Goal: Task Accomplishment & Management: Use online tool/utility

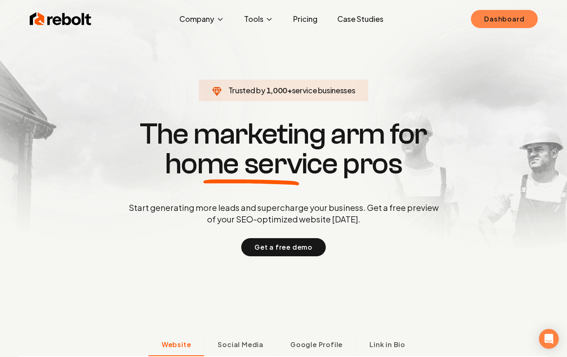
click at [520, 13] on link "Dashboard" at bounding box center [504, 19] width 66 height 18
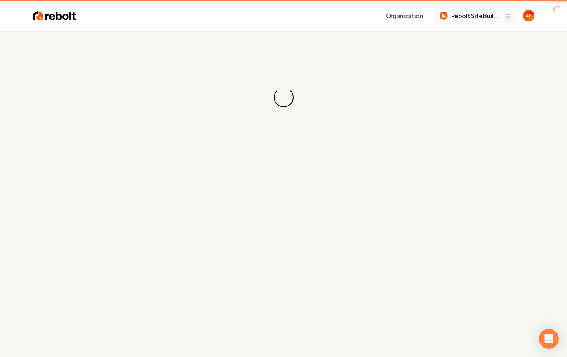
click at [503, 17] on button "Rebolt Site Builder" at bounding box center [476, 15] width 82 height 15
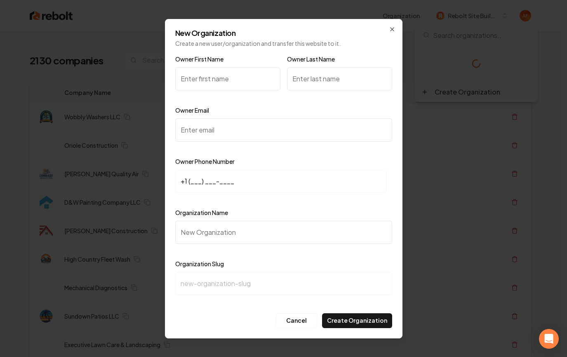
click at [363, 137] on body "Organization Rebolt Site Builder 2130 companies Add New Business Logo Company N…" at bounding box center [280, 178] width 561 height 357
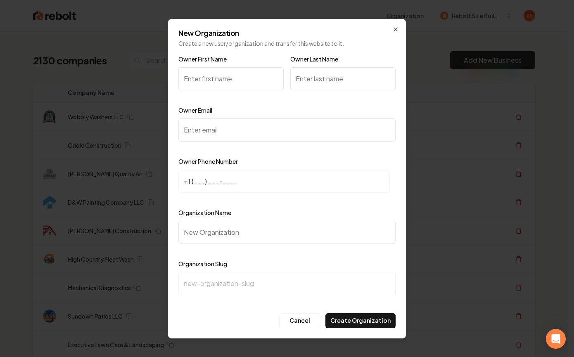
click at [390, 28] on div "New Organization Create a new user/organization and transfer this website to it…" at bounding box center [287, 178] width 238 height 319
click at [397, 31] on icon "button" at bounding box center [395, 29] width 7 height 7
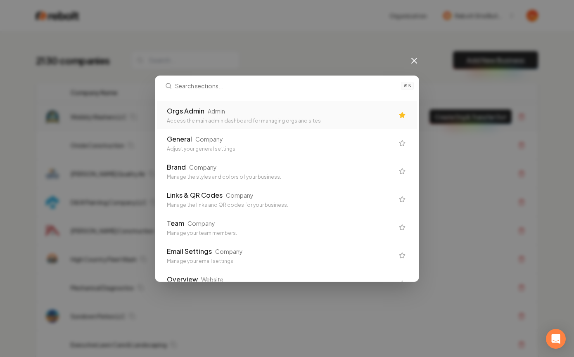
click at [332, 120] on div "Access the main admin dashboard for managing orgs and sites" at bounding box center [280, 121] width 227 height 7
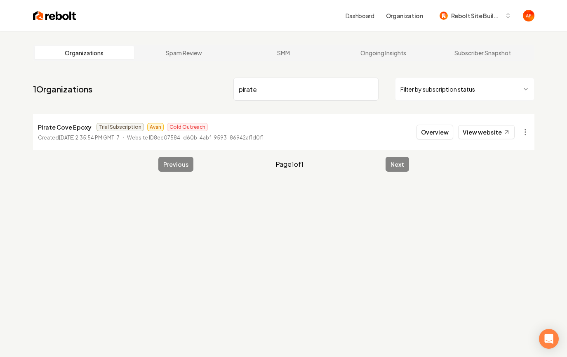
type input "pirate"
click at [46, 14] on img at bounding box center [54, 16] width 43 height 12
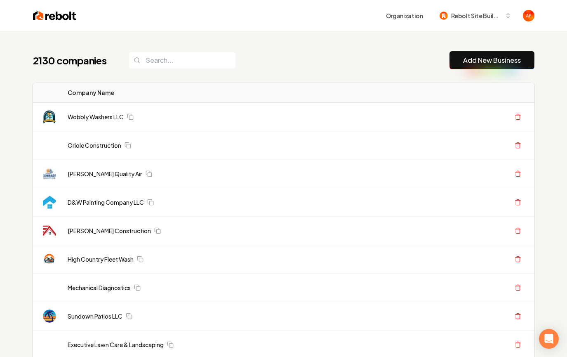
click at [173, 56] on input "search" at bounding box center [182, 60] width 107 height 17
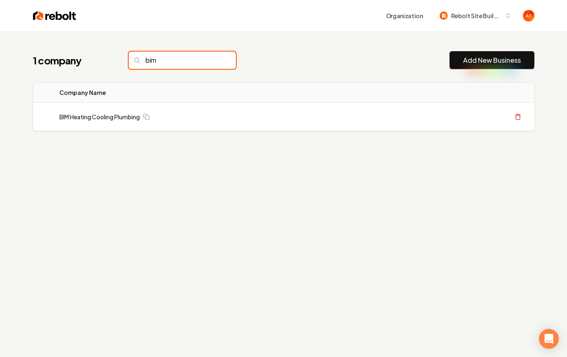
type input "bim"
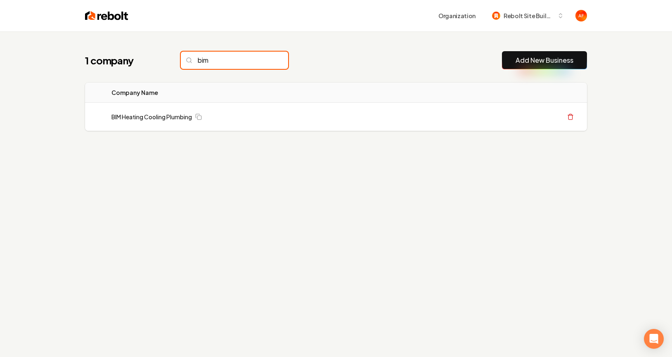
click at [266, 57] on input "bim" at bounding box center [234, 60] width 107 height 17
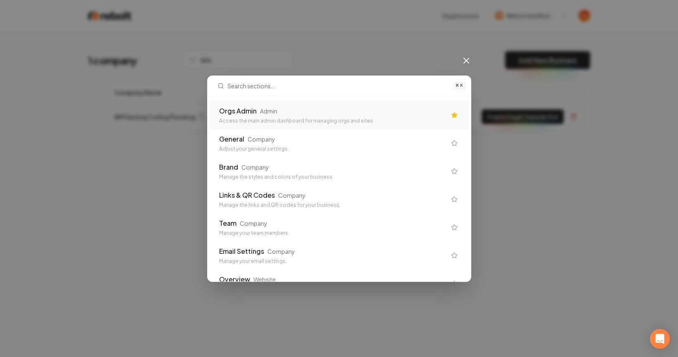
click at [296, 127] on div "Orgs Admin Admin Access the main admin dashboard for managing orgs and sites" at bounding box center [339, 115] width 260 height 28
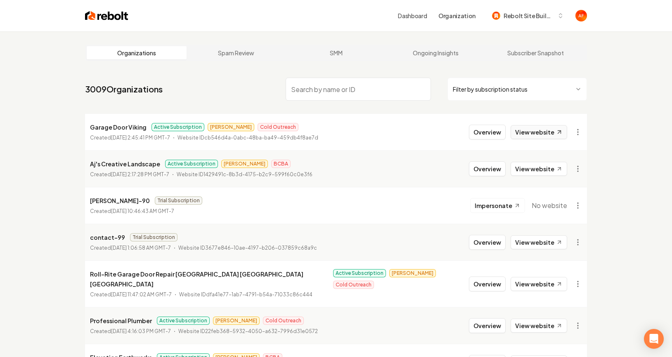
click at [526, 130] on link "View website" at bounding box center [539, 132] width 57 height 14
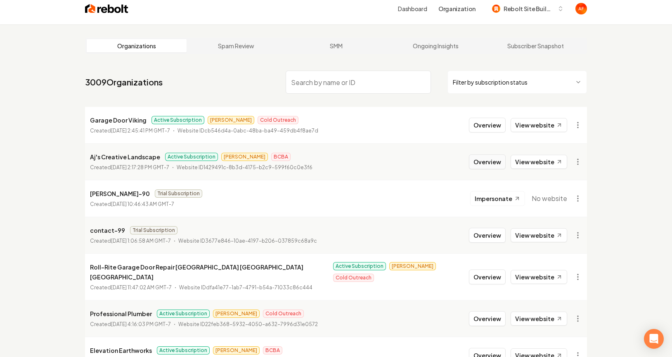
scroll to position [9, 0]
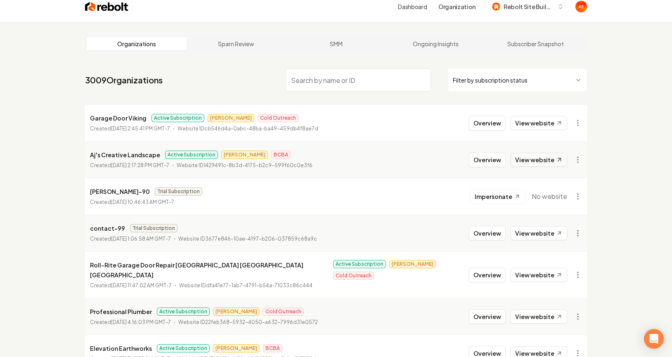
click at [524, 159] on link "View website" at bounding box center [539, 160] width 57 height 14
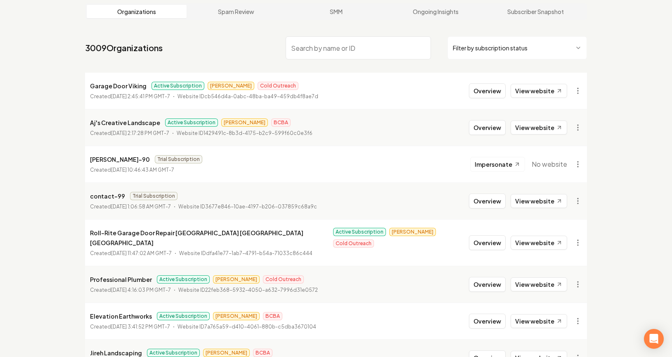
scroll to position [42, 0]
click at [544, 241] on link "View website" at bounding box center [539, 242] width 57 height 14
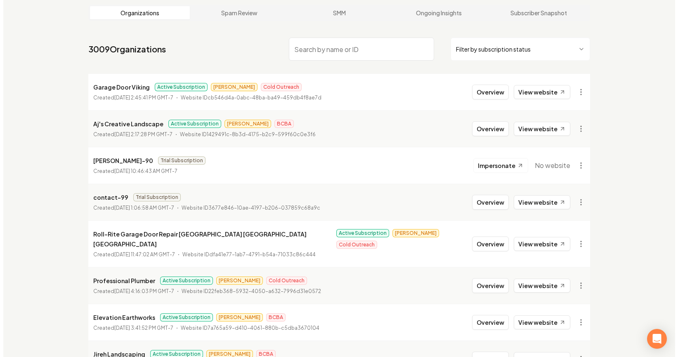
scroll to position [0, 0]
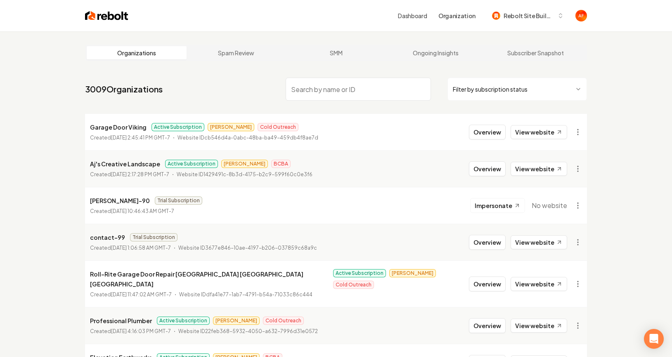
click at [330, 88] on input "search" at bounding box center [358, 89] width 145 height 23
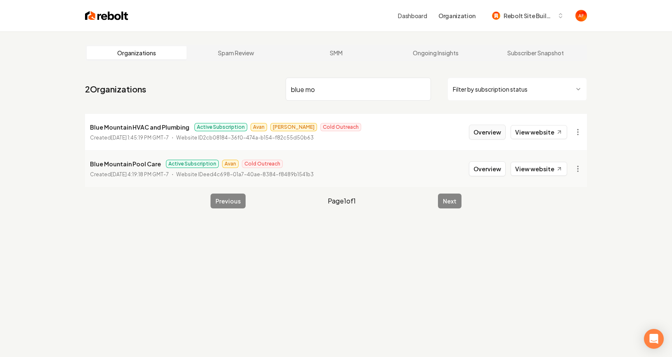
type input "blue mo"
click at [489, 130] on button "Overview" at bounding box center [487, 132] width 37 height 15
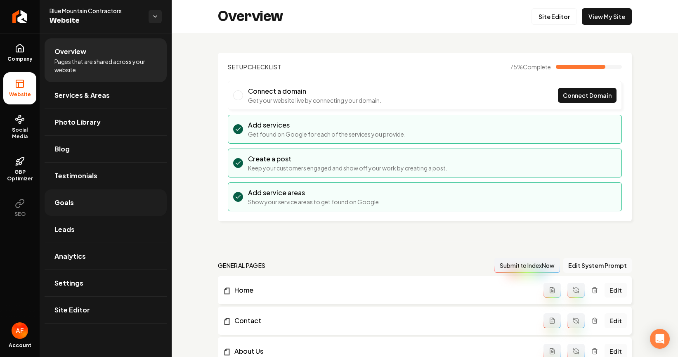
click at [72, 210] on link "Goals" at bounding box center [106, 202] width 122 height 26
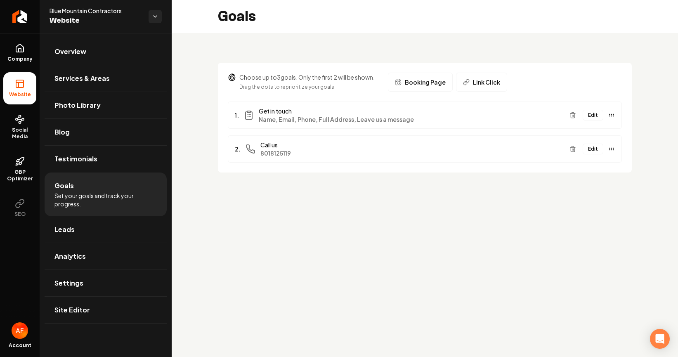
click at [317, 152] on span "8018125119" at bounding box center [411, 153] width 303 height 8
click at [593, 147] on button "Edit" at bounding box center [593, 149] width 21 height 11
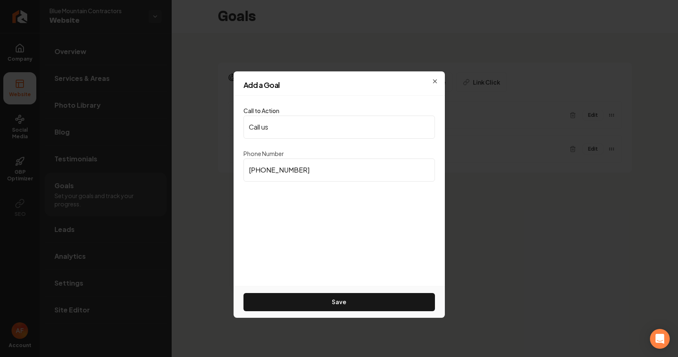
click at [324, 175] on input "(801) 812-5119" at bounding box center [340, 169] width 192 height 23
paste input "385) 476-3592"
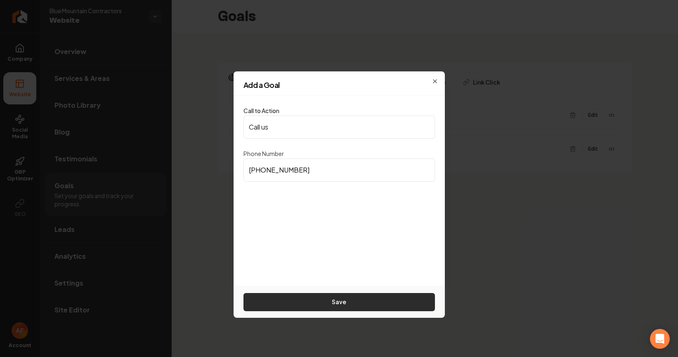
type input "(385) 476-3592"
click at [361, 300] on button "Save" at bounding box center [340, 302] width 192 height 18
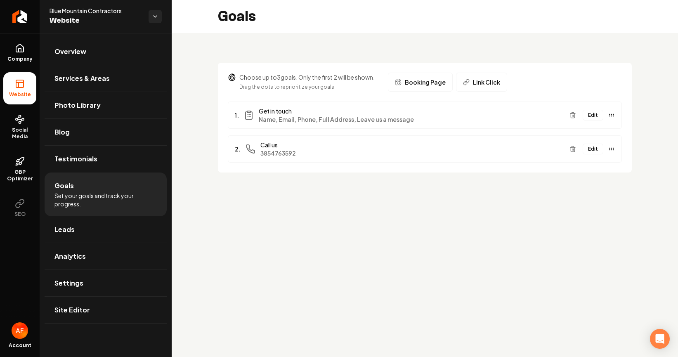
click at [570, 189] on div "Choose up to 3 goals. Only the first 2 will be shown. Drag the dots to repriori…" at bounding box center [425, 112] width 506 height 159
click at [594, 117] on button "Edit" at bounding box center [593, 115] width 21 height 11
click at [19, 46] on icon at bounding box center [20, 48] width 10 height 10
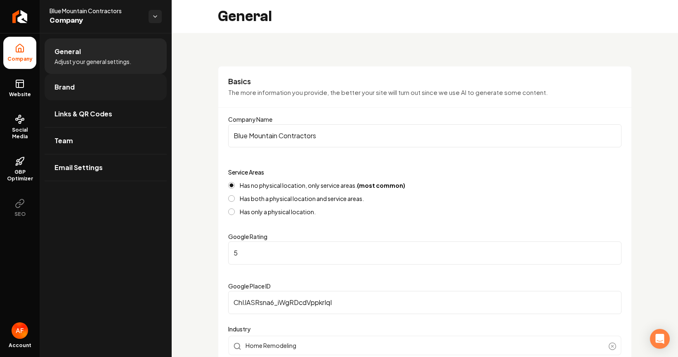
click at [93, 99] on link "Brand" at bounding box center [106, 87] width 122 height 26
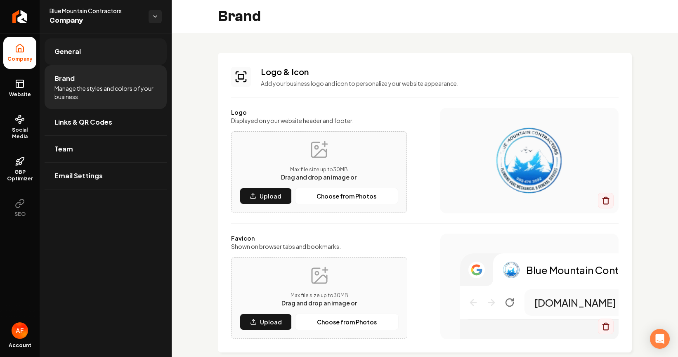
click at [92, 54] on link "General" at bounding box center [106, 51] width 122 height 26
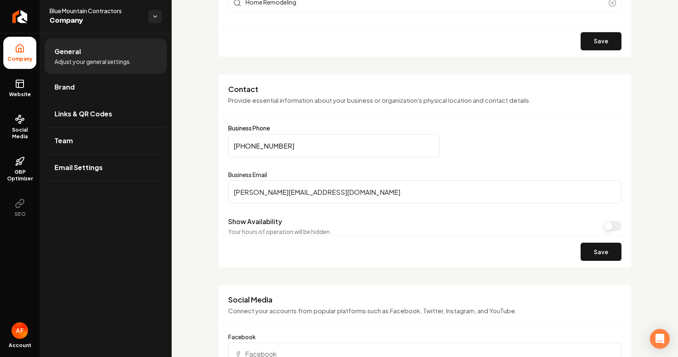
scroll to position [344, 0]
click at [350, 145] on input "(385) 476-3592" at bounding box center [333, 145] width 211 height 23
paste input "Main content area"
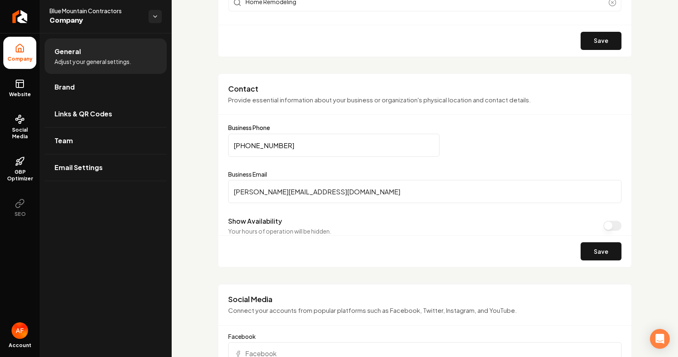
type input "(385) 476-3592"
click at [520, 146] on div "(385) 476-3592" at bounding box center [424, 145] width 393 height 23
click at [586, 248] on button "Save" at bounding box center [601, 251] width 41 height 18
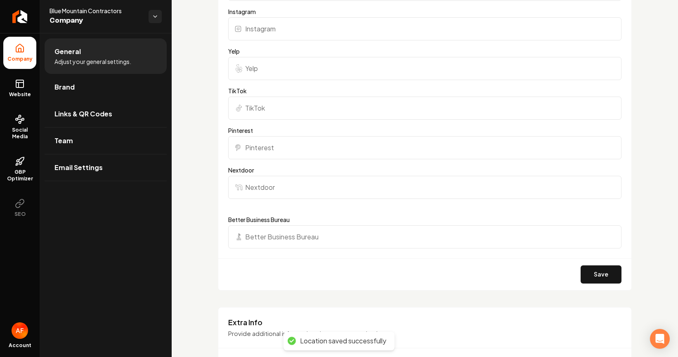
scroll to position [1178, 0]
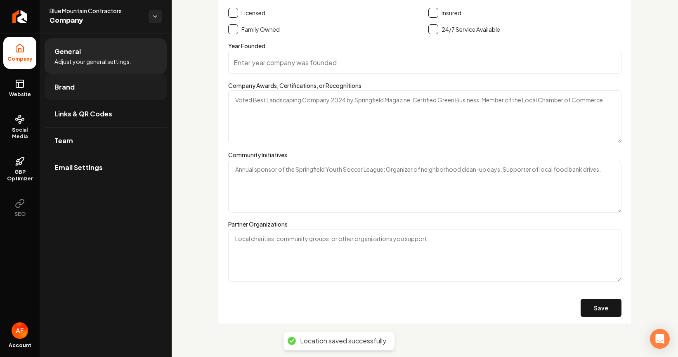
click at [106, 93] on link "Brand" at bounding box center [106, 87] width 122 height 26
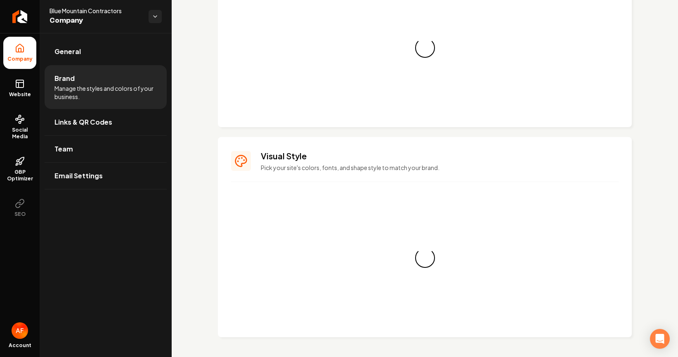
scroll to position [668, 0]
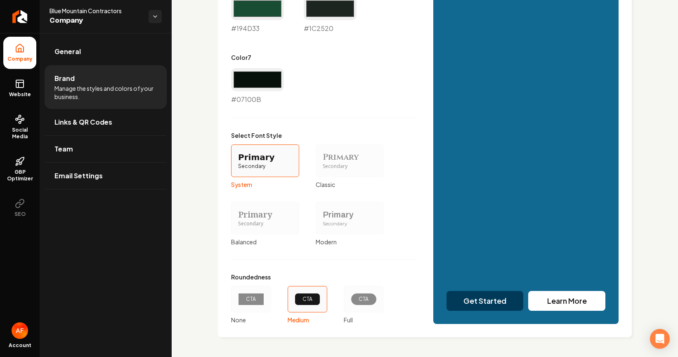
click at [351, 297] on div "CTA" at bounding box center [364, 299] width 26 height 12
click at [350, 297] on button "CTA Full" at bounding box center [346, 299] width 7 height 7
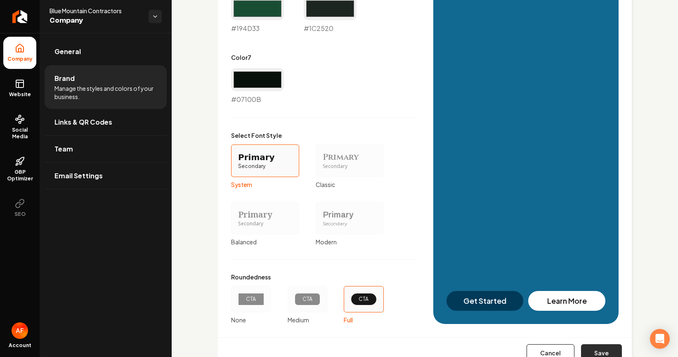
click at [598, 353] on button "Save" at bounding box center [601, 353] width 41 height 18
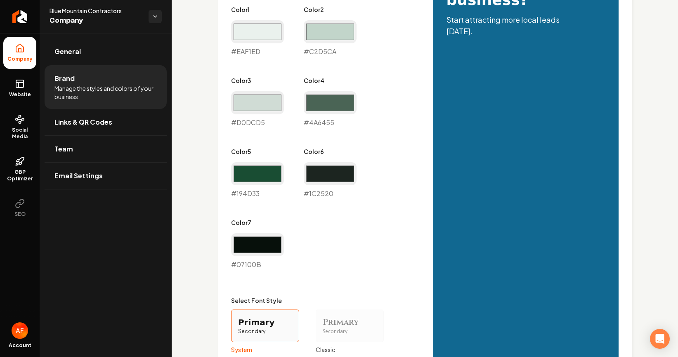
type input "#eaf1ed"
type input "#c2d5ca"
type input "#d0dcd5"
type input "#4a6455"
type input "#194d33"
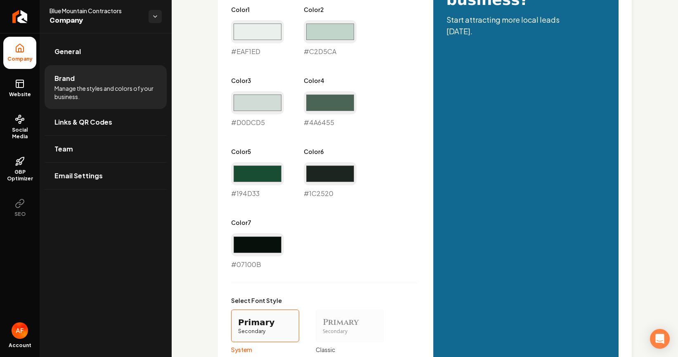
type input "#1c2520"
type input "#07100b"
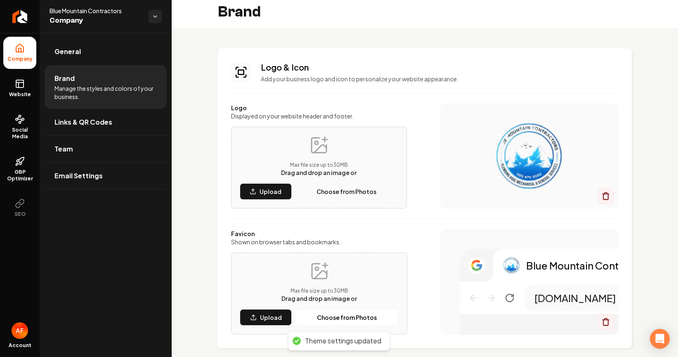
scroll to position [0, 0]
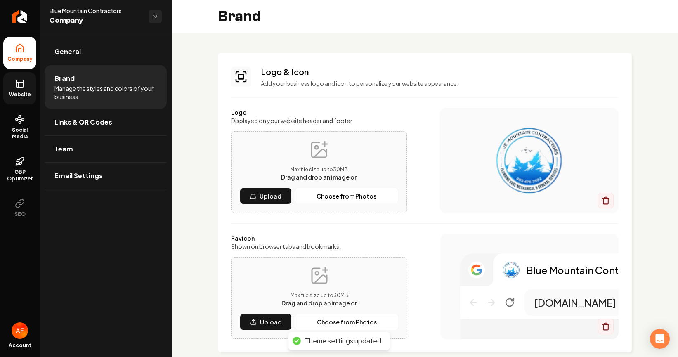
click at [19, 84] on icon at bounding box center [20, 84] width 10 height 10
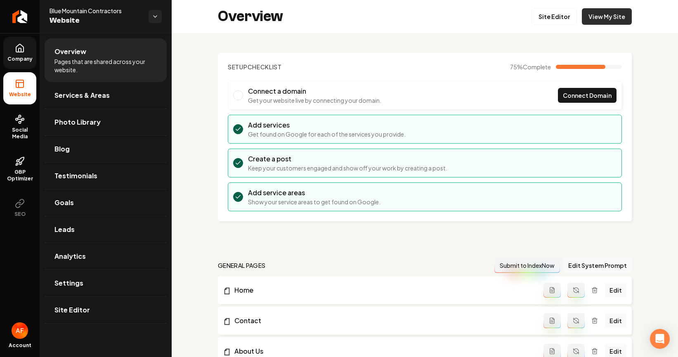
click at [602, 11] on link "View My Site" at bounding box center [607, 16] width 50 height 17
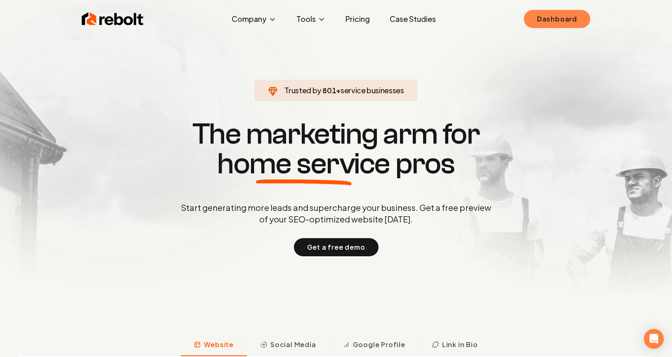
click at [586, 20] on link "Dashboard" at bounding box center [557, 19] width 66 height 18
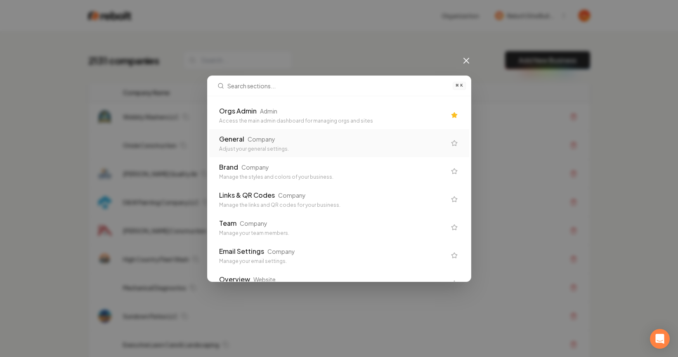
click at [284, 112] on div "Orgs Admin Admin" at bounding box center [332, 111] width 227 height 10
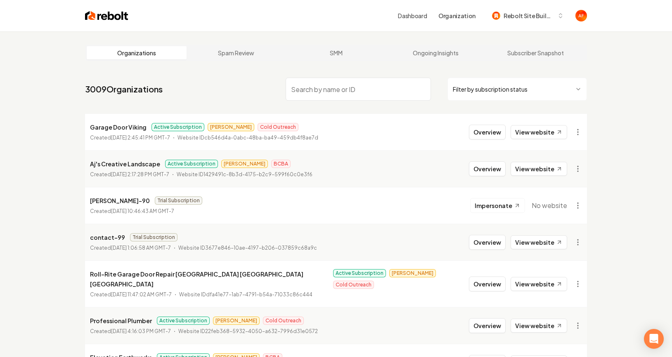
click at [322, 90] on input "search" at bounding box center [358, 89] width 145 height 23
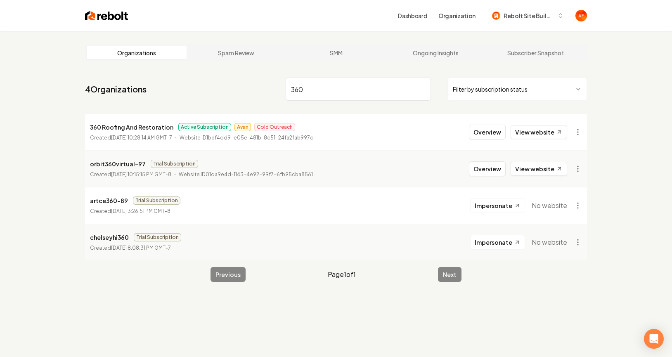
type input "360"
drag, startPoint x: 88, startPoint y: 127, endPoint x: 172, endPoint y: 129, distance: 84.2
click at [172, 129] on li "360 Roofing And Restoration Active Subscription Avan Cold Outreach Created Augu…" at bounding box center [336, 132] width 502 height 36
copy p "360 Roofing And Restoration"
click at [169, 106] on nav "4 Organizations 360 Filter by subscription status" at bounding box center [336, 92] width 502 height 36
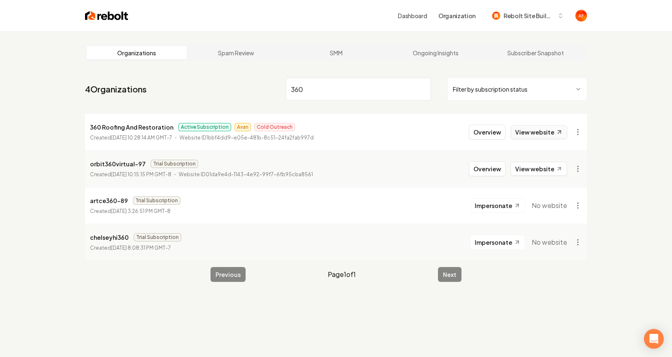
click at [553, 137] on link "View website" at bounding box center [539, 132] width 57 height 14
click at [96, 20] on img at bounding box center [106, 16] width 43 height 12
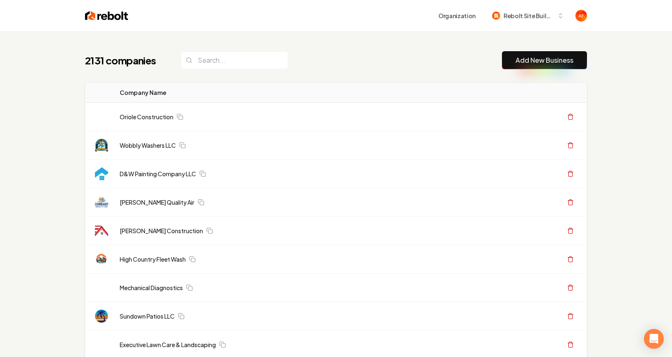
click at [316, 67] on div "2131 companies Add New Business" at bounding box center [336, 60] width 502 height 18
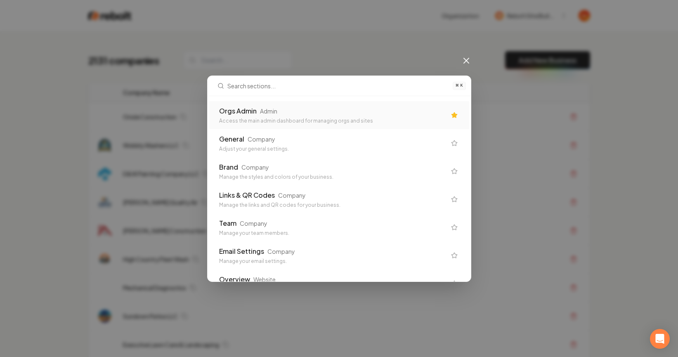
click at [318, 122] on div "Access the main admin dashboard for managing orgs and sites" at bounding box center [332, 121] width 227 height 7
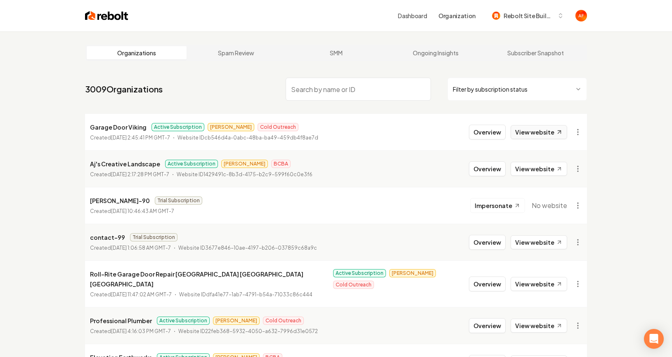
click at [530, 131] on link "View website" at bounding box center [539, 132] width 57 height 14
click at [302, 97] on input "search" at bounding box center [358, 89] width 145 height 23
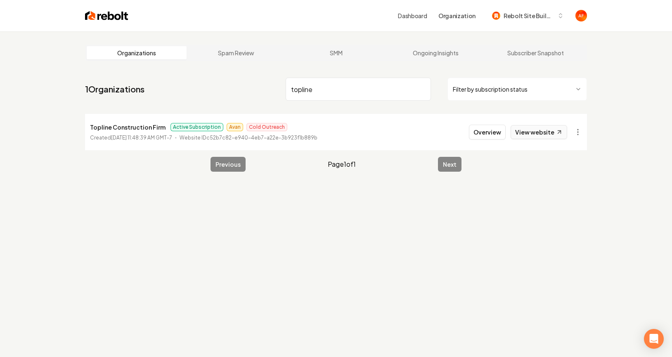
type input "topline"
click at [540, 129] on link "View website" at bounding box center [539, 132] width 57 height 14
click at [489, 132] on button "Overview" at bounding box center [487, 132] width 37 height 15
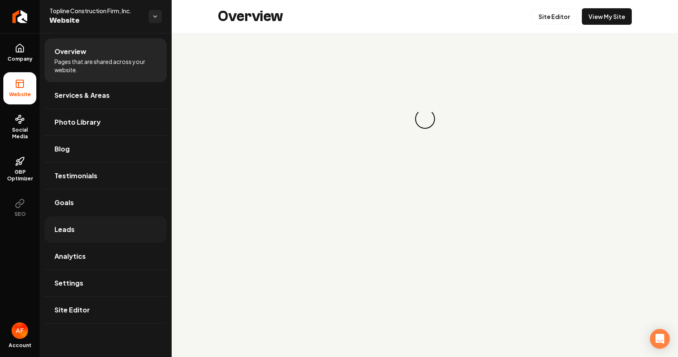
click at [79, 235] on link "Leads" at bounding box center [106, 229] width 122 height 26
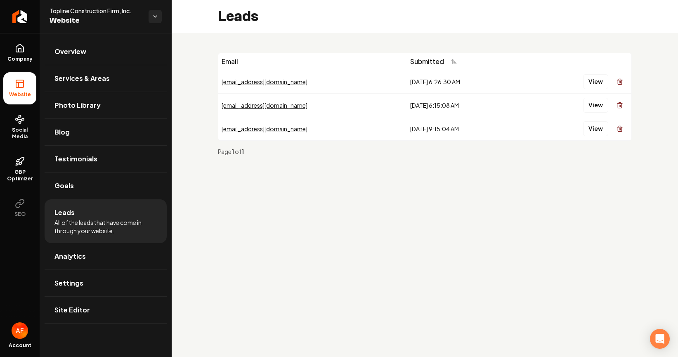
drag, startPoint x: 477, startPoint y: 134, endPoint x: 330, endPoint y: 65, distance: 162.1
click at [330, 65] on table "Email Submitted jennimcmc@touchingtrees.com 8/21/2025, 6:26:30 AM View jm3975@g…" at bounding box center [424, 96] width 413 height 87
drag, startPoint x: 494, startPoint y: 85, endPoint x: 506, endPoint y: 83, distance: 12.0
click at [494, 85] on div "8/21/2025, 6:26:30 AM" at bounding box center [466, 82] width 113 height 8
click at [592, 77] on button "View" at bounding box center [595, 81] width 25 height 15
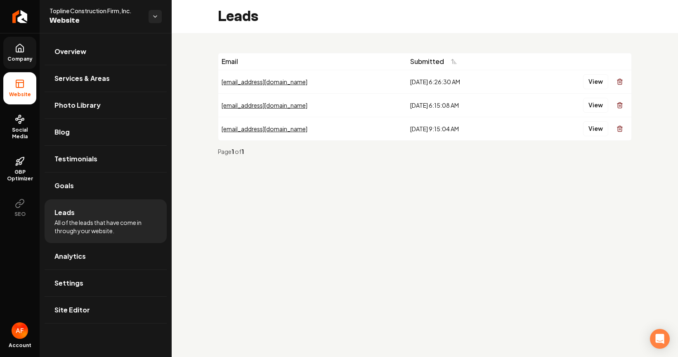
click at [21, 52] on icon at bounding box center [20, 48] width 10 height 10
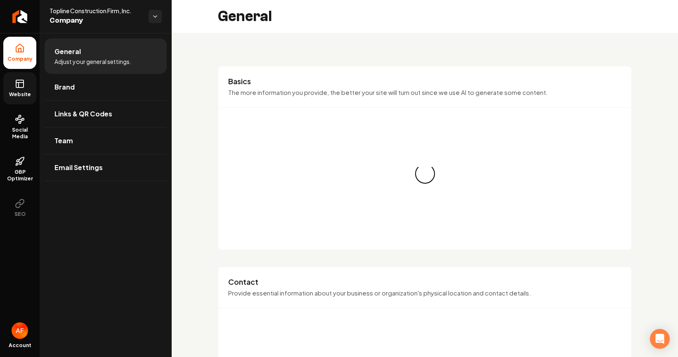
click at [13, 89] on link "Website" at bounding box center [19, 88] width 33 height 32
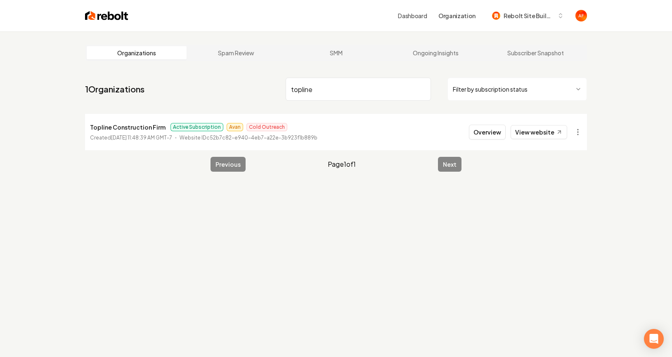
click at [420, 89] on input "topline" at bounding box center [358, 89] width 145 height 23
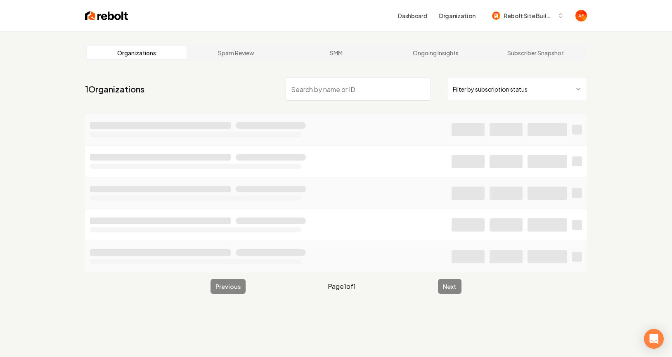
click at [501, 82] on html "Dashboard Organization Rebolt Site Builder Organizations Spam Review SMM Ongoin…" at bounding box center [336, 178] width 672 height 357
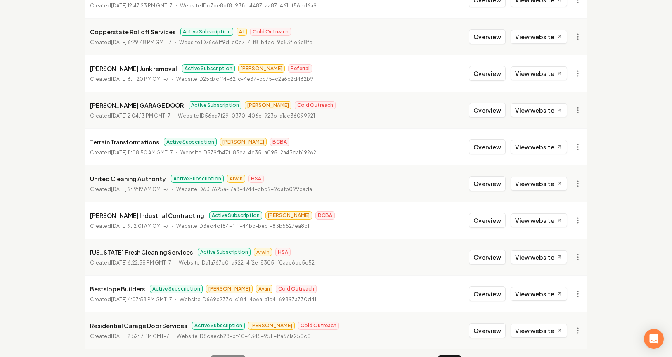
scroll to position [893, 0]
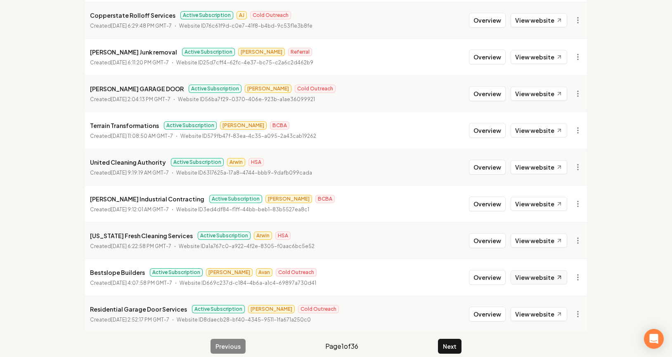
click at [530, 270] on link "View website" at bounding box center [539, 277] width 57 height 14
click at [449, 339] on button "Next" at bounding box center [450, 346] width 24 height 15
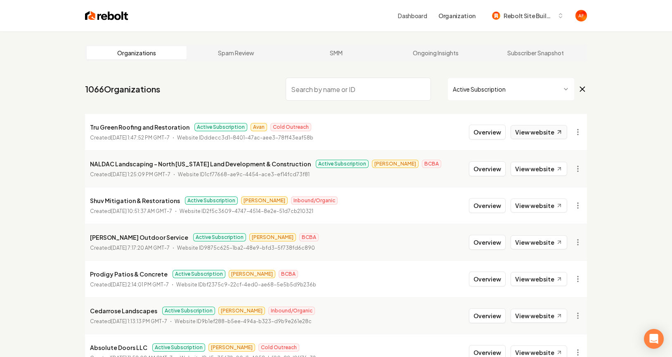
click at [554, 128] on link "View website" at bounding box center [539, 132] width 57 height 14
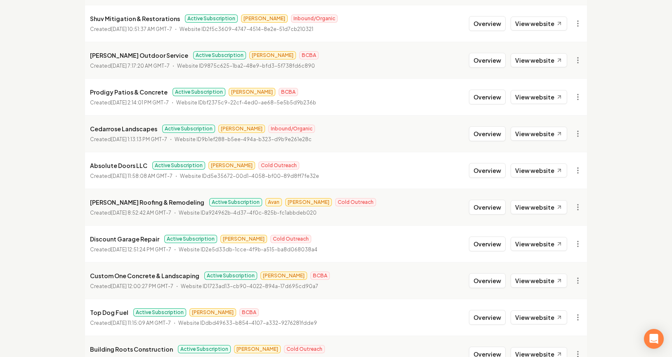
scroll to position [210, 0]
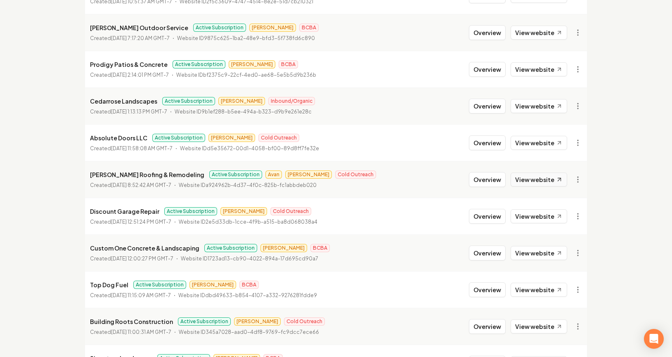
click at [530, 179] on link "View website" at bounding box center [539, 180] width 57 height 14
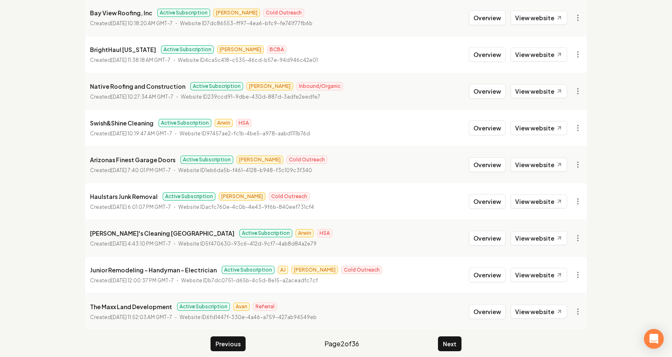
scroll to position [893, 0]
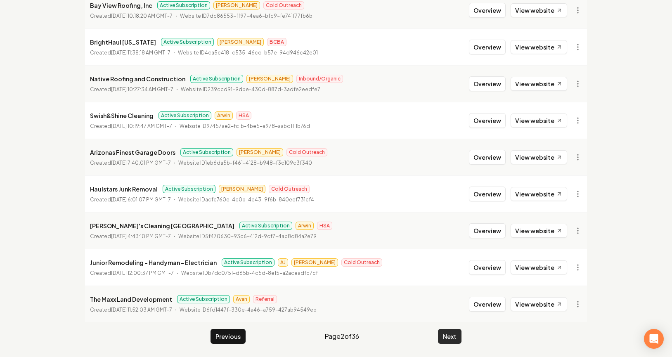
click at [456, 336] on button "Next" at bounding box center [450, 336] width 24 height 15
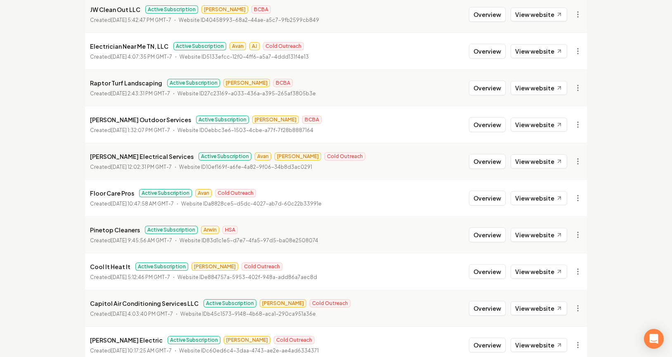
scroll to position [230, 0]
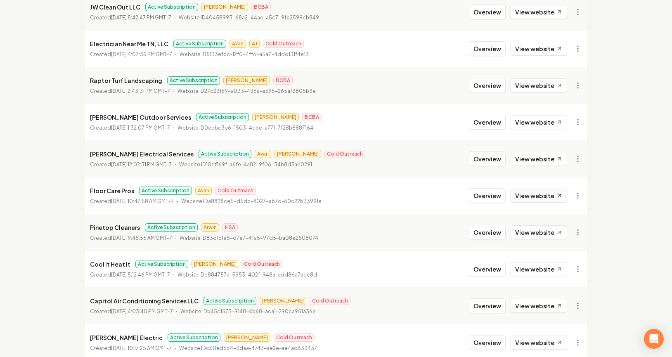
click at [530, 198] on link "View website" at bounding box center [539, 196] width 57 height 14
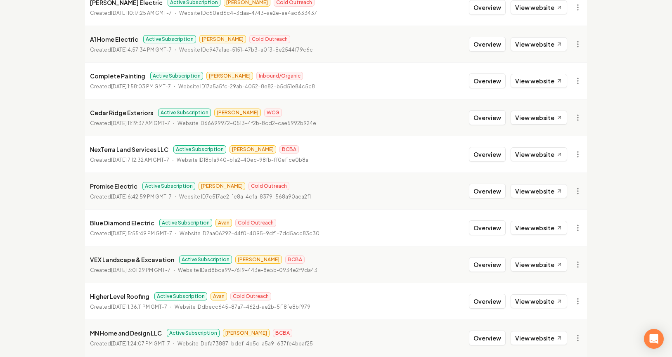
scroll to position [593, 0]
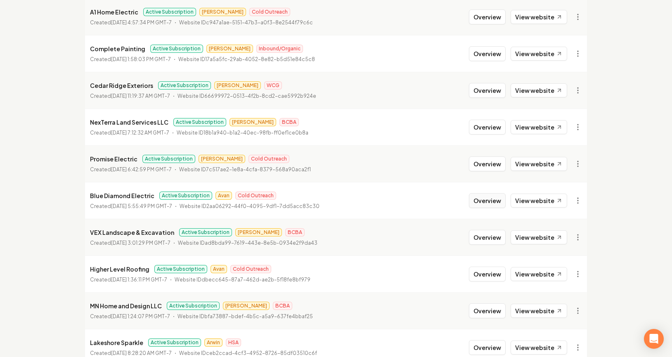
click at [504, 201] on button "Overview" at bounding box center [487, 200] width 37 height 15
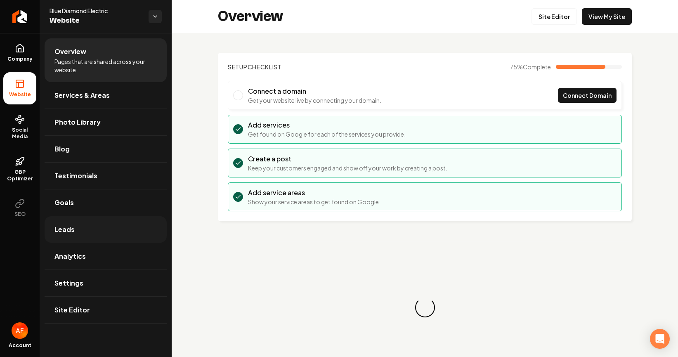
click at [87, 231] on link "Leads" at bounding box center [106, 229] width 122 height 26
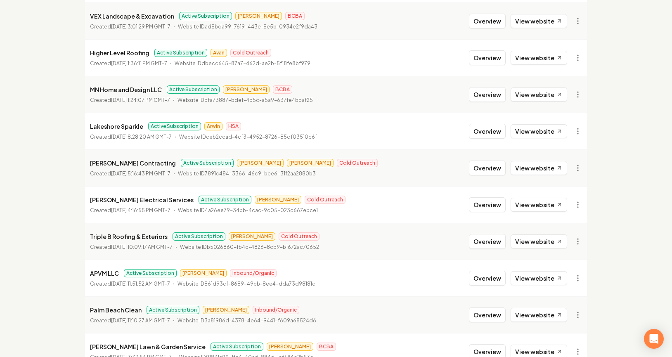
scroll to position [893, 0]
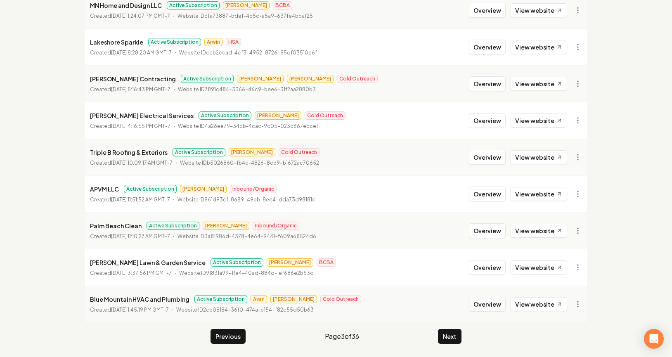
click at [498, 303] on button "Overview" at bounding box center [487, 304] width 37 height 15
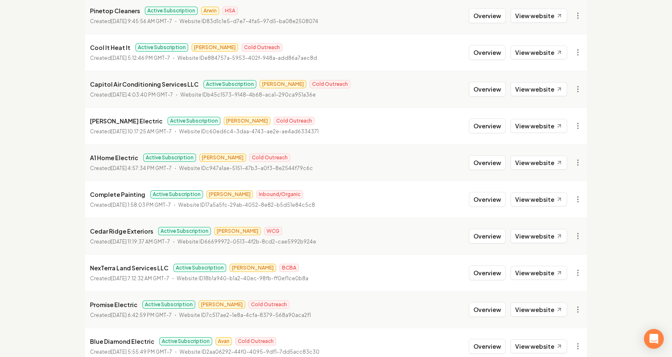
scroll to position [893, 0]
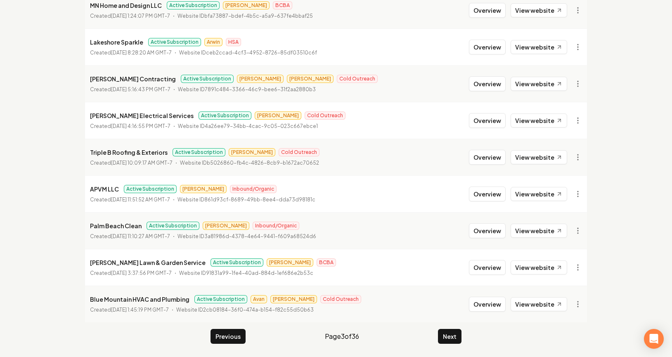
drag, startPoint x: 460, startPoint y: 338, endPoint x: 542, endPoint y: 248, distance: 121.8
click at [460, 338] on button "Next" at bounding box center [450, 336] width 24 height 15
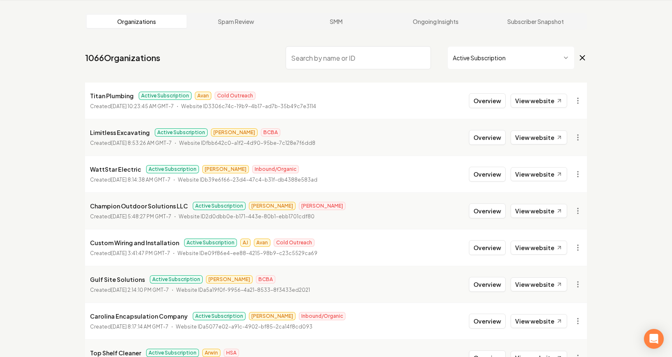
scroll to position [893, 0]
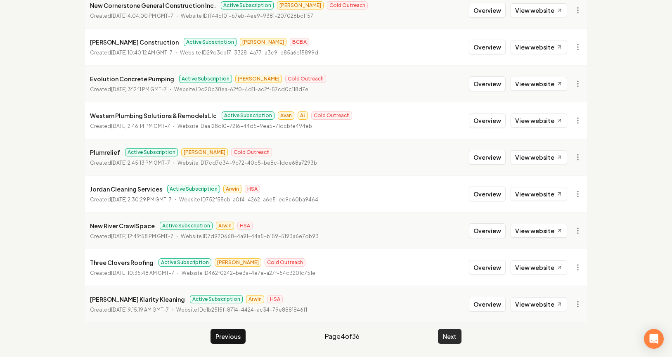
click at [447, 340] on button "Next" at bounding box center [450, 336] width 24 height 15
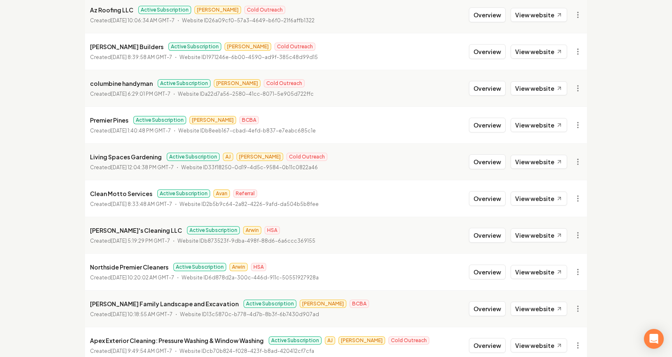
scroll to position [893, 0]
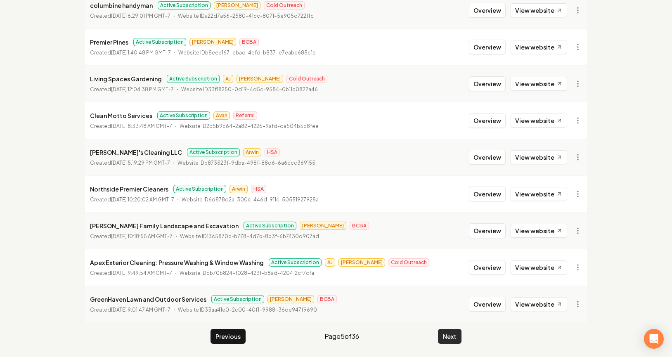
click at [447, 338] on button "Next" at bounding box center [450, 336] width 24 height 15
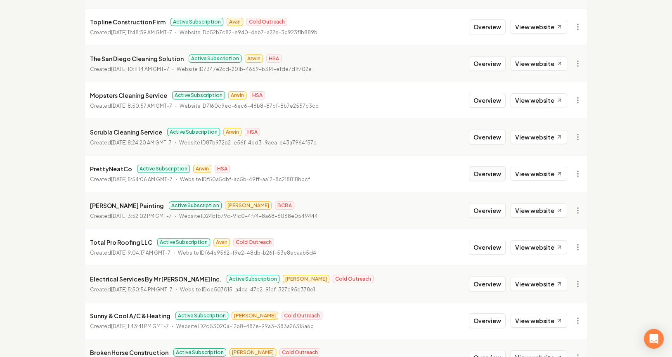
scroll to position [525, 0]
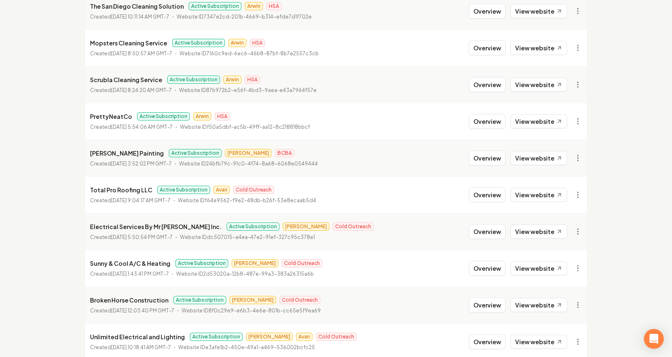
drag, startPoint x: 489, startPoint y: 195, endPoint x: 383, endPoint y: 198, distance: 105.7
click at [489, 195] on button "Overview" at bounding box center [487, 194] width 37 height 15
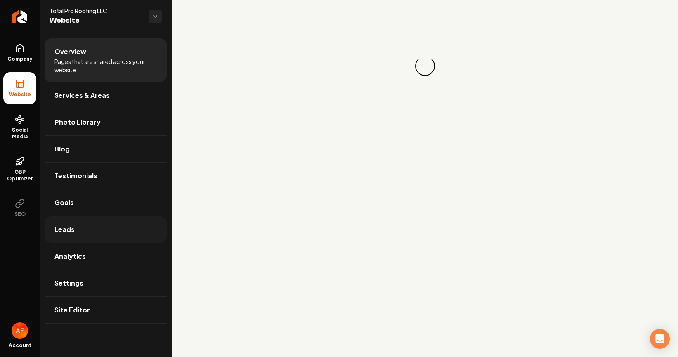
click at [74, 228] on link "Leads" at bounding box center [106, 229] width 122 height 26
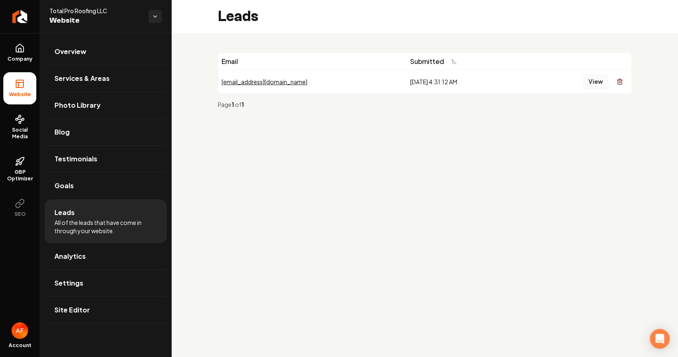
click at [591, 77] on button "View" at bounding box center [595, 81] width 25 height 15
click at [69, 258] on span "Analytics" at bounding box center [69, 256] width 31 height 10
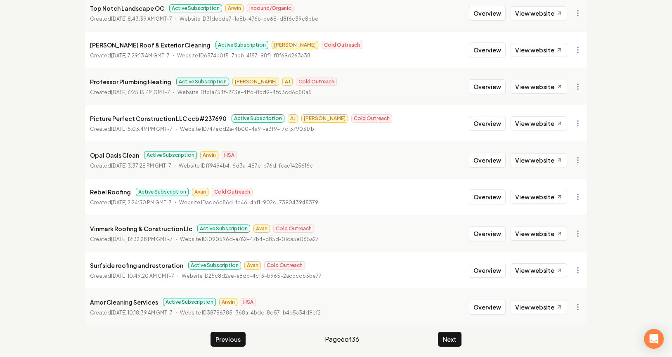
scroll to position [893, 0]
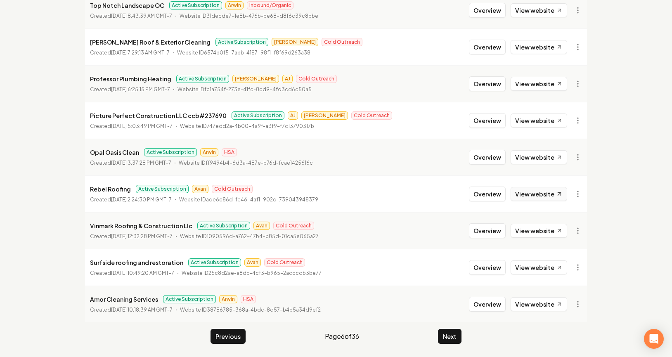
click at [527, 195] on link "View website" at bounding box center [539, 194] width 57 height 14
click at [534, 232] on link "View website" at bounding box center [539, 231] width 57 height 14
click at [488, 274] on button "Overview" at bounding box center [487, 267] width 37 height 15
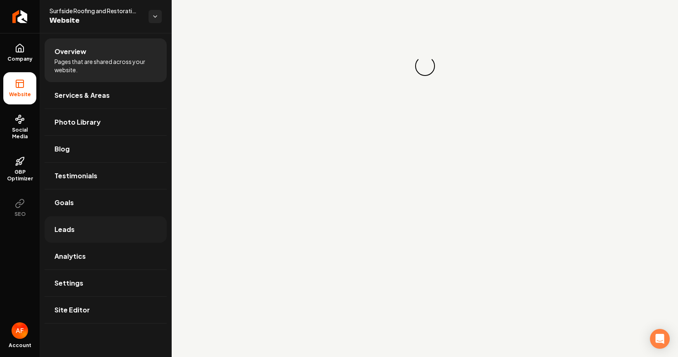
click at [82, 236] on link "Leads" at bounding box center [106, 229] width 122 height 26
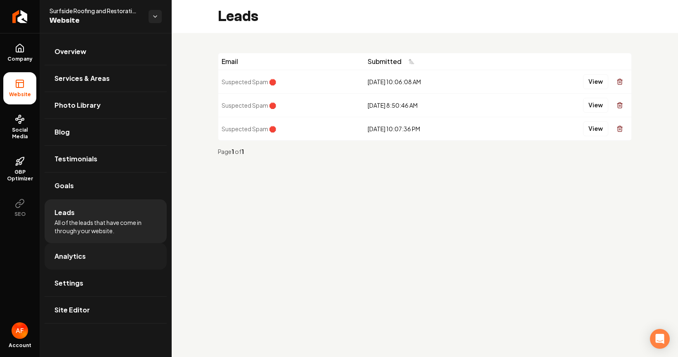
click at [111, 259] on link "Analytics" at bounding box center [106, 256] width 122 height 26
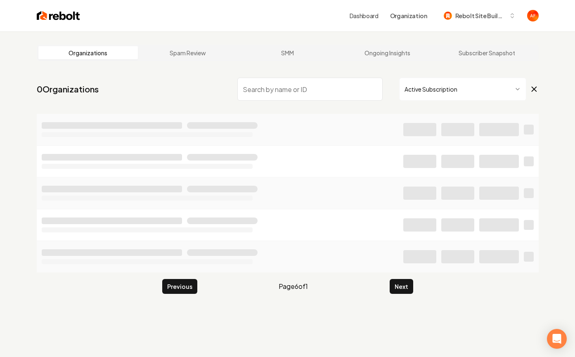
scroll to position [2, 0]
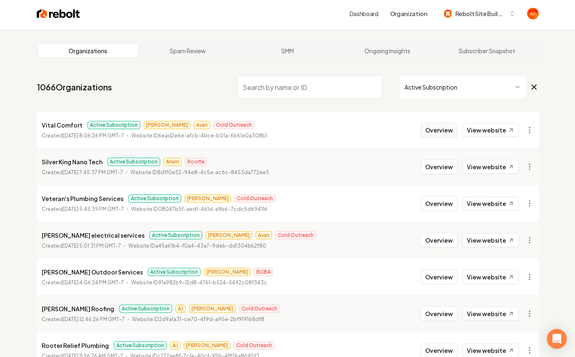
click at [446, 130] on button "Overview" at bounding box center [439, 130] width 37 height 15
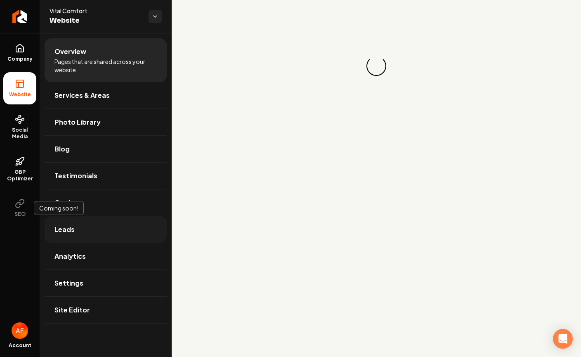
click at [78, 229] on link "Leads" at bounding box center [106, 229] width 122 height 26
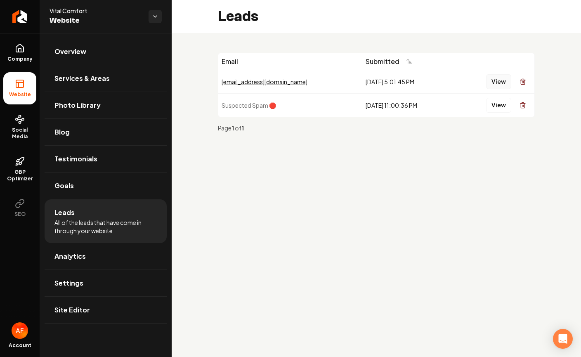
click at [501, 79] on button "View" at bounding box center [498, 81] width 25 height 15
drag, startPoint x: 536, startPoint y: 176, endPoint x: 581, endPoint y: 173, distance: 44.7
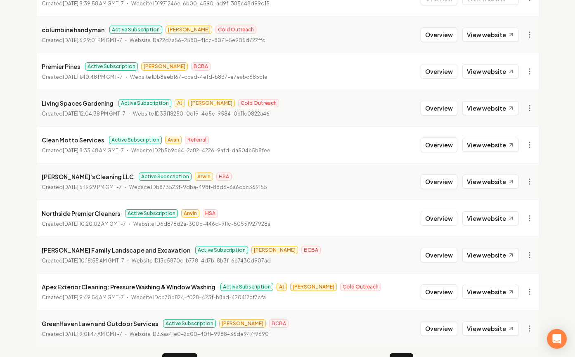
scroll to position [893, 0]
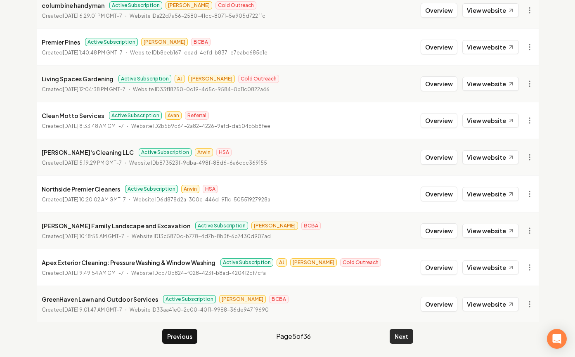
click at [407, 339] on button "Next" at bounding box center [402, 336] width 24 height 15
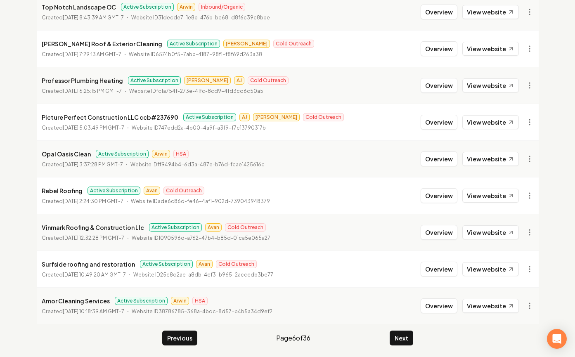
scroll to position [893, 0]
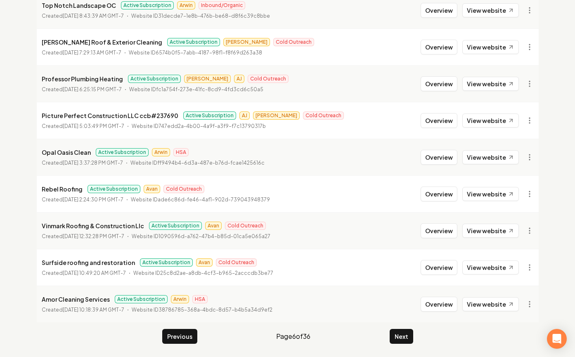
click at [406, 329] on button "Next" at bounding box center [402, 336] width 24 height 15
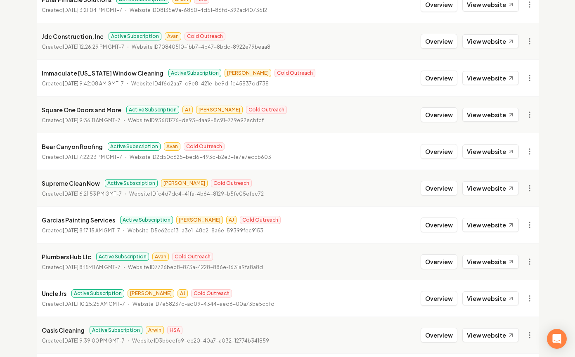
scroll to position [893, 0]
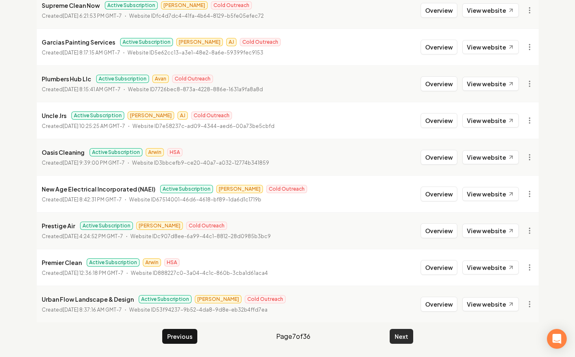
click at [395, 338] on button "Next" at bounding box center [402, 336] width 24 height 15
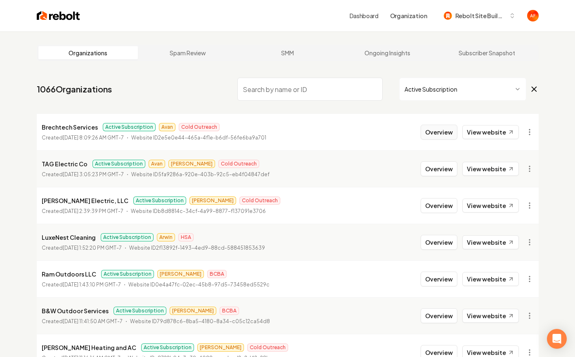
click at [445, 130] on button "Overview" at bounding box center [439, 132] width 37 height 15
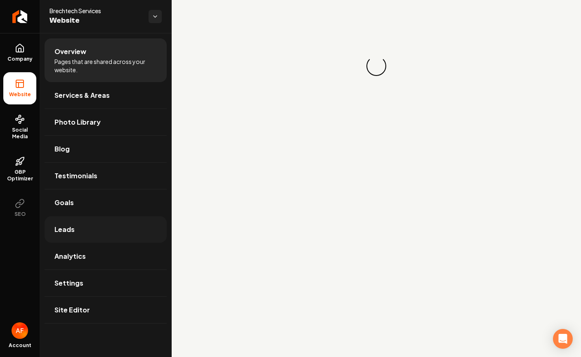
click at [78, 225] on link "Leads" at bounding box center [106, 229] width 122 height 26
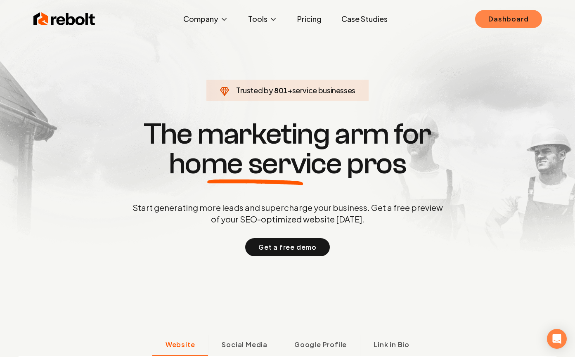
click at [500, 15] on link "Dashboard" at bounding box center [508, 19] width 66 height 18
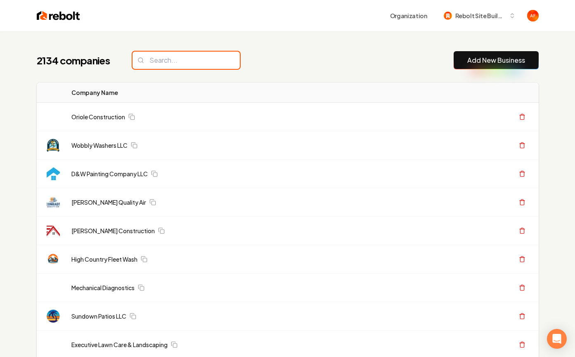
drag, startPoint x: 165, startPoint y: 65, endPoint x: 168, endPoint y: 61, distance: 4.4
click at [165, 64] on input "search" at bounding box center [185, 60] width 107 height 17
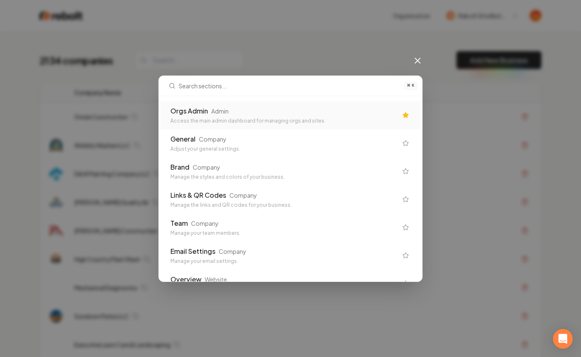
click at [317, 115] on div "Orgs Admin Admin" at bounding box center [283, 111] width 227 height 10
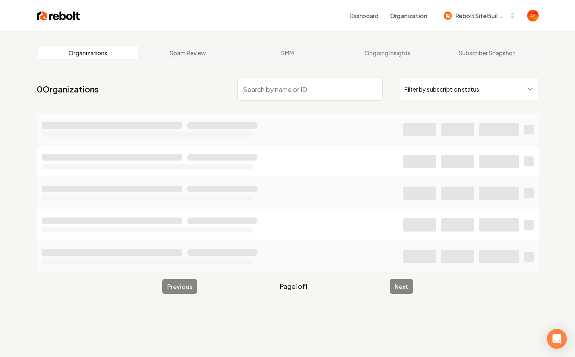
click at [289, 95] on input "search" at bounding box center [309, 89] width 145 height 23
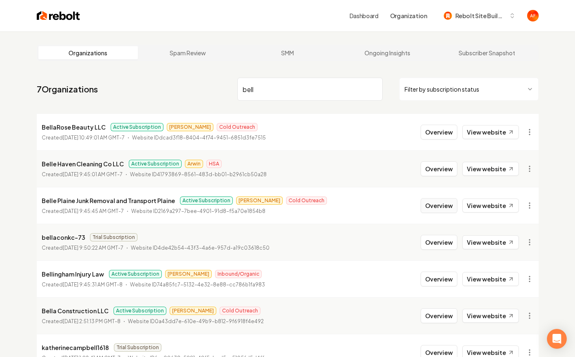
type input "bell"
click at [448, 206] on button "Overview" at bounding box center [439, 205] width 37 height 15
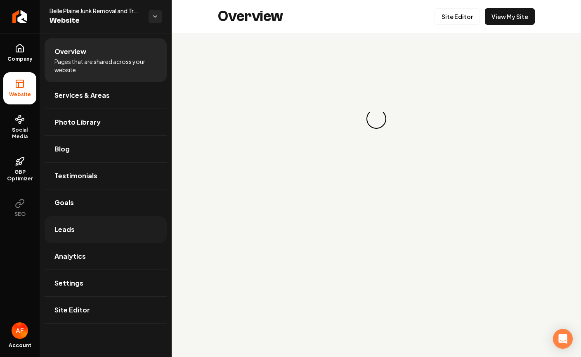
click at [71, 229] on span "Leads" at bounding box center [64, 230] width 20 height 10
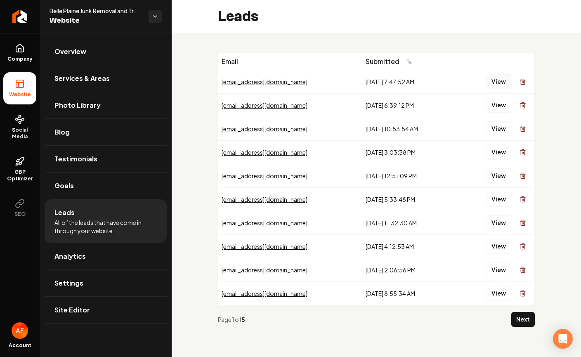
click at [497, 80] on button "View" at bounding box center [498, 81] width 25 height 15
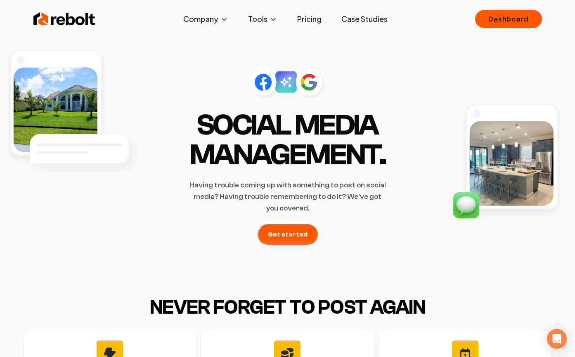
click at [373, 18] on link "Case Studies" at bounding box center [364, 19] width 59 height 17
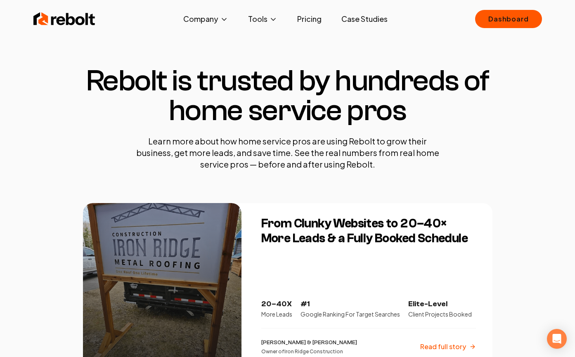
click at [65, 15] on img at bounding box center [64, 19] width 62 height 17
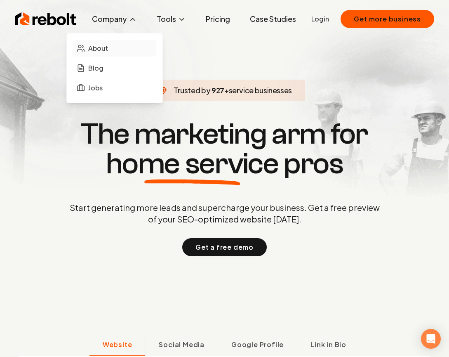
click at [92, 49] on span "About" at bounding box center [98, 48] width 20 height 10
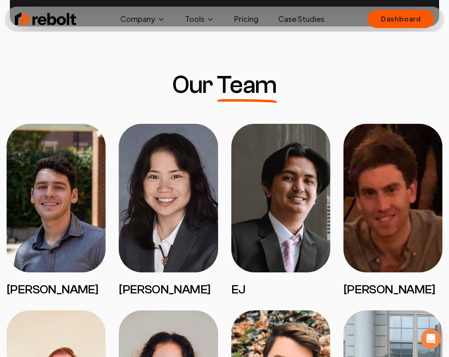
scroll to position [589, 0]
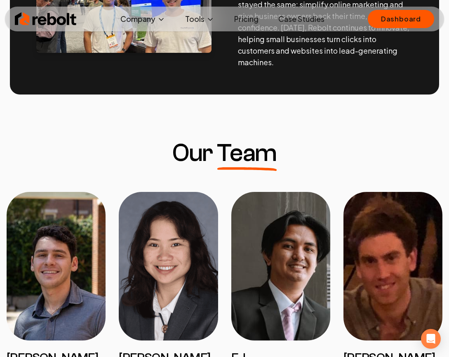
click at [56, 15] on img at bounding box center [46, 19] width 62 height 17
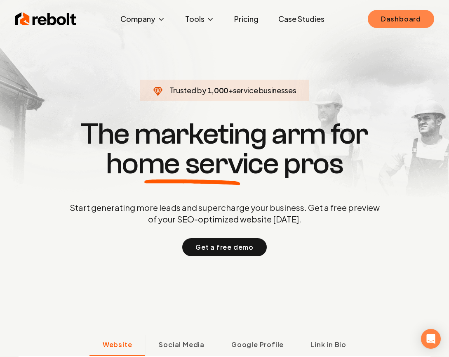
click at [401, 18] on link "Dashboard" at bounding box center [401, 19] width 66 height 18
drag, startPoint x: 369, startPoint y: 16, endPoint x: 403, endPoint y: 17, distance: 33.5
click at [374, 16] on ul "Dashboard" at bounding box center [401, 19] width 66 height 18
click at [403, 17] on link "Dashboard" at bounding box center [401, 19] width 66 height 18
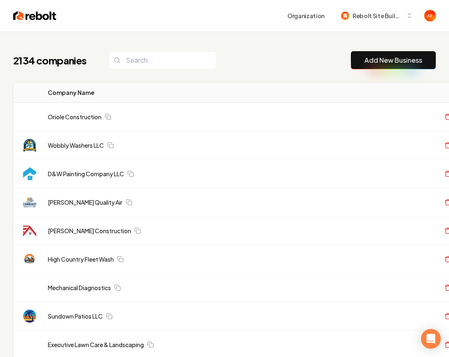
click at [43, 17] on img at bounding box center [34, 16] width 43 height 12
click at [19, 28] on div "Organization Rebolt Site Builder" at bounding box center [224, 15] width 449 height 31
click at [27, 7] on div "Organization Rebolt Site Builder" at bounding box center [224, 15] width 449 height 31
click at [21, 13] on img at bounding box center [34, 16] width 43 height 12
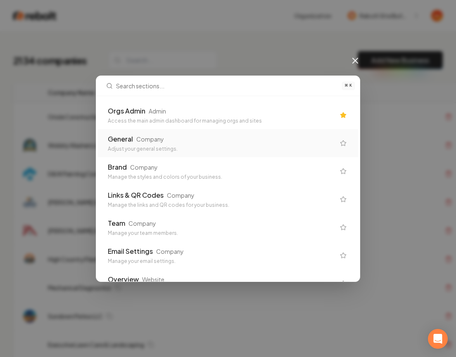
click at [240, 112] on div "Orgs Admin Admin" at bounding box center [221, 111] width 227 height 10
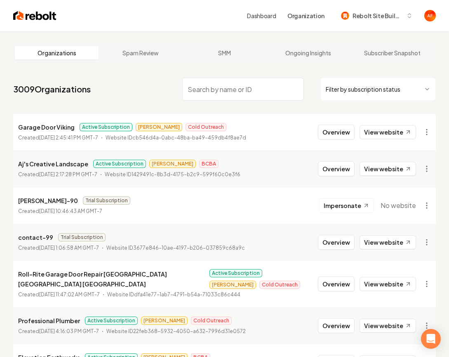
click at [206, 88] on input "search" at bounding box center [243, 89] width 122 height 23
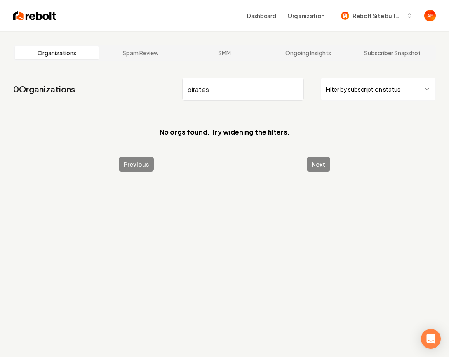
drag, startPoint x: 258, startPoint y: 90, endPoint x: 253, endPoint y: 90, distance: 4.5
click at [257, 90] on input "pirates" at bounding box center [243, 89] width 122 height 23
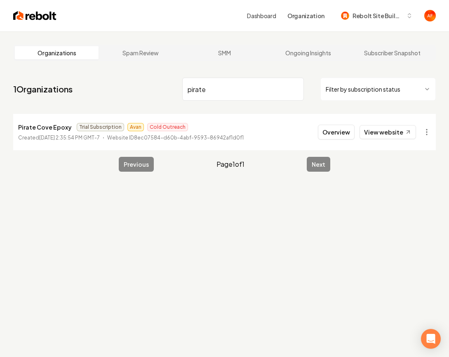
type input "pirate"
click at [23, 16] on img at bounding box center [34, 16] width 43 height 12
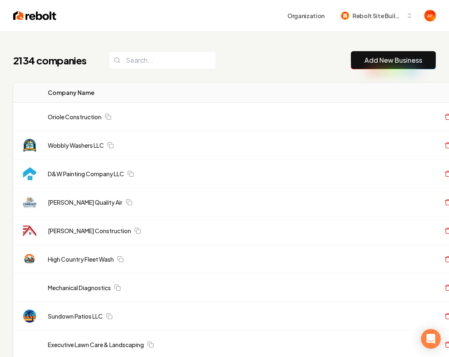
click at [414, 65] on link "Add New Business" at bounding box center [394, 60] width 58 height 10
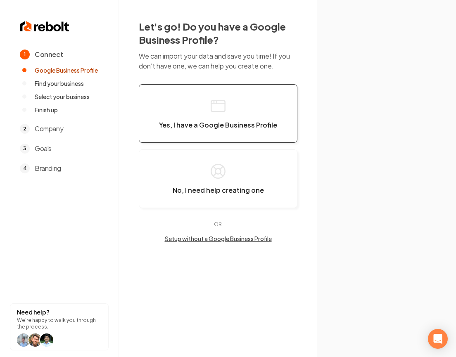
click at [271, 109] on button "Yes, I have a Google Business Profile" at bounding box center [218, 113] width 158 height 59
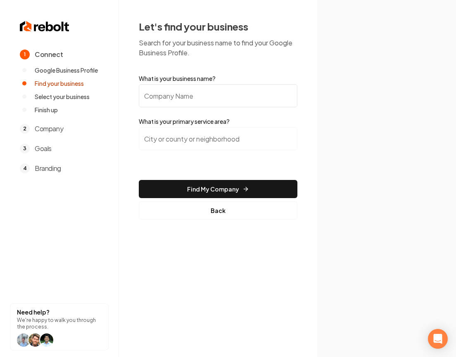
click at [240, 106] on form "What is your business name? What is your primary service area? Find My Company …" at bounding box center [218, 146] width 158 height 145
click at [240, 99] on input "What is your business name?" at bounding box center [218, 95] width 158 height 23
type input "Pinnacle Roofing DFW"
click at [220, 137] on input "search" at bounding box center [218, 138] width 158 height 23
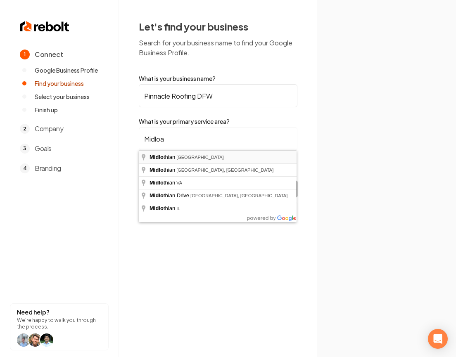
type input "Midlothian, TX"
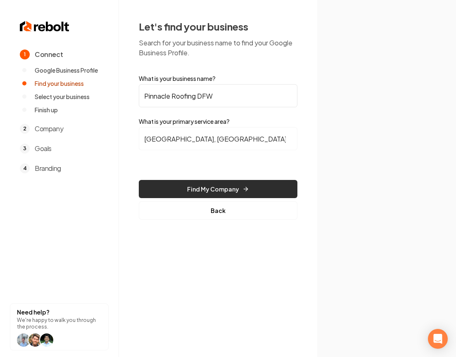
click at [218, 192] on button "Find My Company" at bounding box center [218, 189] width 158 height 18
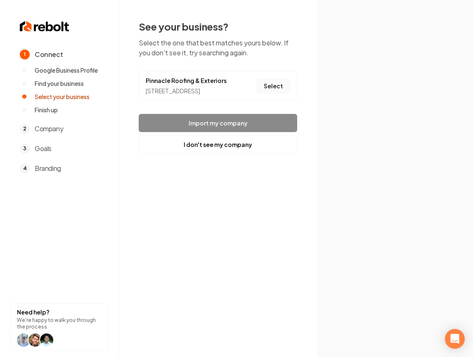
click at [269, 90] on button "Select" at bounding box center [273, 85] width 33 height 15
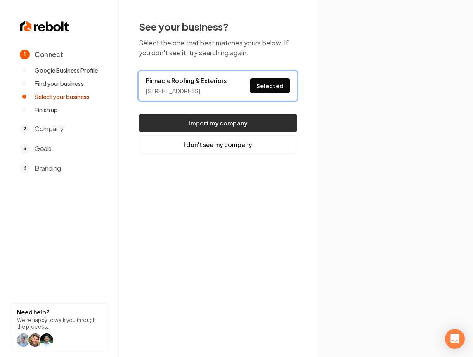
click at [230, 128] on button "Import my company" at bounding box center [218, 123] width 158 height 18
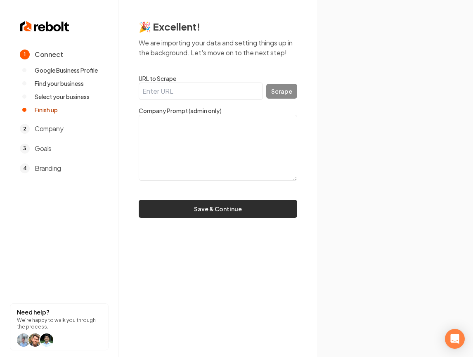
click at [217, 209] on button "Save & Continue" at bounding box center [218, 209] width 158 height 18
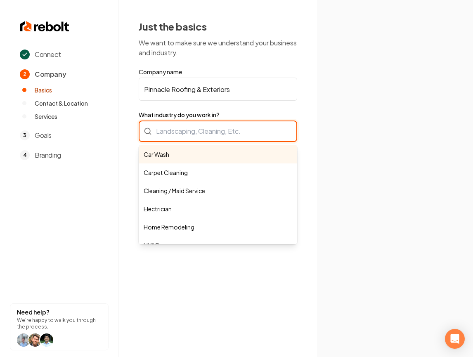
click at [208, 121] on div "Car Wash Carpet Cleaning Cleaning / Maid Service Electrician Home Remodeling HV…" at bounding box center [218, 131] width 158 height 21
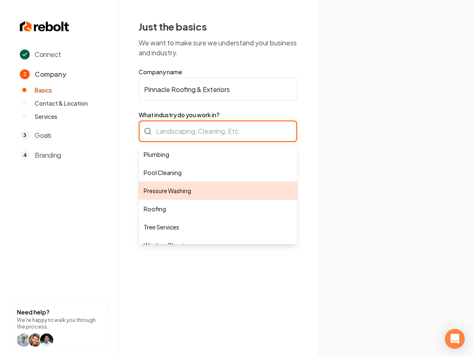
scroll to position [228, 0]
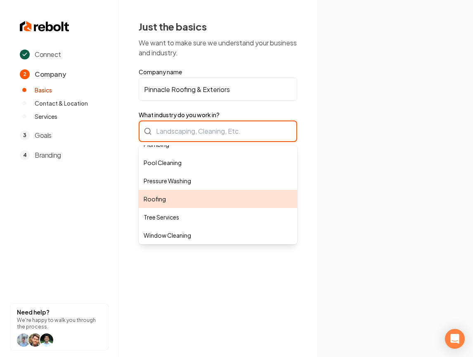
type input "Roofing"
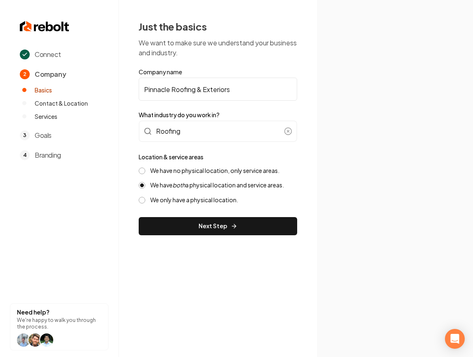
click at [226, 171] on label "We have no physical location, only service areas." at bounding box center [214, 171] width 129 height 8
click at [145, 171] on button "We have no physical location, only service areas." at bounding box center [142, 171] width 7 height 7
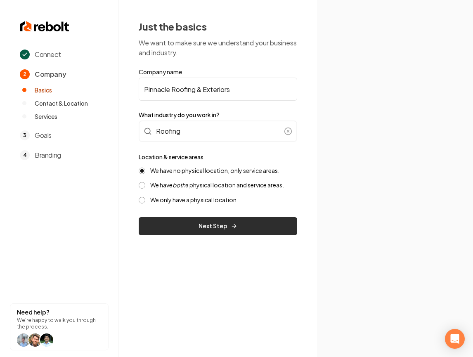
click at [226, 220] on button "Next Step" at bounding box center [218, 226] width 158 height 18
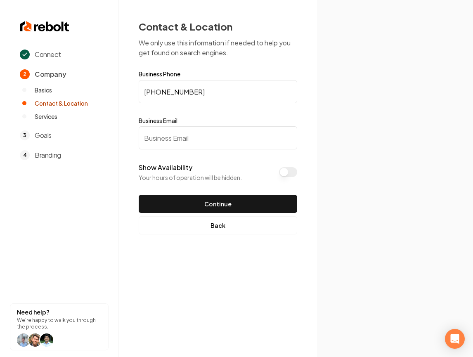
drag, startPoint x: 182, startPoint y: 132, endPoint x: 178, endPoint y: 140, distance: 8.9
click at [182, 132] on input "Business Email" at bounding box center [218, 137] width 158 height 23
click at [190, 142] on input "Business Email" at bounding box center [218, 137] width 158 height 23
click at [193, 136] on input "Business Email" at bounding box center [218, 137] width 158 height 23
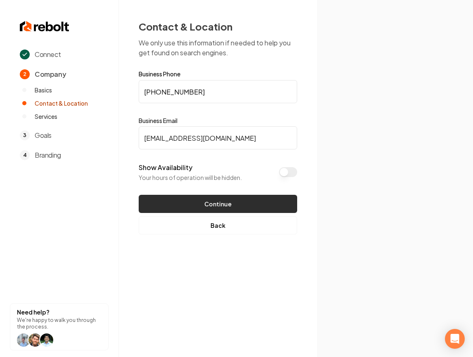
type input "Test@test.com"
click at [229, 201] on button "Continue" at bounding box center [218, 204] width 158 height 18
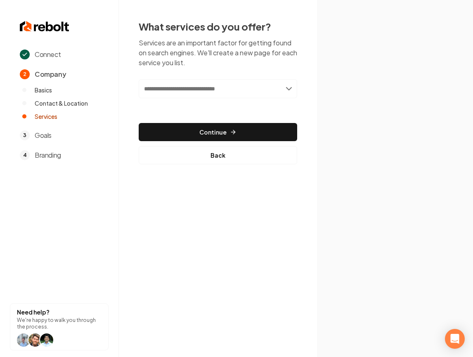
click at [218, 84] on input "text" at bounding box center [218, 88] width 158 height 19
click at [278, 86] on input "text" at bounding box center [218, 88] width 158 height 19
drag, startPoint x: 296, startPoint y: 90, endPoint x: 288, endPoint y: 90, distance: 7.9
click at [295, 90] on input "text" at bounding box center [218, 88] width 158 height 19
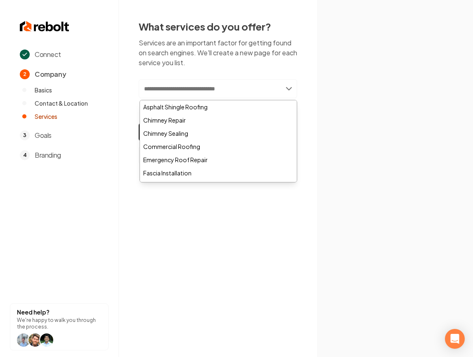
click at [281, 88] on input "text" at bounding box center [218, 88] width 158 height 19
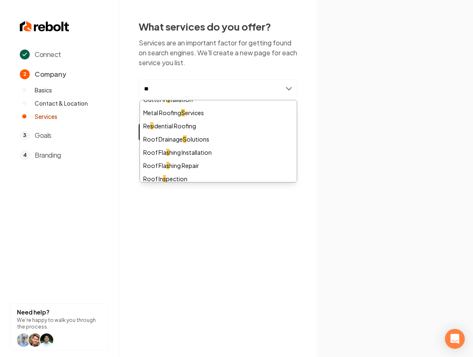
scroll to position [0, 0]
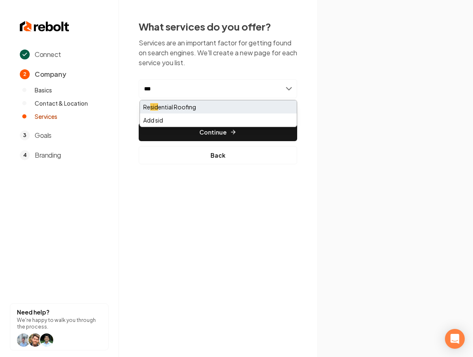
type input "***"
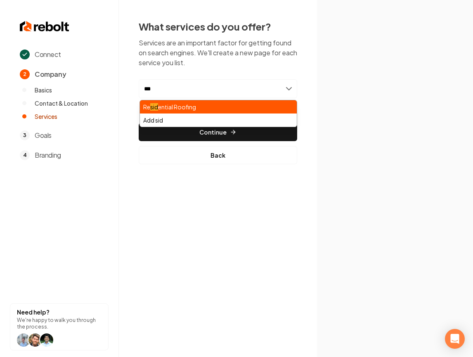
click at [177, 108] on div "Re sid ential Roofing" at bounding box center [218, 106] width 157 height 13
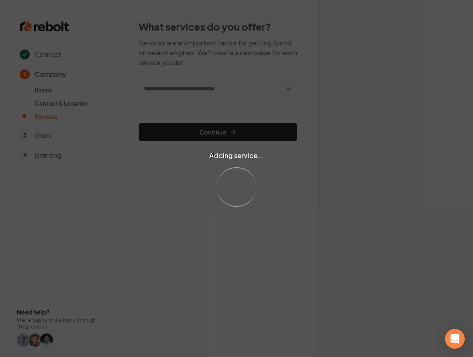
click at [247, 87] on div "Adding service... Loading..." at bounding box center [236, 178] width 473 height 357
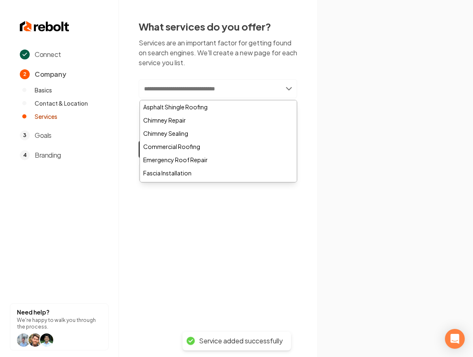
click at [246, 90] on input "text" at bounding box center [218, 88] width 158 height 19
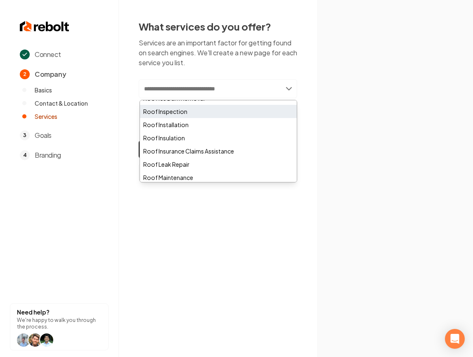
scroll to position [286, 0]
click at [197, 114] on div "Roof Inspection" at bounding box center [218, 111] width 157 height 13
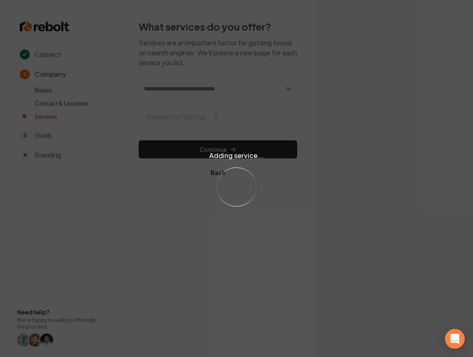
click at [251, 89] on div "Adding service... Loading..." at bounding box center [236, 178] width 473 height 357
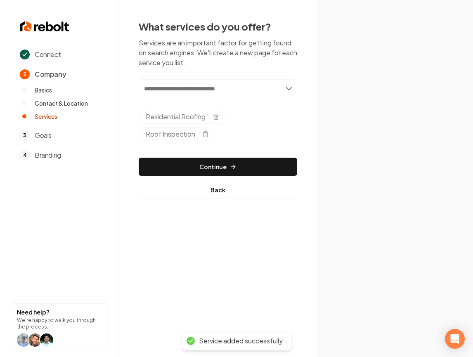
click at [253, 85] on input "text" at bounding box center [218, 88] width 158 height 19
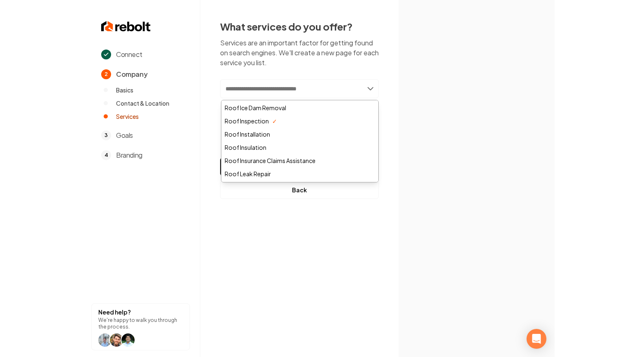
scroll to position [276, 0]
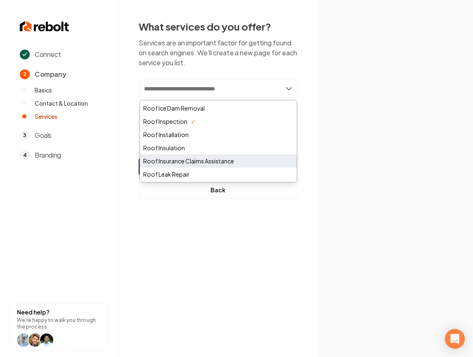
click at [211, 158] on div "Roof Insurance Claims Assistance" at bounding box center [218, 160] width 157 height 13
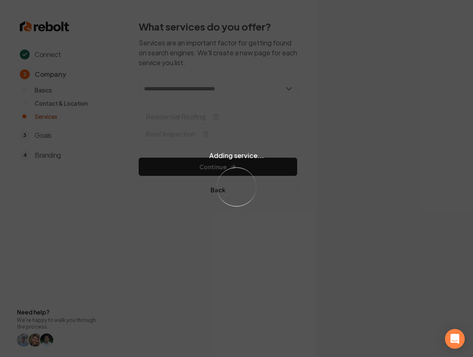
click at [219, 165] on div "Adding service... Loading..." at bounding box center [236, 178] width 473 height 357
click at [220, 165] on div "Adding service... Loading..." at bounding box center [236, 178] width 473 height 357
click at [220, 164] on div "Adding service... Loading..." at bounding box center [236, 178] width 473 height 357
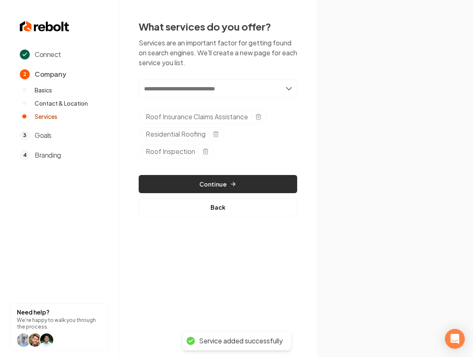
click at [217, 179] on button "Continue" at bounding box center [218, 184] width 158 height 18
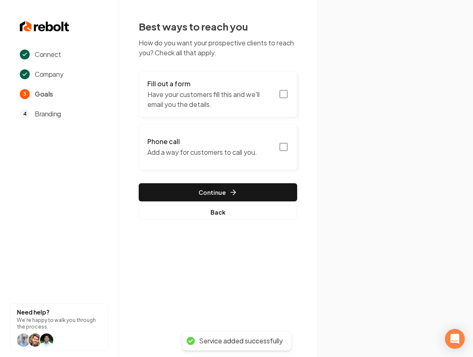
click at [306, 104] on div "Best ways to reach you How do you want your prospective clients to reach you? C…" at bounding box center [218, 119] width 198 height 239
click at [286, 96] on icon "button" at bounding box center [284, 94] width 10 height 10
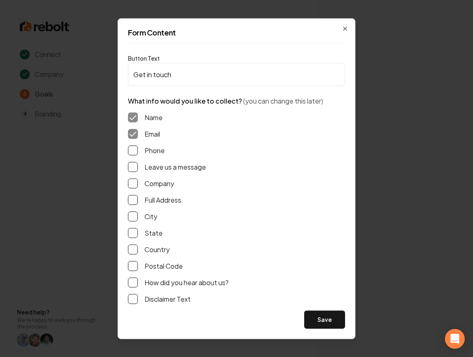
drag, startPoint x: 151, startPoint y: 143, endPoint x: 149, endPoint y: 148, distance: 5.4
click at [151, 144] on div "Name Email Phone Leave us a message Company Full Address City State Country Pos…" at bounding box center [236, 208] width 217 height 205
click at [149, 148] on label "Phone" at bounding box center [154, 150] width 20 height 10
click at [138, 148] on button "Phone" at bounding box center [133, 150] width 10 height 10
click at [152, 168] on label "Leave us a message" at bounding box center [174, 167] width 61 height 10
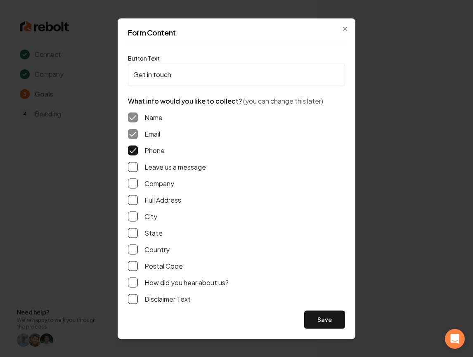
click at [138, 168] on button "Leave us a message" at bounding box center [133, 167] width 10 height 10
click at [164, 282] on label "How did you hear about us?" at bounding box center [186, 282] width 84 height 10
click at [138, 282] on button "How did you hear about us?" at bounding box center [133, 282] width 10 height 10
click at [157, 201] on label "Full Address" at bounding box center [162, 200] width 37 height 10
click at [138, 201] on button "Full Address" at bounding box center [133, 200] width 10 height 10
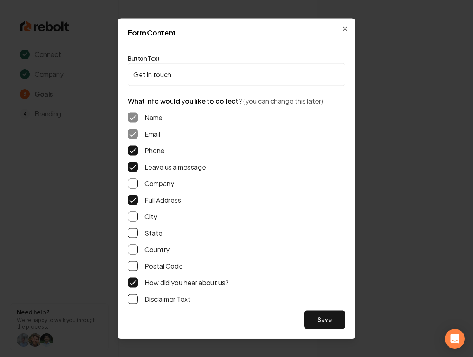
drag, startPoint x: 323, startPoint y: 317, endPoint x: 308, endPoint y: 283, distance: 36.6
click at [323, 317] on button "Save" at bounding box center [324, 319] width 41 height 18
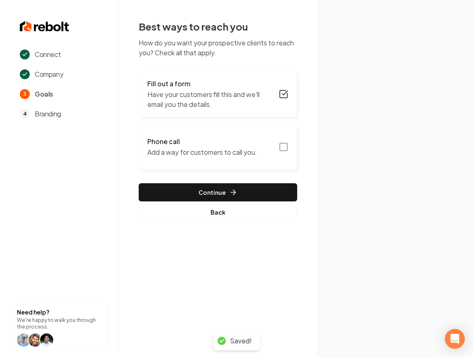
click at [286, 141] on button "Phone call Add a way for customers to call you." at bounding box center [218, 147] width 158 height 46
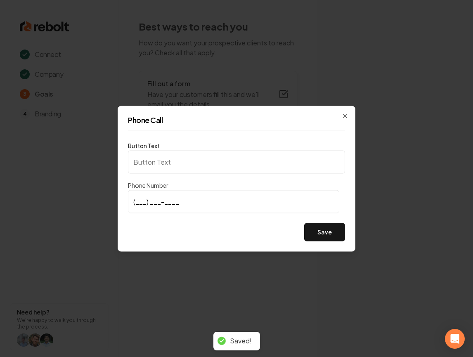
type input "Call us"
type input "(214) 233-4383"
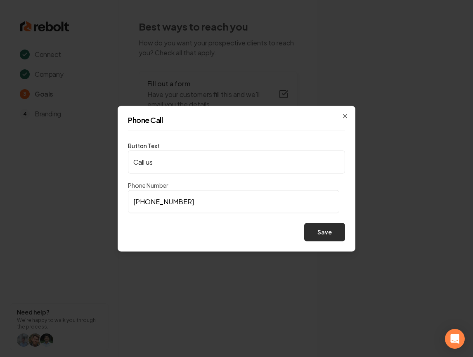
click at [329, 229] on button "Save" at bounding box center [324, 232] width 41 height 18
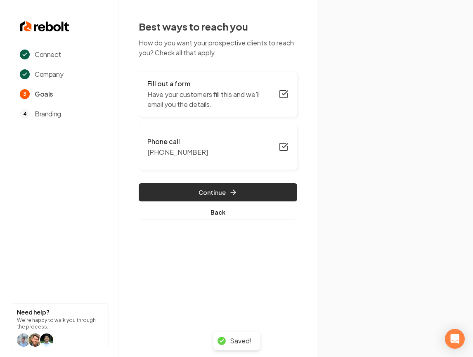
click at [240, 192] on button "Continue" at bounding box center [218, 192] width 158 height 18
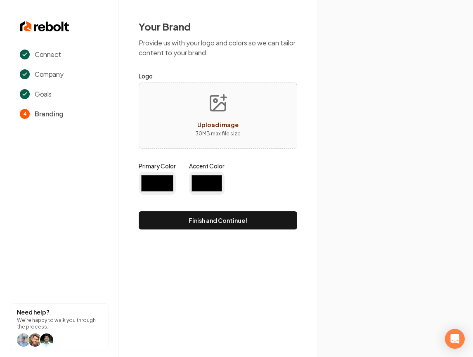
type input "#194d33"
type input "#70be00"
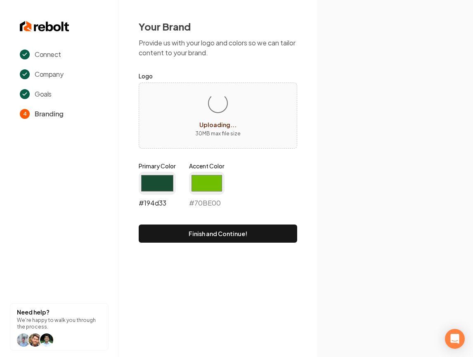
click at [162, 174] on input "#194d33" at bounding box center [157, 183] width 37 height 23
type input "#1b2e55"
click at [210, 186] on input "#70be00" at bounding box center [206, 183] width 35 height 23
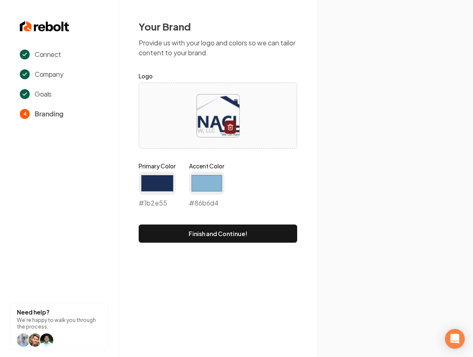
type input "#86b6d4"
click at [239, 168] on div "Primary Color #1b2e55 #1b2e55 Accent Color #86b6d4 #86b6d4" at bounding box center [218, 187] width 158 height 50
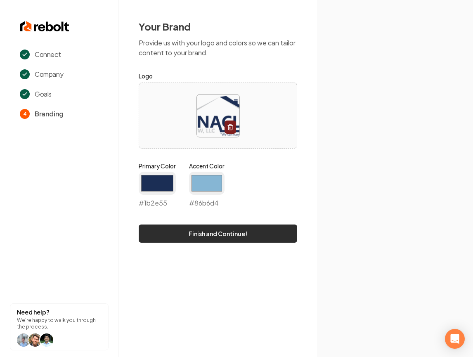
click at [241, 235] on button "Finish and Continue!" at bounding box center [218, 234] width 158 height 18
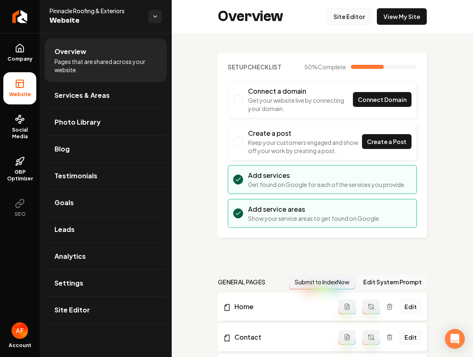
click at [342, 20] on link "Site Editor" at bounding box center [348, 16] width 45 height 17
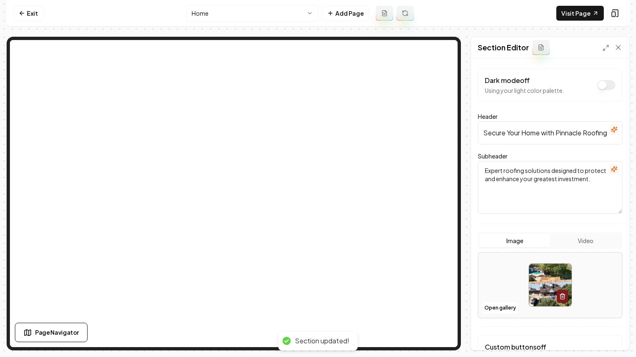
drag, startPoint x: 572, startPoint y: 236, endPoint x: 597, endPoint y: 251, distance: 29.1
click at [449, 236] on button "Video" at bounding box center [585, 240] width 71 height 13
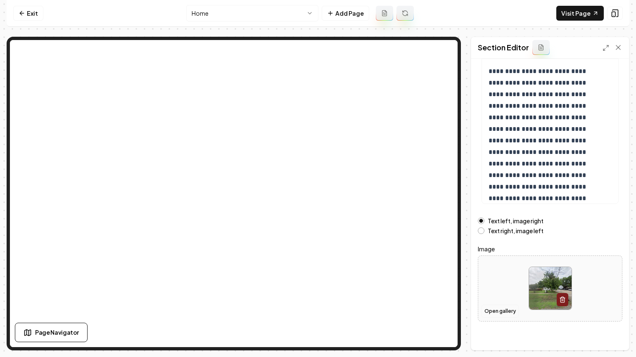
scroll to position [89, 0]
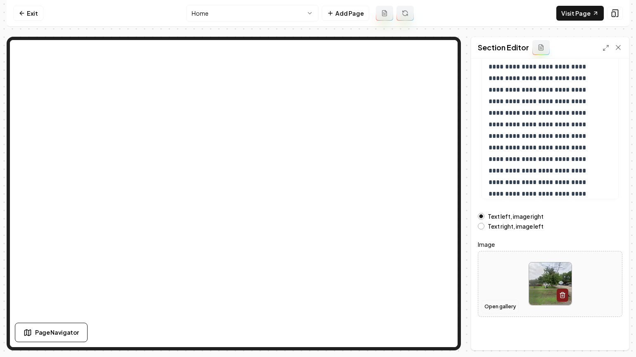
click at [449, 309] on button "Open gallery" at bounding box center [499, 306] width 37 height 13
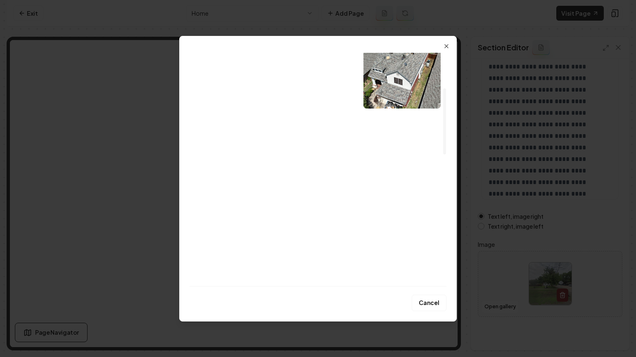
scroll to position [123, 0]
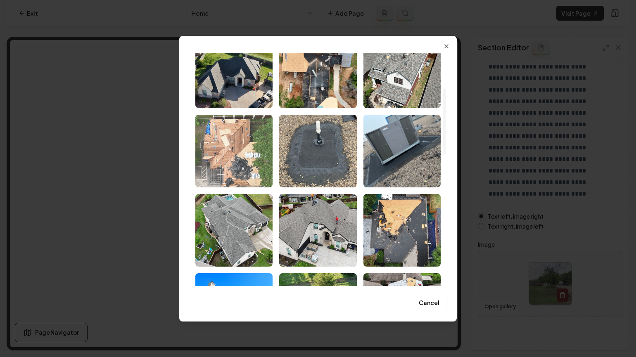
click at [241, 152] on img "Select image image_68ac99ce5c7cd75eb8c5c98e.jpeg" at bounding box center [233, 151] width 77 height 73
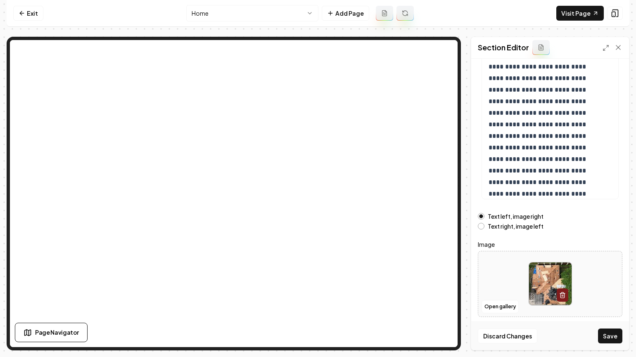
click at [449, 338] on button "Save" at bounding box center [610, 336] width 24 height 15
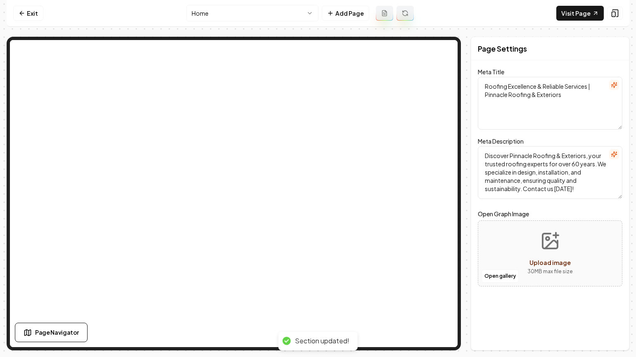
scroll to position [0, 0]
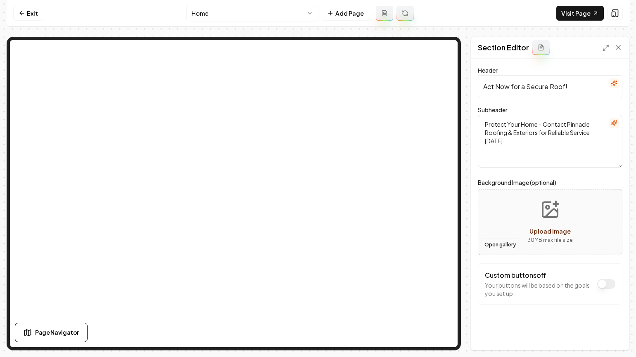
click at [449, 245] on button "Open gallery" at bounding box center [499, 244] width 37 height 13
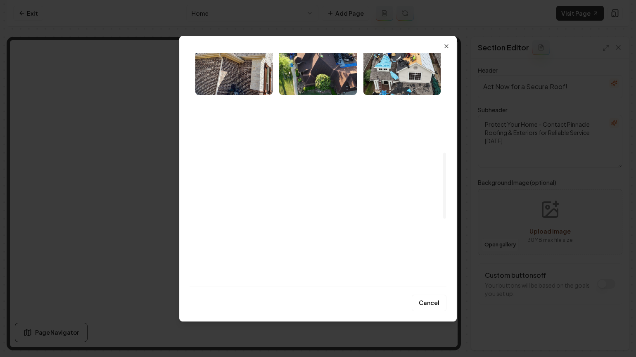
scroll to position [349, 0]
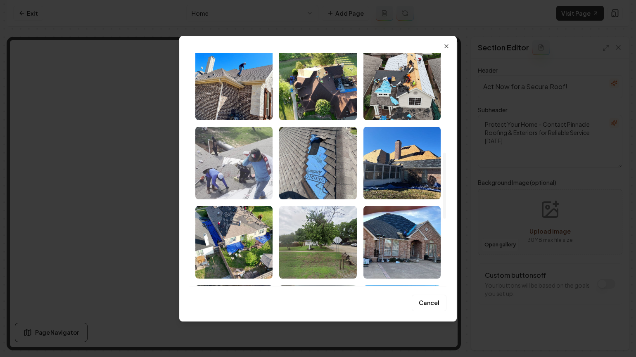
click at [254, 163] on img "Select image image_68ac99cd5c7cd75eb8c5c00c.jpeg" at bounding box center [233, 163] width 77 height 73
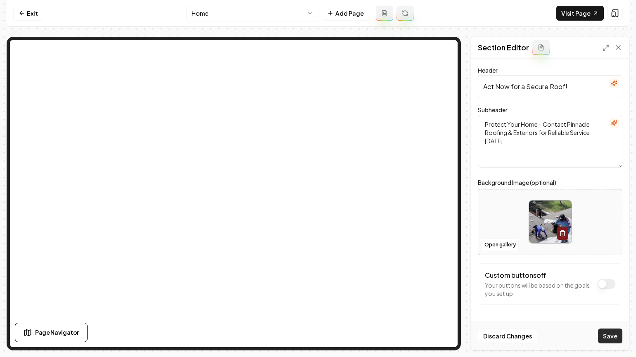
click at [449, 339] on button "Save" at bounding box center [610, 336] width 24 height 15
click at [449, 13] on link "Visit Page" at bounding box center [579, 13] width 47 height 15
click at [21, 19] on link "Exit" at bounding box center [28, 13] width 30 height 15
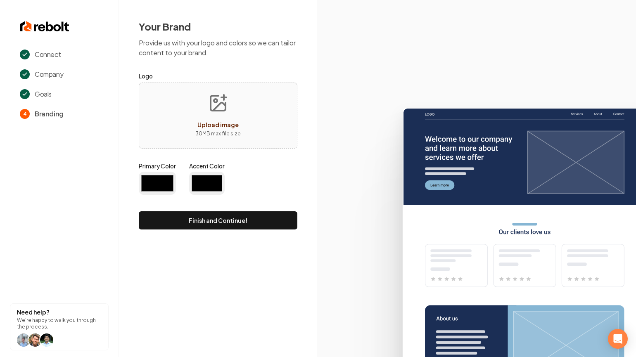
type input "#1b2e55"
type input "#86b6d4"
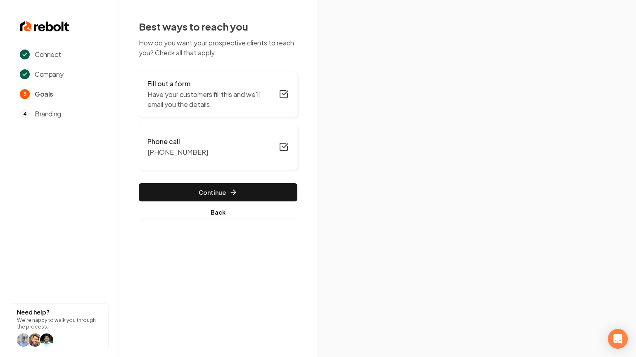
click at [35, 20] on img at bounding box center [45, 26] width 50 height 13
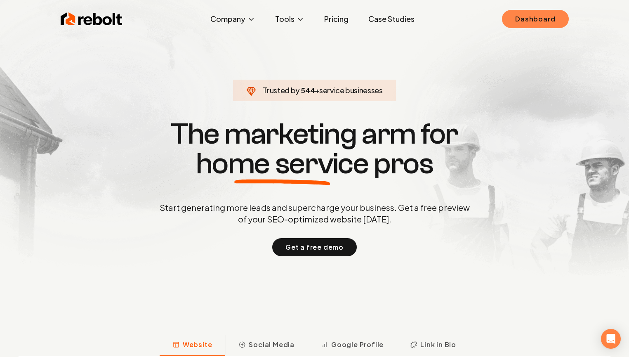
click at [520, 17] on link "Dashboard" at bounding box center [535, 19] width 66 height 18
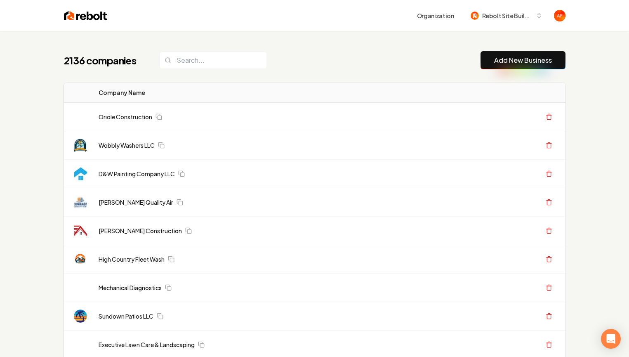
click at [211, 62] on input "search" at bounding box center [213, 60] width 107 height 17
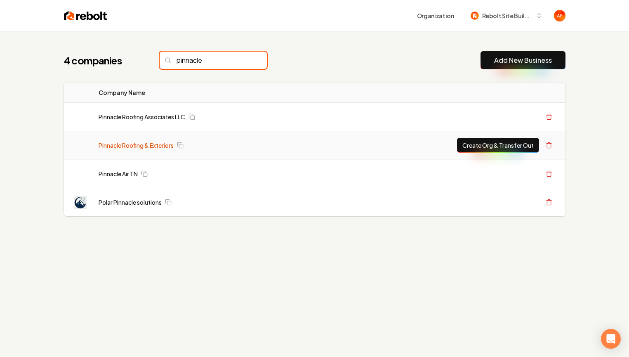
type input "pinnacle"
click at [162, 144] on link "Pinnacle Roofing & Exteriors" at bounding box center [136, 145] width 75 height 8
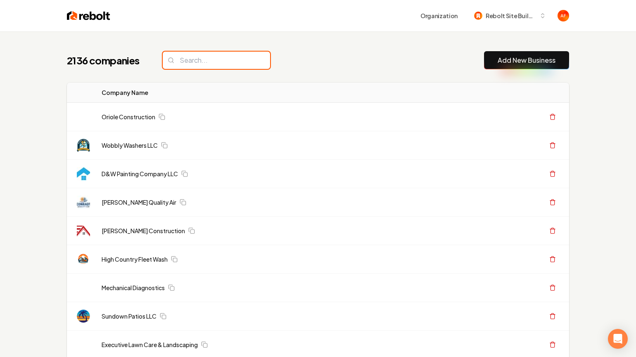
click at [208, 60] on input "search" at bounding box center [216, 60] width 107 height 17
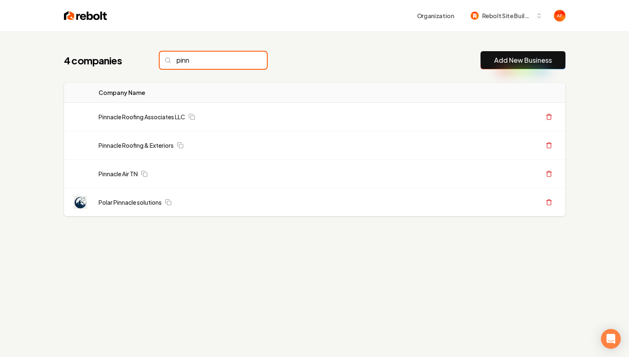
type input "pinn"
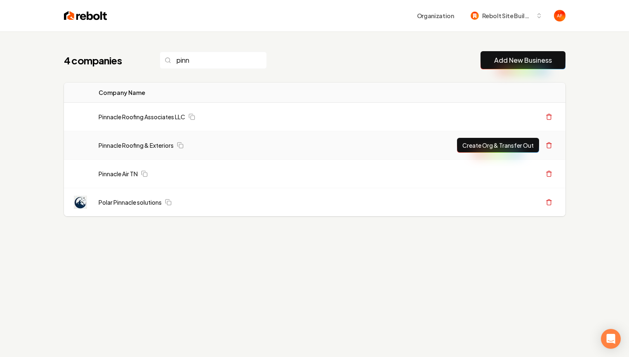
click at [491, 149] on button "Create Org & Transfer Out" at bounding box center [498, 145] width 82 height 15
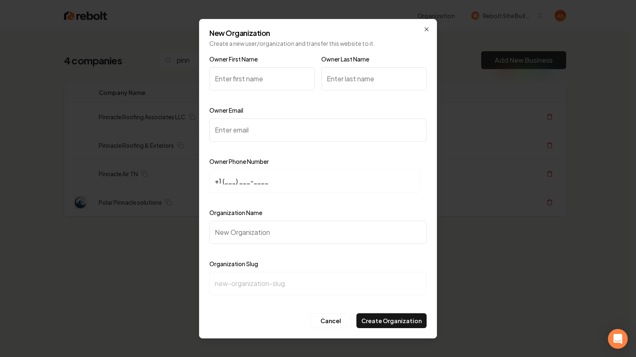
click at [232, 78] on input "Owner First Name" at bounding box center [261, 78] width 105 height 23
type input "[PERSON_NAME]"
click at [344, 83] on input "Owner Last Name" at bounding box center [373, 78] width 105 height 23
type input "[PERSON_NAME]"
click at [269, 132] on input "Owner Email" at bounding box center [317, 129] width 217 height 23
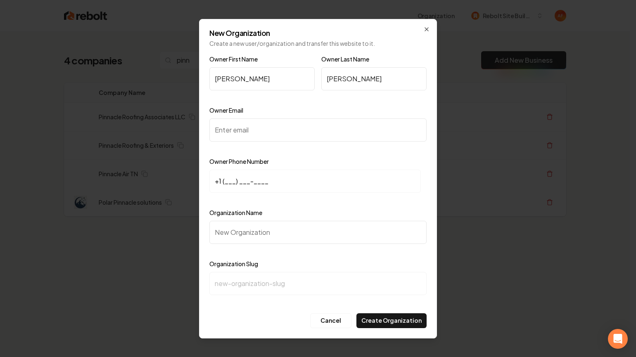
click at [228, 136] on input "Owner Email" at bounding box center [317, 129] width 217 height 23
click at [225, 180] on input "+1 (___) ___-____" at bounding box center [314, 181] width 211 height 23
paste input "214) 233-4383"
type input "[PHONE_NUMBER]"
click at [234, 136] on input "Owner Email" at bounding box center [317, 129] width 217 height 23
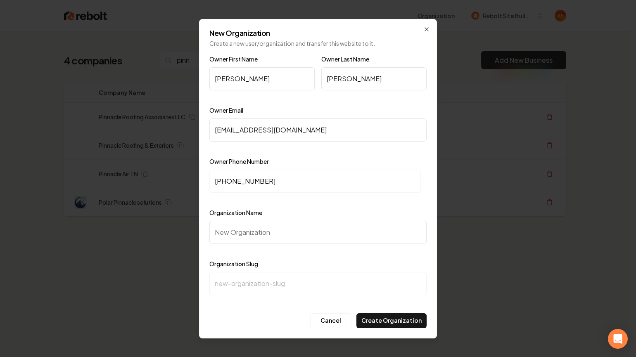
type input "[EMAIL_ADDRESS][DOMAIN_NAME]"
drag, startPoint x: 250, startPoint y: 131, endPoint x: 275, endPoint y: 132, distance: 24.8
click at [275, 132] on input "[EMAIL_ADDRESS][DOMAIN_NAME]" at bounding box center [317, 129] width 217 height 23
click at [265, 128] on input "Owner Email" at bounding box center [317, 129] width 217 height 23
paste input "[PHONE_NUMBER]"
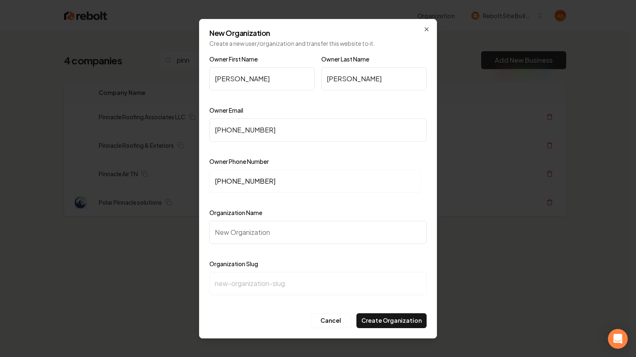
drag, startPoint x: 282, startPoint y: 128, endPoint x: 212, endPoint y: 129, distance: 70.2
click at [213, 129] on input "[PHONE_NUMBER]" at bounding box center [317, 129] width 217 height 23
type input "[EMAIL_ADDRESS][DOMAIN_NAME]"
click at [344, 111] on div "Owner Email [EMAIL_ADDRESS][DOMAIN_NAME]" at bounding box center [317, 129] width 217 height 48
click at [253, 222] on input "Organization Name" at bounding box center [317, 232] width 217 height 23
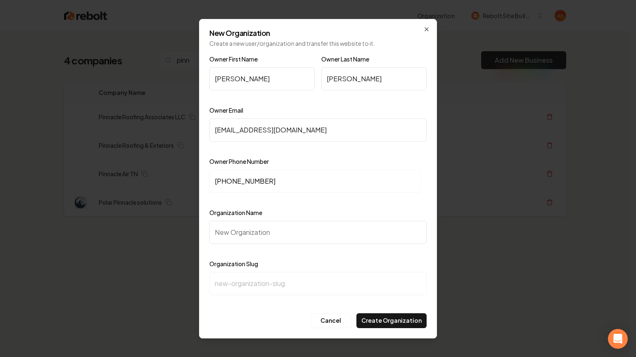
paste input "Pinnacle Roofing & Exteriors"
type input "Pinnacle Roofing & Exteriors"
type input "pinnacle-roofing-exteriors"
type input "Pinnacle Roofing & Exteriors"
click at [384, 317] on button "Create Organization" at bounding box center [391, 320] width 70 height 15
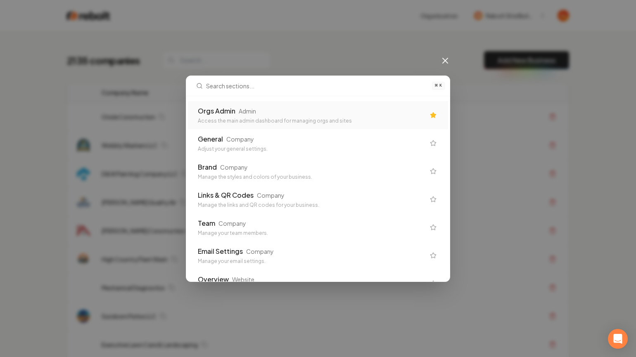
click at [376, 111] on div "Orgs Admin Admin" at bounding box center [311, 111] width 227 height 10
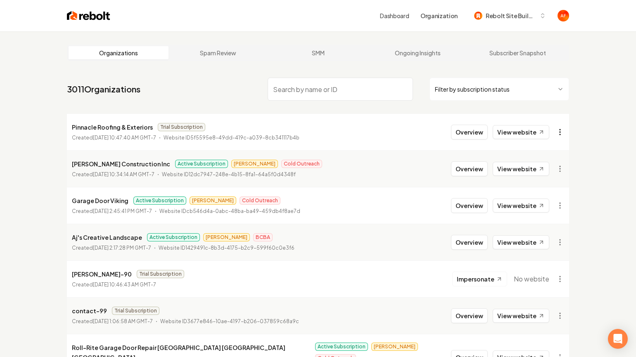
click at [552, 130] on html "Dashboard Organization Rebolt Site Builder Organizations Spam Review SMM Ongoin…" at bounding box center [318, 178] width 636 height 357
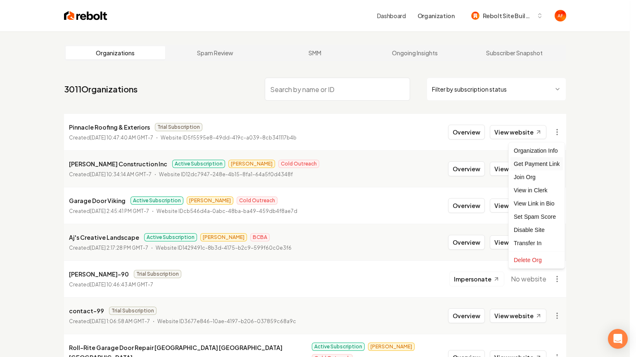
click at [540, 165] on div "Get Payment Link" at bounding box center [536, 163] width 52 height 13
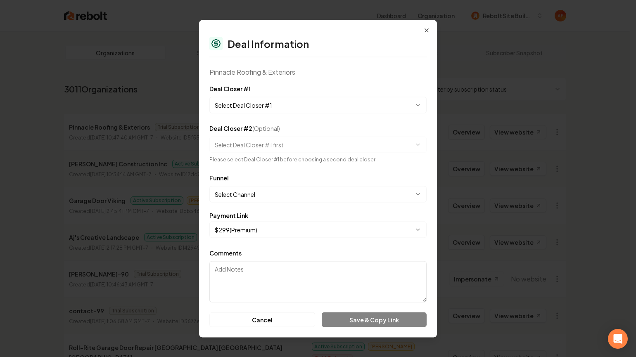
click at [322, 107] on body "Dashboard Organization Rebolt Site Builder Organizations Spam Review SMM Ongoin…" at bounding box center [314, 178] width 629 height 357
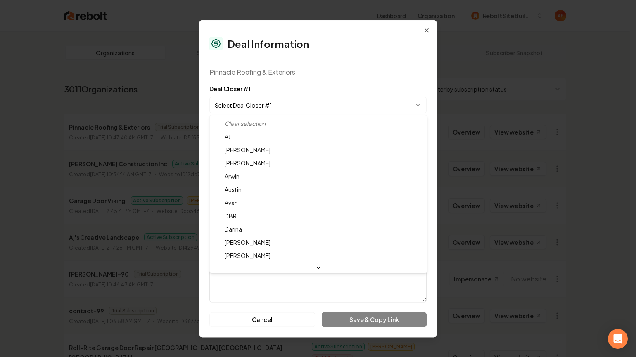
select select "**********"
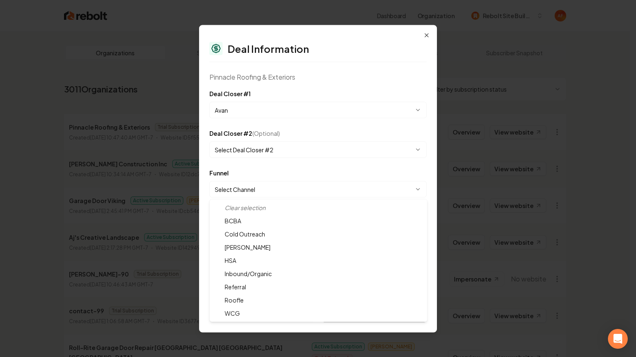
click at [265, 188] on body "Dashboard Organization Rebolt Site Builder Organizations Spam Review SMM Ongoin…" at bounding box center [314, 178] width 629 height 357
select select "**********"
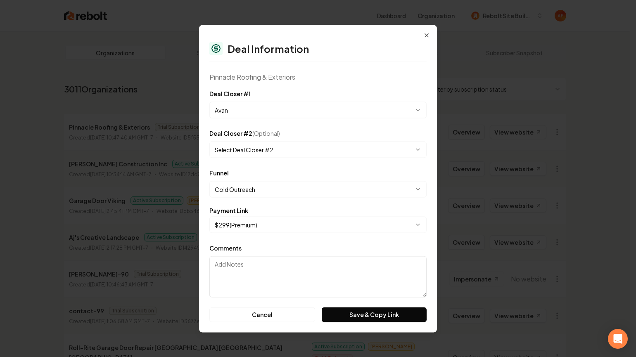
click at [277, 147] on body "Dashboard Organization Rebolt Site Builder Organizations Spam Review SMM Ongoin…" at bounding box center [314, 178] width 629 height 357
click at [291, 125] on body "Dashboard Organization Rebolt Site Builder Organizations Spam Review SMM Ongoin…" at bounding box center [314, 178] width 629 height 357
click at [358, 317] on button "Save & Copy Link" at bounding box center [374, 314] width 105 height 15
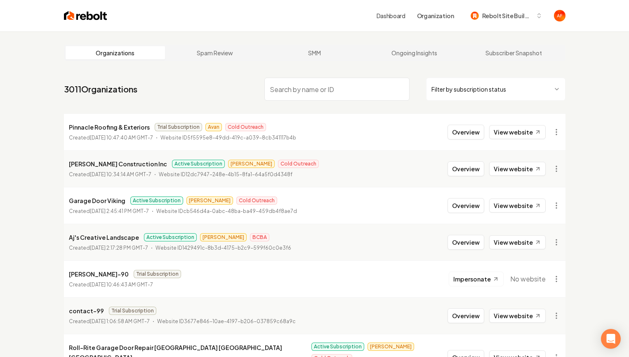
click at [100, 125] on p "Pinnacle Roofing & Exteriors" at bounding box center [109, 127] width 81 height 10
copy p "Pinnacle Roofing & Exteriors"
click at [522, 122] on li "Pinnacle Roofing & Exteriors Trial Subscription Avan Cold Outreach Created [DAT…" at bounding box center [315, 132] width 502 height 36
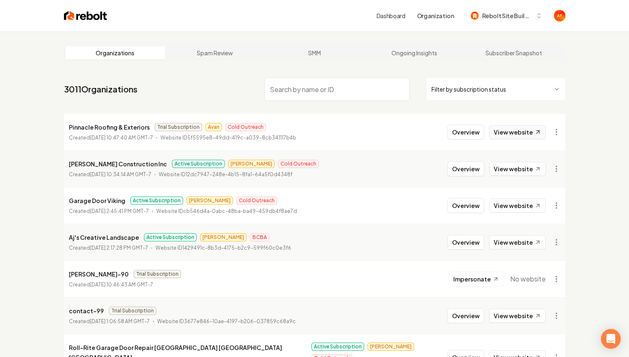
click at [522, 128] on link "View website" at bounding box center [517, 132] width 57 height 14
click at [296, 80] on input "search" at bounding box center [337, 89] width 145 height 23
click at [80, 18] on img at bounding box center [85, 16] width 43 height 12
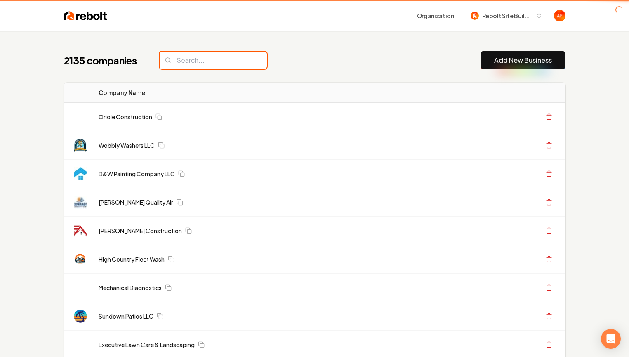
click at [222, 56] on input "search" at bounding box center [213, 60] width 107 height 17
click at [216, 59] on input "t" at bounding box center [213, 60] width 107 height 17
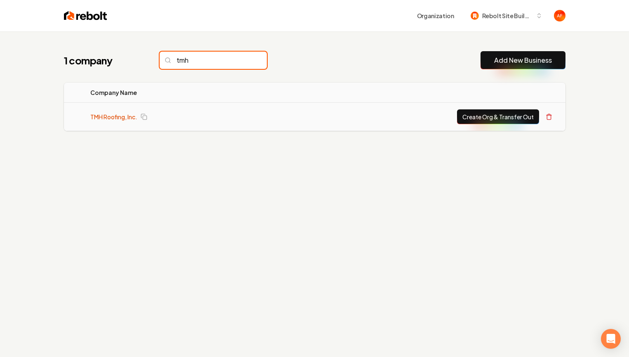
type input "tmh"
click at [125, 120] on link "TMH Roofing, Inc." at bounding box center [113, 117] width 47 height 8
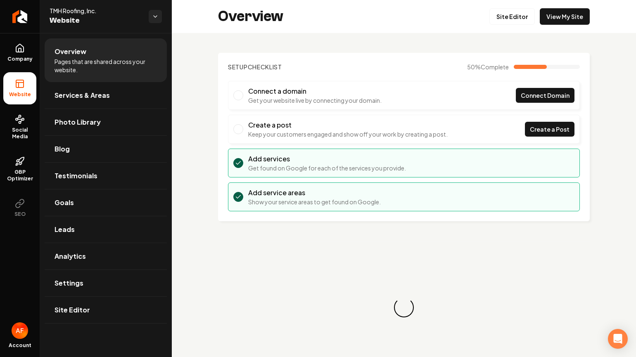
click at [509, 29] on div "Overview Site Editor View My Site" at bounding box center [404, 16] width 464 height 33
click at [508, 14] on link "Site Editor" at bounding box center [511, 16] width 45 height 17
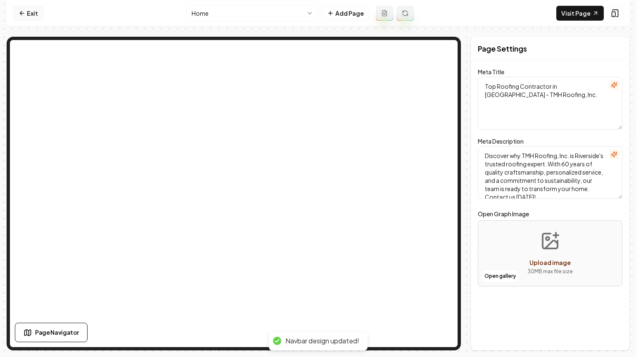
click at [34, 6] on link "Exit" at bounding box center [28, 13] width 30 height 15
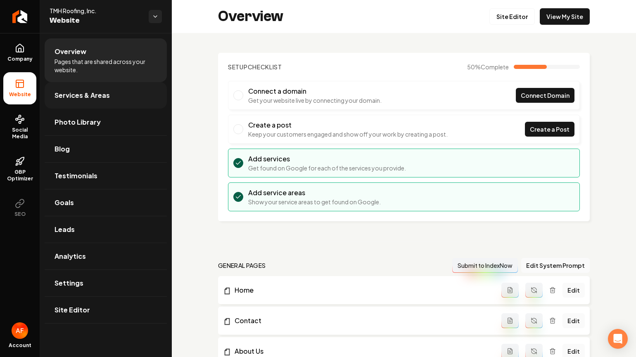
click at [85, 97] on span "Services & Areas" at bounding box center [81, 95] width 55 height 10
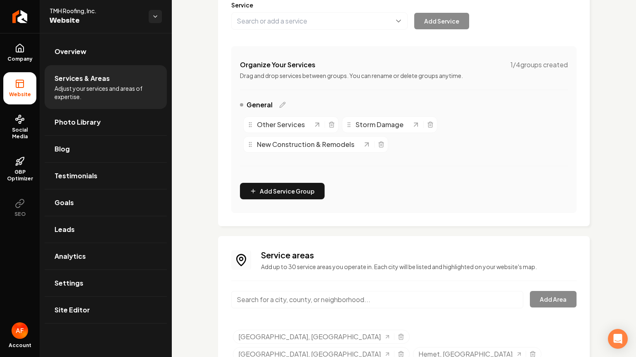
scroll to position [112, 0]
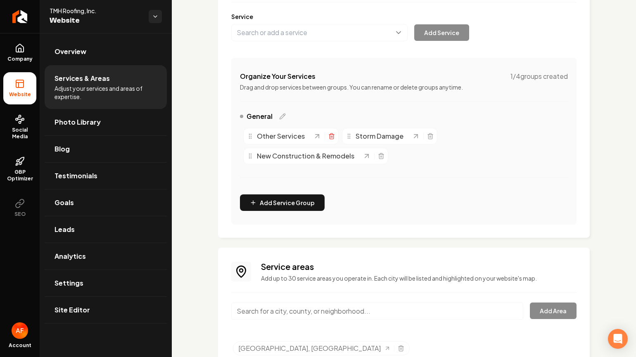
click at [331, 133] on icon "Main content area" at bounding box center [331, 133] width 2 height 1
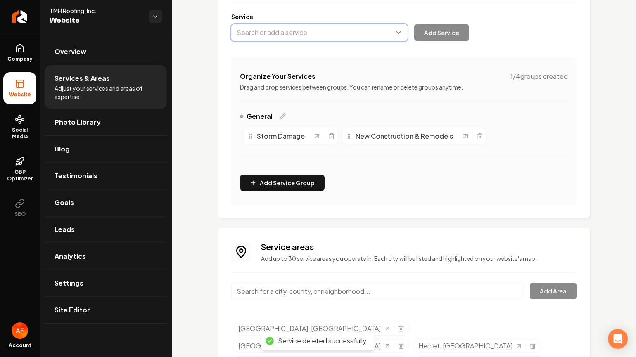
click at [278, 33] on button "Main content area" at bounding box center [319, 32] width 176 height 17
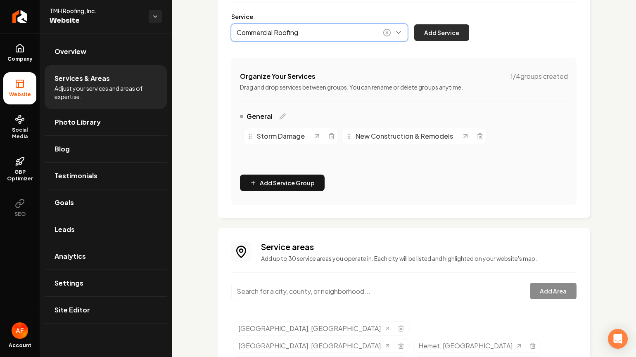
type input "Commercial Roofing"
click at [437, 32] on button "Add Service" at bounding box center [441, 32] width 55 height 17
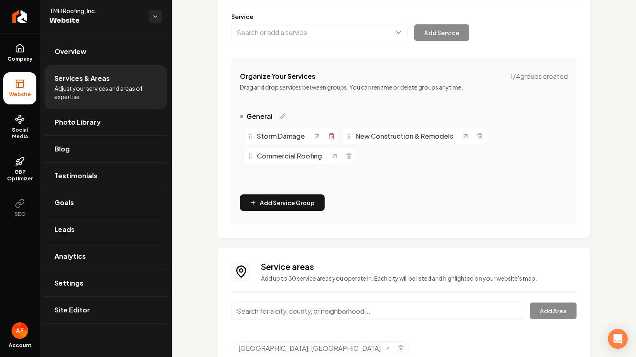
click at [334, 137] on icon "Main content area" at bounding box center [331, 136] width 7 height 7
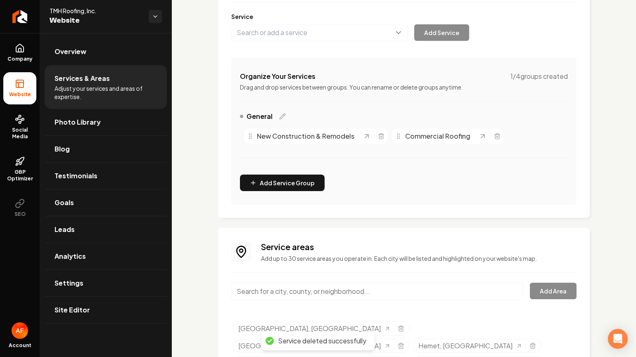
click at [383, 137] on div "New Construction & Remodels" at bounding box center [315, 136] width 145 height 17
click at [379, 135] on icon "Main content area" at bounding box center [381, 137] width 4 height 5
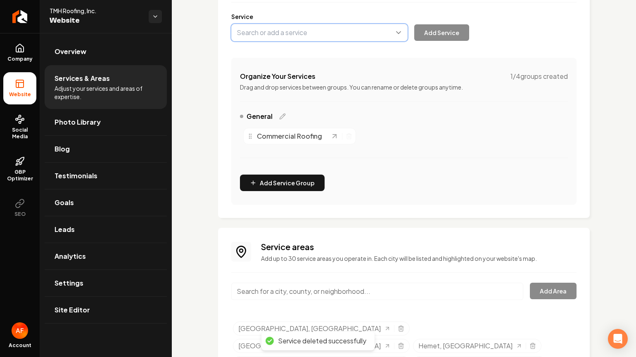
click at [284, 38] on button "Main content area" at bounding box center [319, 32] width 176 height 17
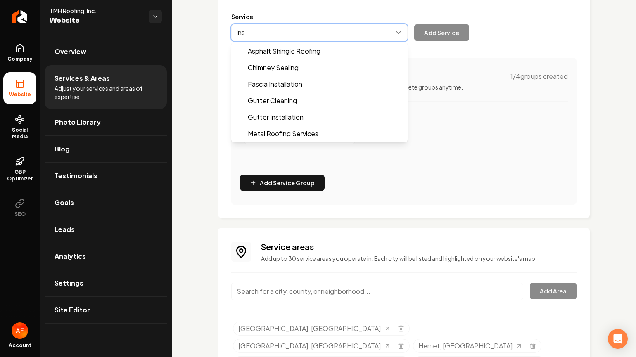
scroll to position [0, 0]
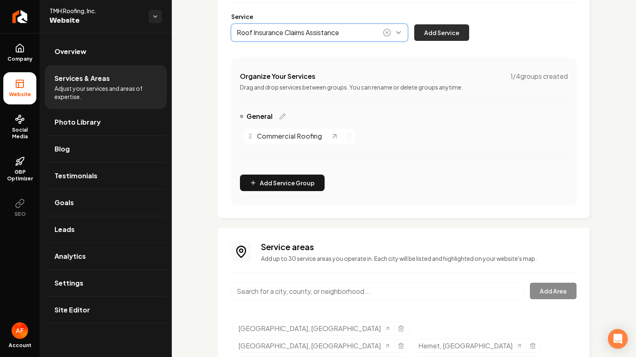
type input "Roof Insurance Claims Assistance"
click at [442, 25] on button "Add Service" at bounding box center [441, 32] width 55 height 17
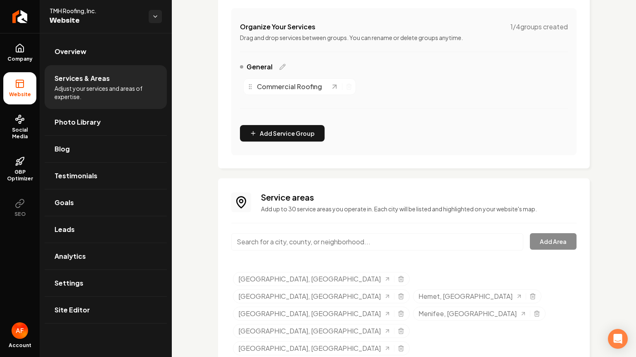
scroll to position [6, 0]
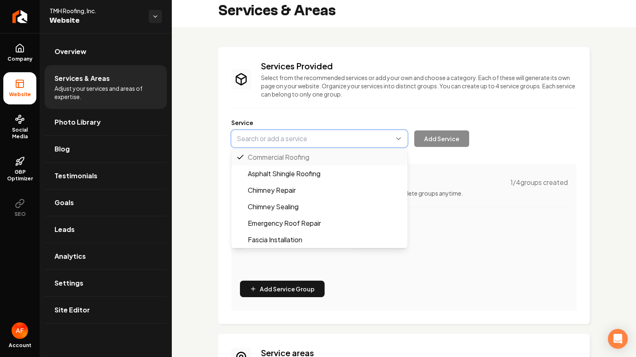
click at [341, 143] on button "Main content area" at bounding box center [319, 138] width 176 height 17
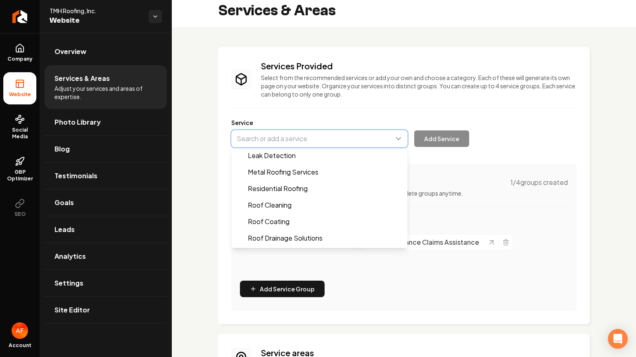
scroll to position [246, 0]
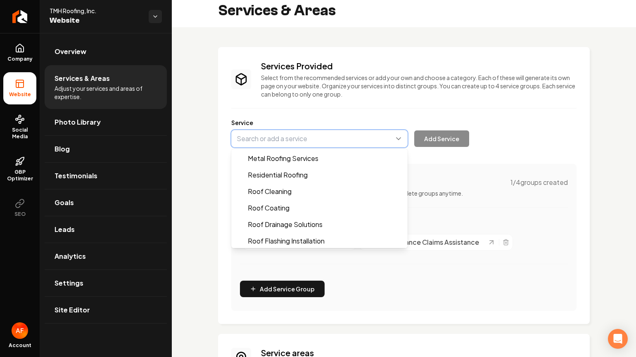
type input "Residential Roofing"
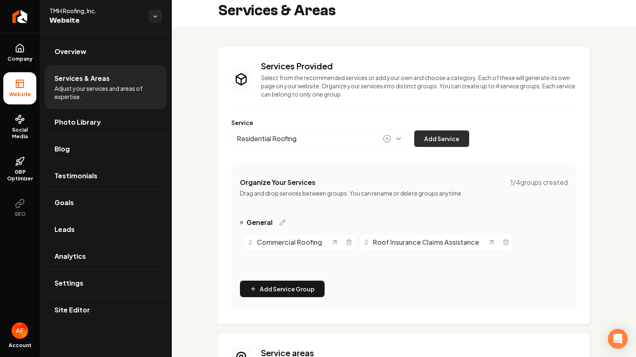
click at [446, 139] on button "Add Service" at bounding box center [441, 138] width 55 height 17
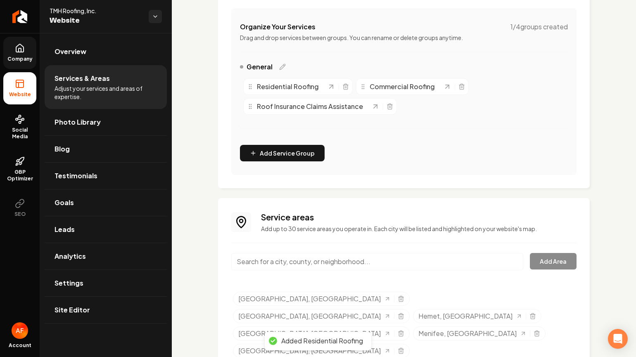
click at [24, 54] on link "Company" at bounding box center [19, 53] width 33 height 32
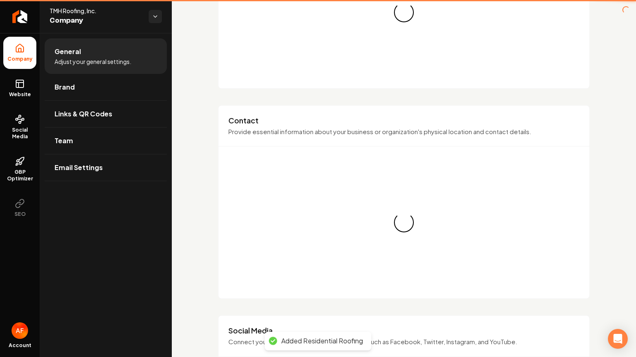
drag, startPoint x: 20, startPoint y: 69, endPoint x: 40, endPoint y: 89, distance: 28.6
click at [19, 99] on link "Website" at bounding box center [19, 88] width 33 height 32
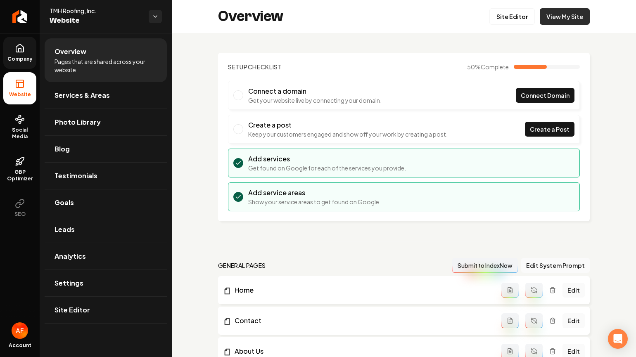
click at [565, 19] on link "View My Site" at bounding box center [564, 16] width 50 height 17
click at [5, 42] on link "Company" at bounding box center [19, 53] width 33 height 32
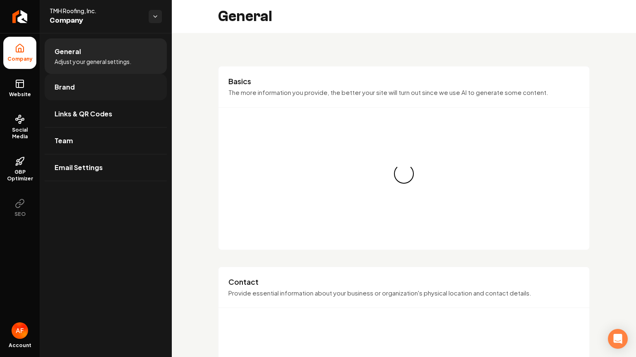
click at [81, 90] on link "Brand" at bounding box center [106, 87] width 122 height 26
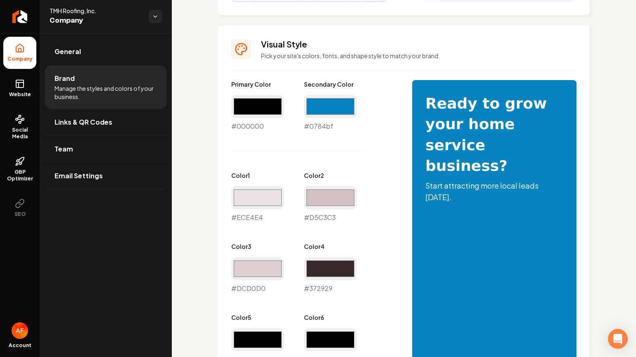
scroll to position [253, 0]
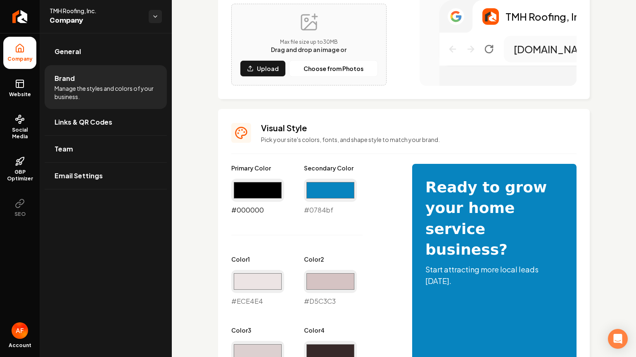
click at [259, 190] on input "#000000" at bounding box center [257, 190] width 53 height 23
type input "#004b7a"
click at [318, 177] on div "Secondary Color #0784bf #0784bf" at bounding box center [330, 189] width 53 height 51
click at [326, 189] on input "#0784bf" at bounding box center [330, 190] width 53 height 23
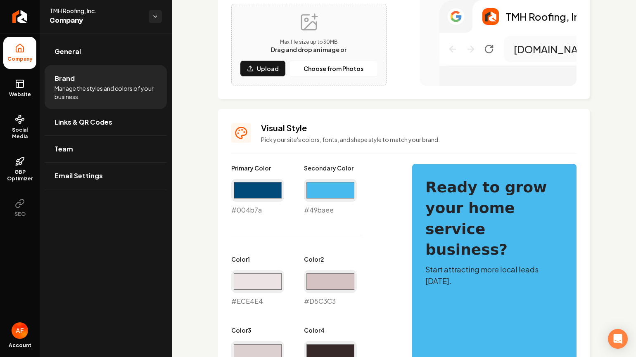
type input "#49baee"
click at [364, 176] on div "Primary Color #004b7a #004b7a Secondary Color #49baee #49baee Color 1 #ece4e4 #…" at bounding box center [313, 341] width 164 height 355
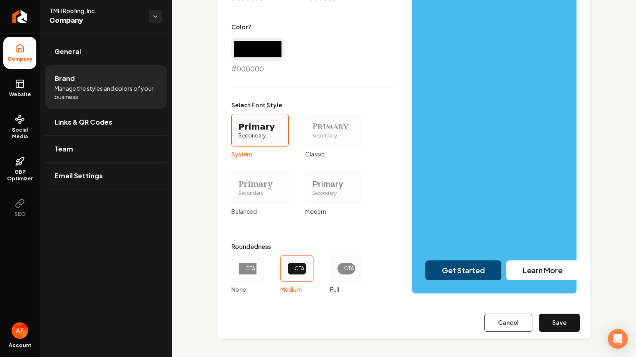
scroll to position [700, 0]
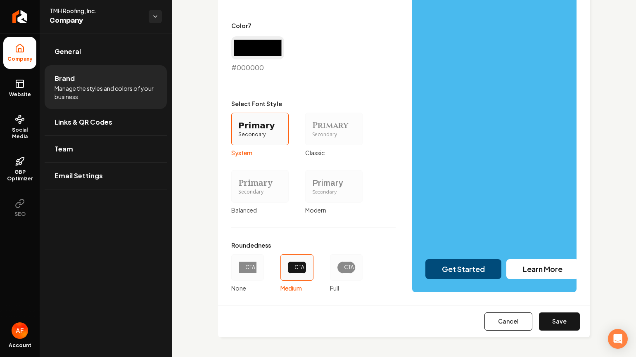
click at [332, 269] on div "CTA" at bounding box center [346, 267] width 33 height 26
click at [332, 269] on button "CTA Full" at bounding box center [332, 267] width 7 height 7
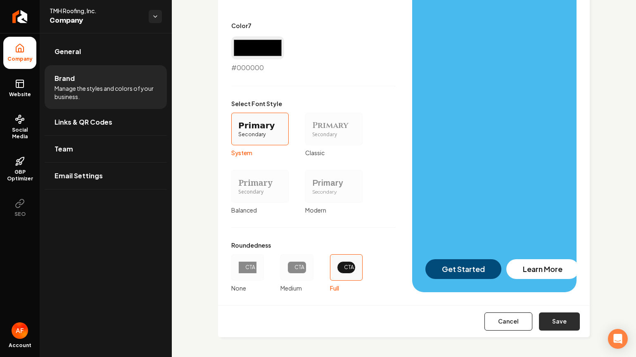
click at [539, 320] on button "Save" at bounding box center [559, 321] width 41 height 18
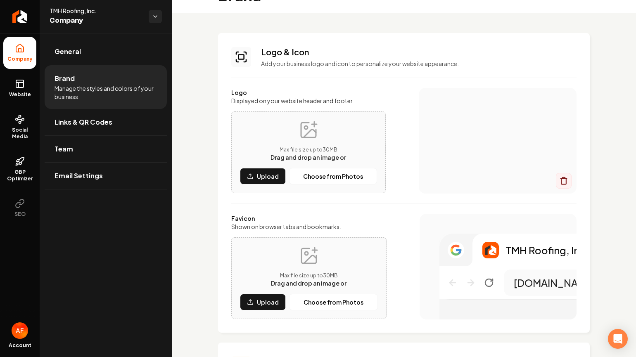
type input "#ece4e4"
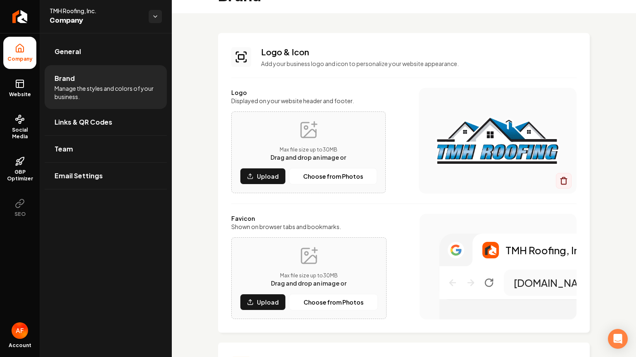
type input "#d5c3c3"
type input "#dcd0d0"
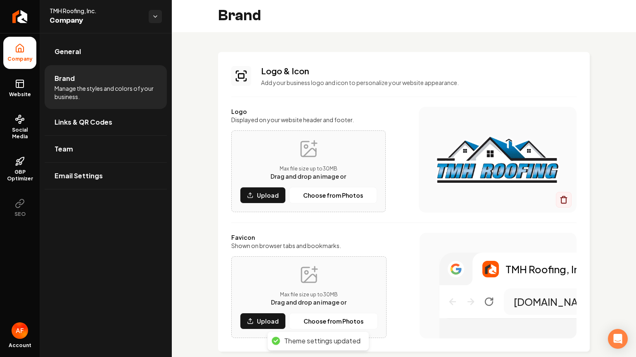
scroll to position [0, 0]
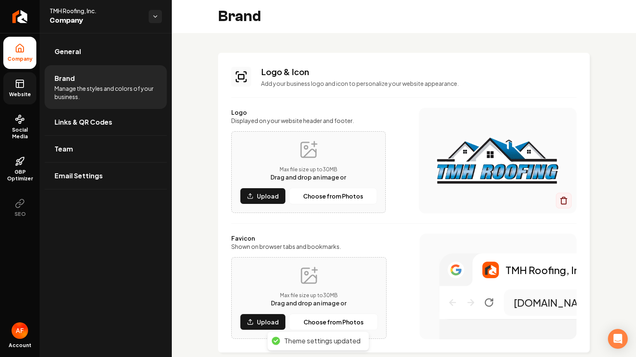
click at [24, 80] on rect at bounding box center [19, 83] width 7 height 7
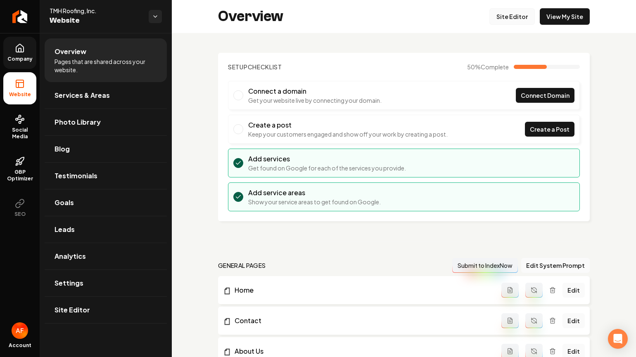
click at [500, 13] on link "Site Editor" at bounding box center [511, 16] width 45 height 17
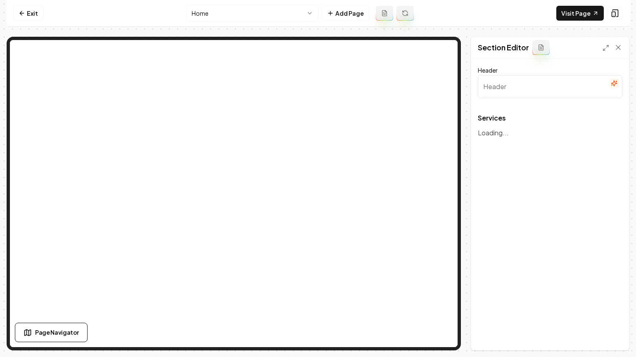
type input "Our Expert Roofing Services"
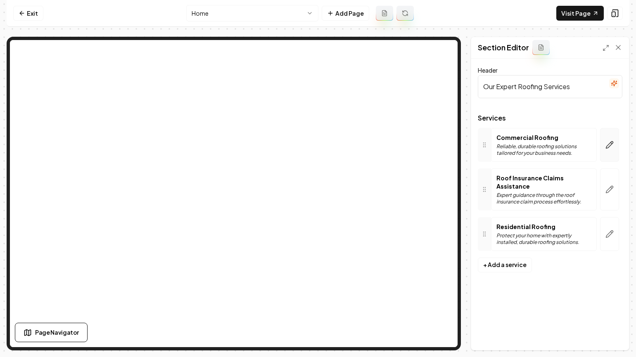
click at [603, 142] on button "button" at bounding box center [609, 145] width 19 height 34
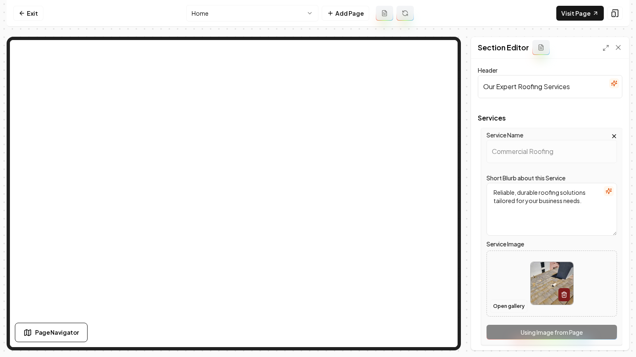
click at [511, 303] on button "Open gallery" at bounding box center [508, 306] width 37 height 13
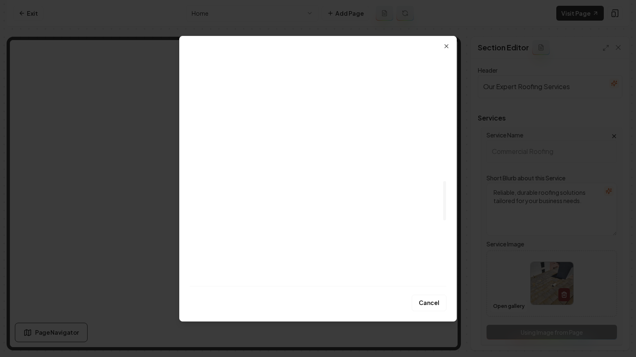
scroll to position [596, 0]
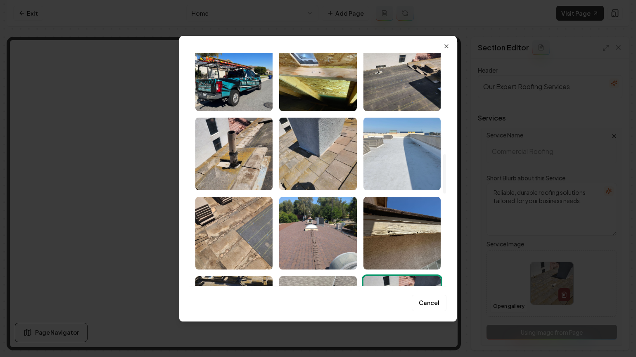
click at [418, 166] on img "Select image image_68a892795c7cd75eb851ffda.jpeg" at bounding box center [401, 154] width 77 height 73
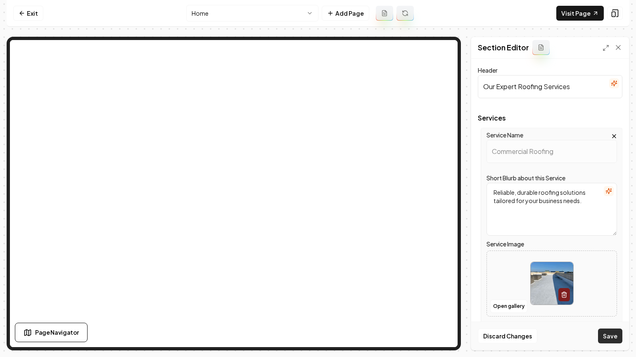
drag, startPoint x: 611, startPoint y: 345, endPoint x: 612, endPoint y: 328, distance: 17.3
click at [611, 345] on div "Discard Changes Save" at bounding box center [550, 336] width 158 height 28
click at [612, 329] on button "Save" at bounding box center [610, 336] width 24 height 15
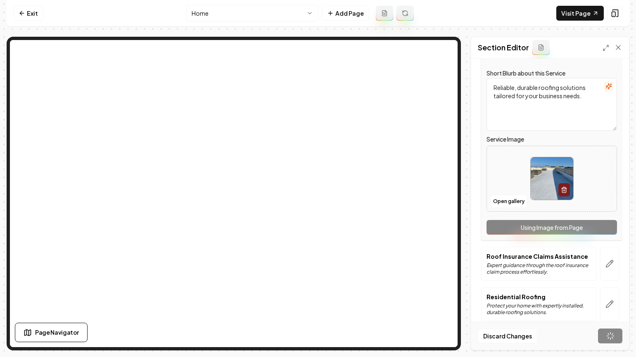
scroll to position [106, 0]
click at [607, 262] on button "button" at bounding box center [609, 263] width 19 height 34
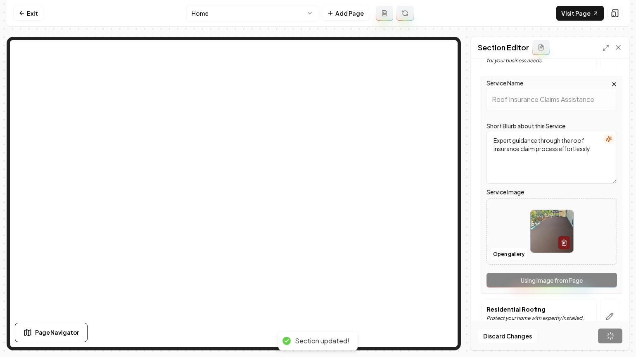
scroll to position [0, 0]
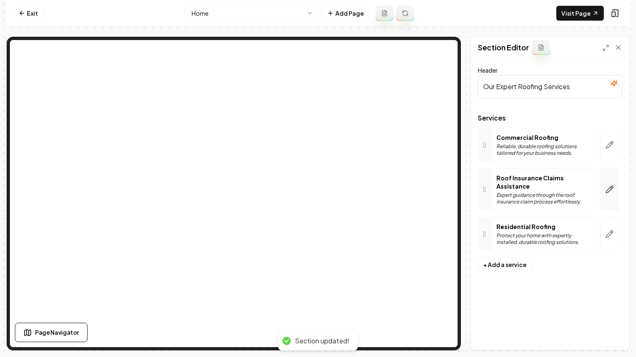
click at [605, 180] on button "button" at bounding box center [609, 189] width 19 height 42
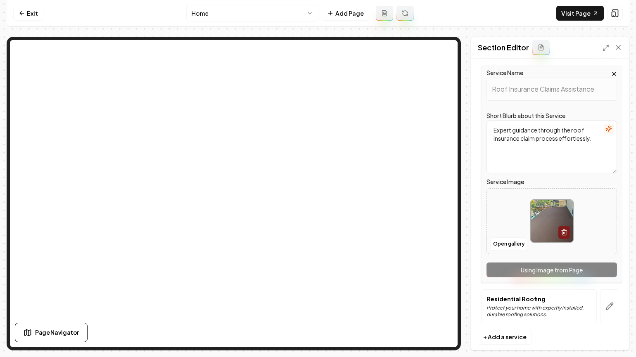
scroll to position [114, 0]
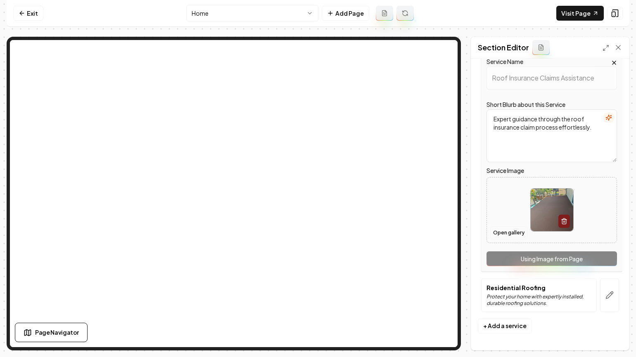
click at [511, 230] on button "Open gallery" at bounding box center [508, 232] width 37 height 13
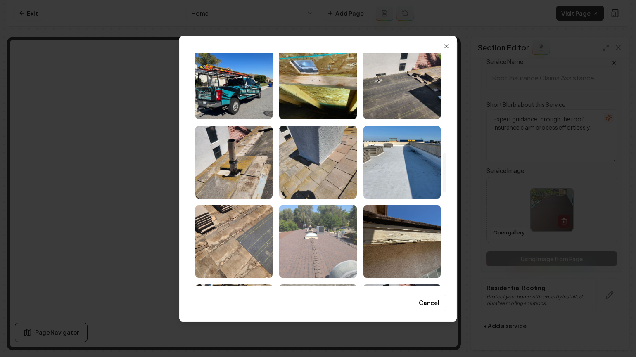
scroll to position [588, 0]
click at [340, 244] on img "Select image image_68a892795c7cd75eb852005d.jpeg" at bounding box center [317, 241] width 77 height 73
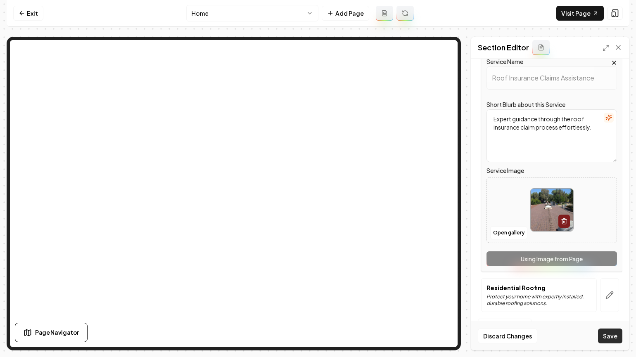
click at [613, 342] on button "Save" at bounding box center [610, 336] width 24 height 15
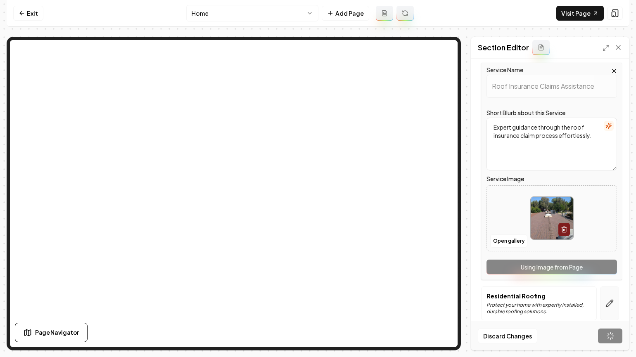
click at [606, 303] on icon "button" at bounding box center [609, 303] width 7 height 7
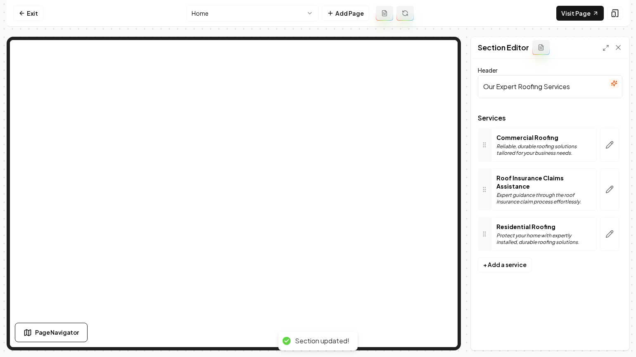
scroll to position [0, 0]
click at [609, 231] on icon "button" at bounding box center [609, 234] width 7 height 7
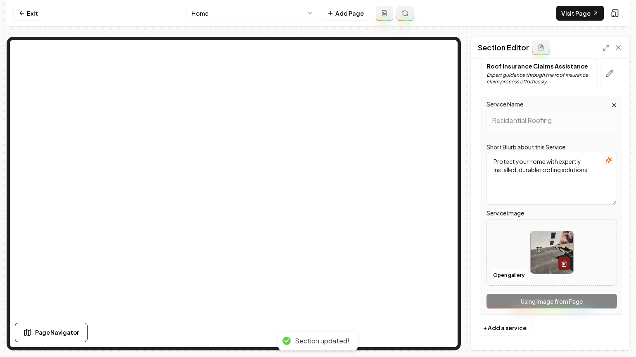
scroll to position [114, 0]
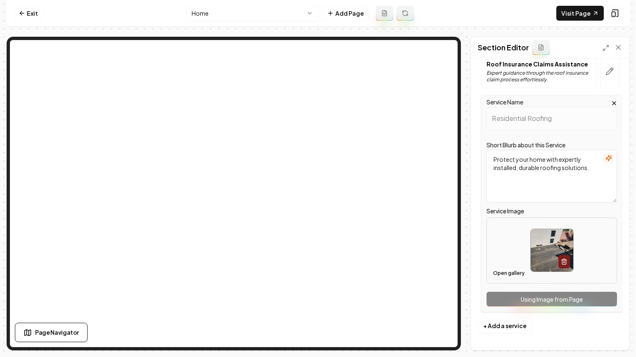
click at [513, 268] on button "Open gallery" at bounding box center [508, 273] width 37 height 13
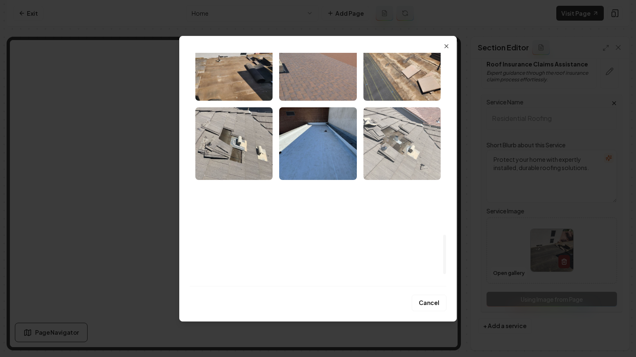
scroll to position [1070, 0]
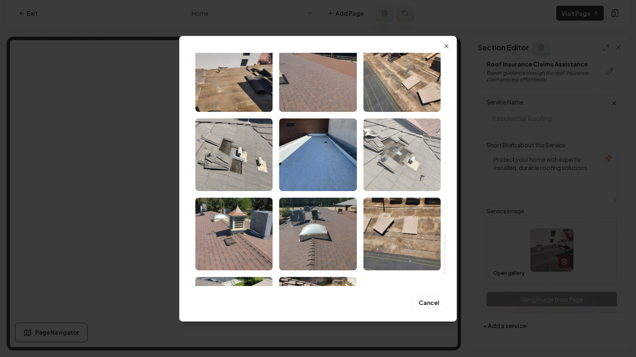
click at [400, 142] on img "Select image image_68a892795c7cd75eb851fb95.jpeg" at bounding box center [401, 154] width 77 height 73
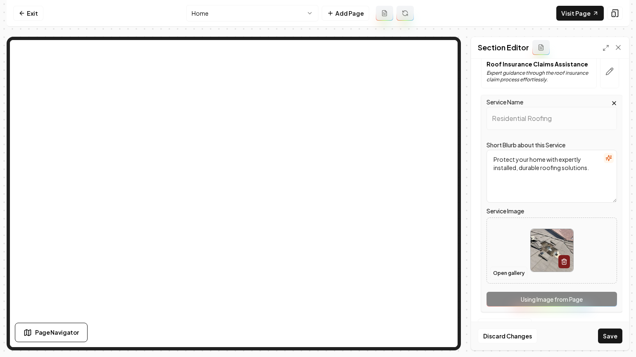
click at [512, 272] on button "Open gallery" at bounding box center [508, 273] width 37 height 13
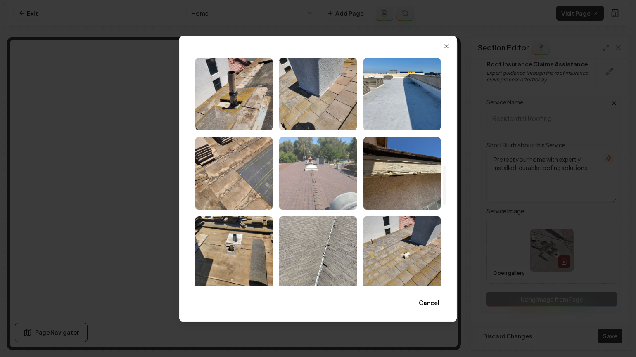
scroll to position [663, 0]
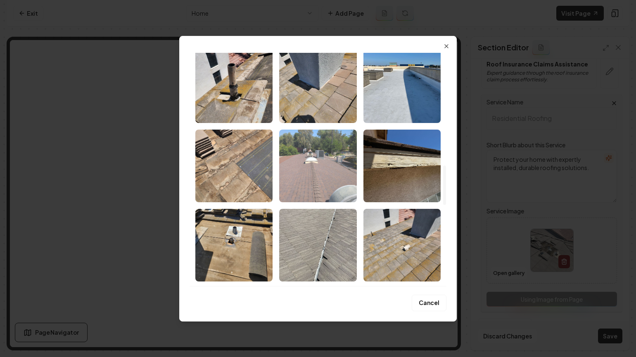
click at [324, 155] on img "Select image image_68a892795c7cd75eb852005d.jpeg" at bounding box center [317, 166] width 77 height 73
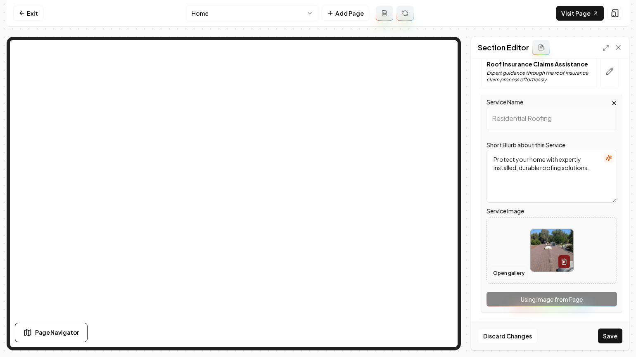
click at [513, 271] on button "Open gallery" at bounding box center [508, 273] width 37 height 13
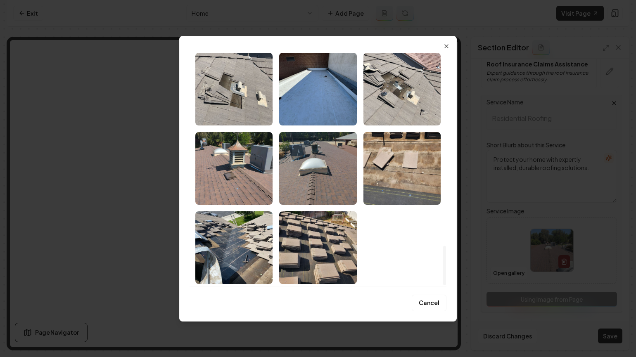
scroll to position [1137, 0]
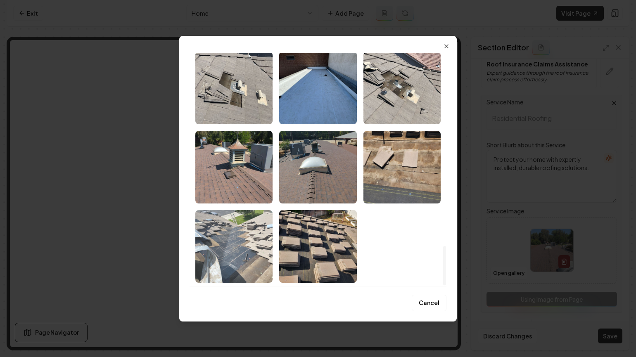
click at [260, 235] on img "Select image image_68a892795c7cd75eb851f7c6.jpeg" at bounding box center [233, 246] width 77 height 73
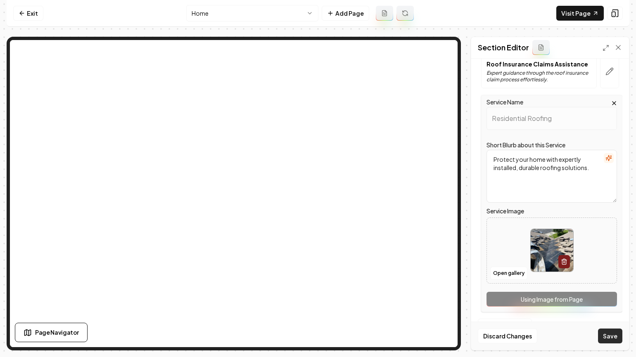
click at [616, 333] on button "Save" at bounding box center [610, 336] width 24 height 15
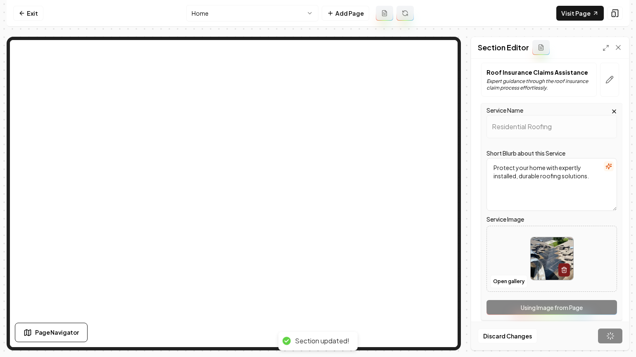
scroll to position [0, 0]
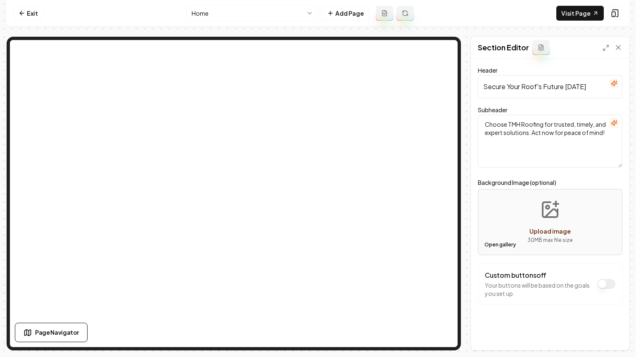
click at [499, 241] on button "Open gallery" at bounding box center [499, 244] width 37 height 13
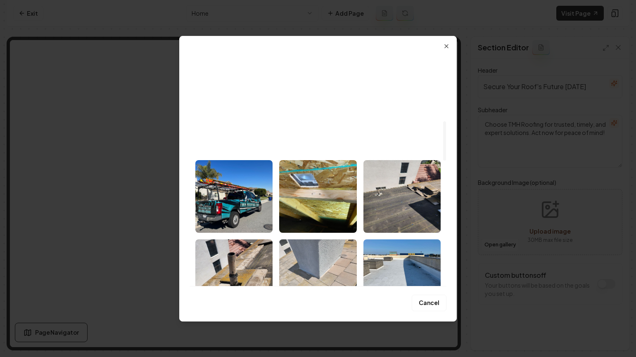
scroll to position [577, 0]
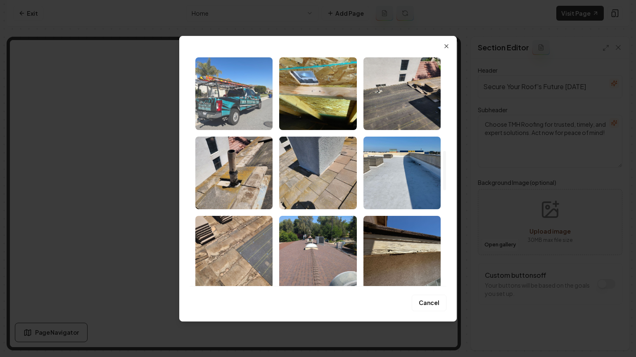
click at [242, 111] on img "Select image image_68a8927a5c7cd75eb852027e.jpeg" at bounding box center [233, 93] width 77 height 73
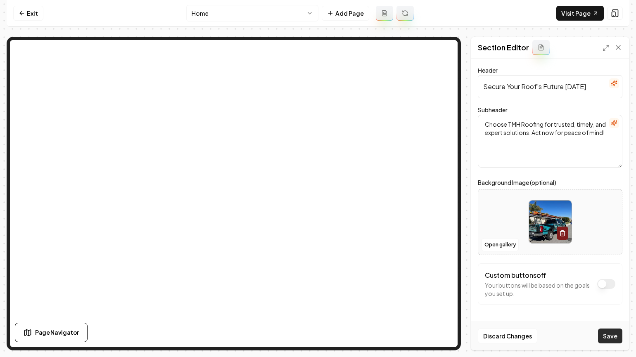
click at [615, 333] on button "Save" at bounding box center [610, 336] width 24 height 15
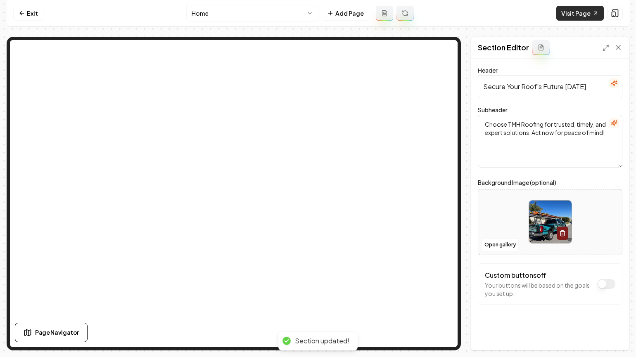
click at [571, 16] on link "Visit Page" at bounding box center [579, 13] width 47 height 15
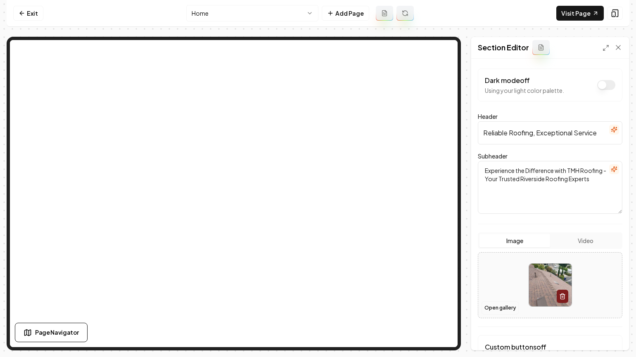
click at [491, 309] on button "Open gallery" at bounding box center [499, 307] width 37 height 13
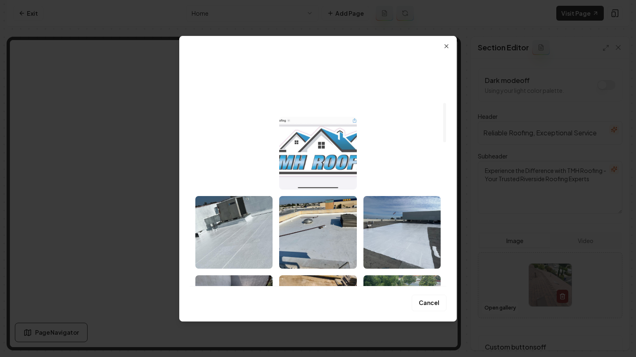
scroll to position [552, 0]
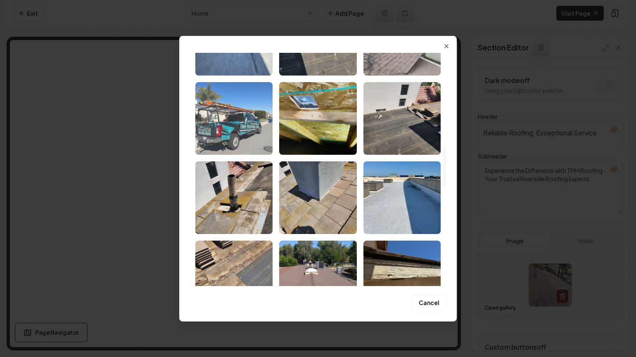
click at [254, 134] on img "Select image image_68a8927a5c7cd75eb852027e.jpeg" at bounding box center [233, 118] width 77 height 73
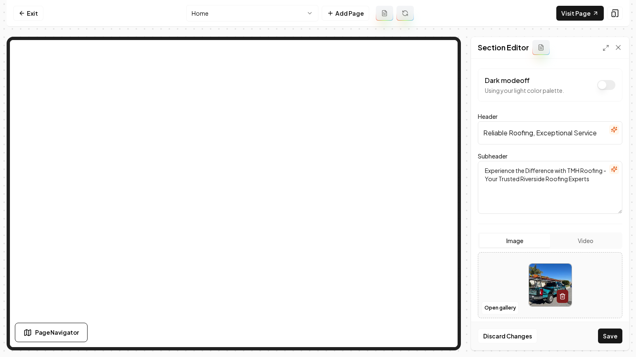
drag, startPoint x: 605, startPoint y: 336, endPoint x: 453, endPoint y: 265, distance: 167.7
click at [605, 336] on button "Save" at bounding box center [610, 336] width 24 height 15
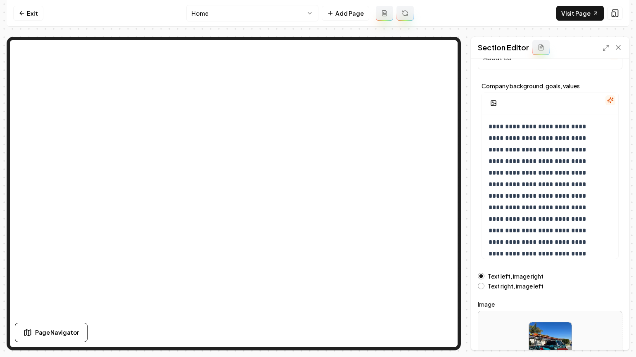
scroll to position [89, 0]
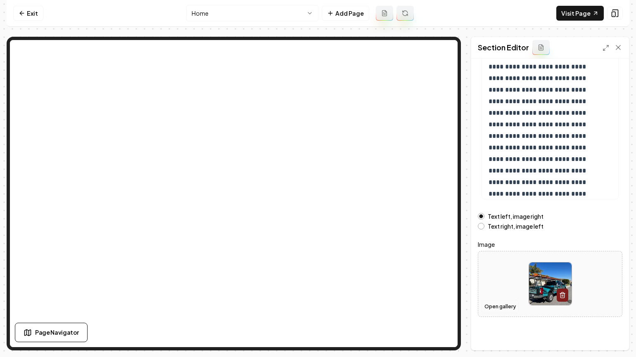
click at [499, 307] on button "Open gallery" at bounding box center [499, 306] width 37 height 13
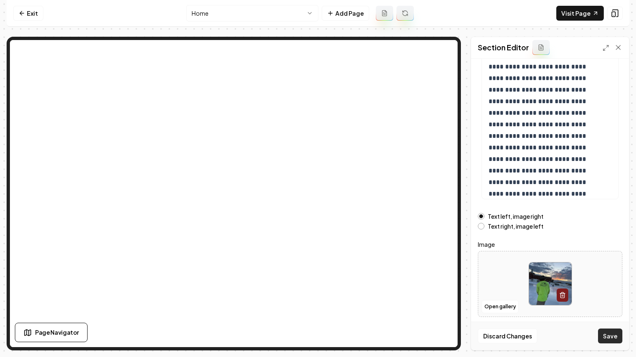
click at [610, 340] on button "Save" at bounding box center [610, 336] width 24 height 15
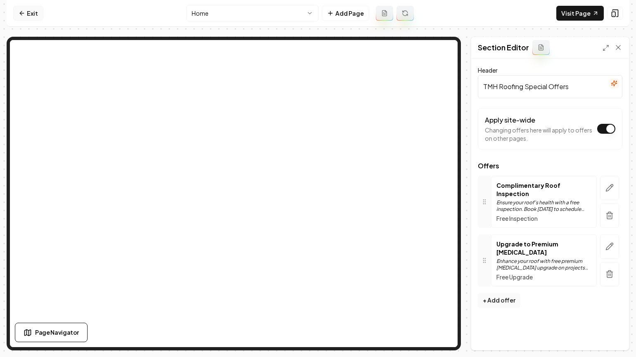
click at [30, 15] on link "Exit" at bounding box center [28, 13] width 30 height 15
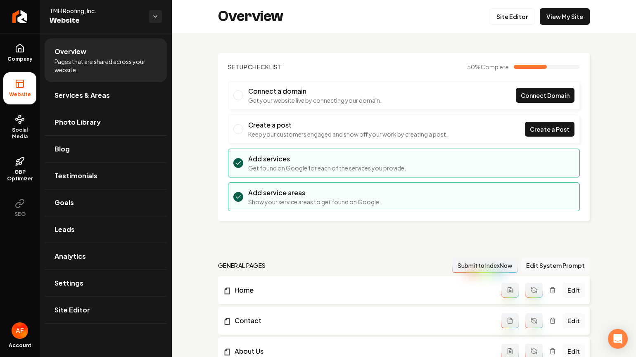
click at [72, 102] on link "Services & Areas" at bounding box center [106, 95] width 122 height 26
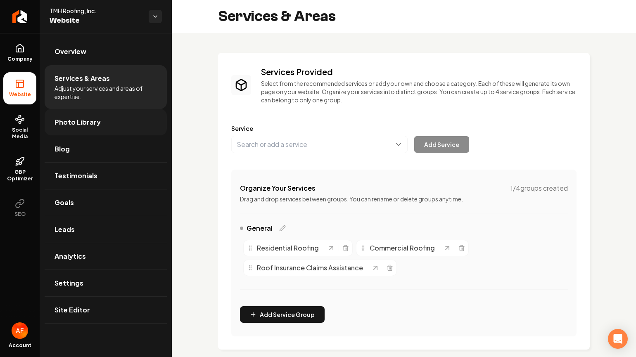
click at [97, 130] on link "Photo Library" at bounding box center [106, 122] width 122 height 26
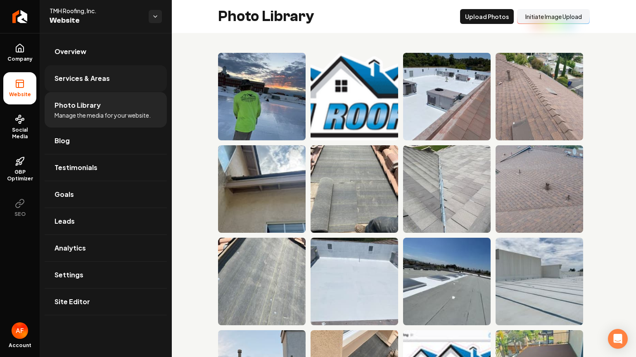
click at [89, 81] on span "Services & Areas" at bounding box center [81, 78] width 55 height 10
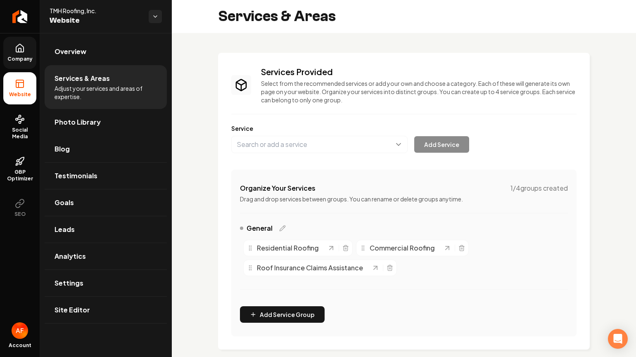
click at [28, 58] on span "Company" at bounding box center [20, 59] width 32 height 7
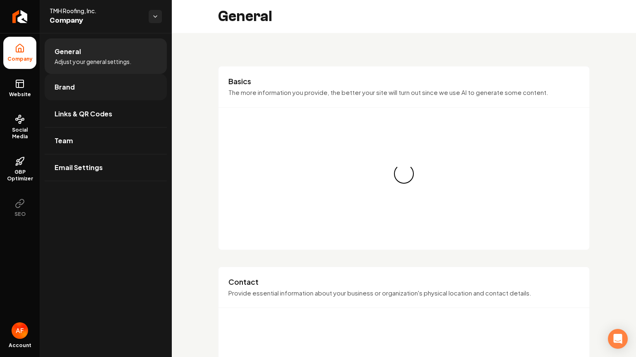
click at [90, 80] on link "Brand" at bounding box center [106, 87] width 122 height 26
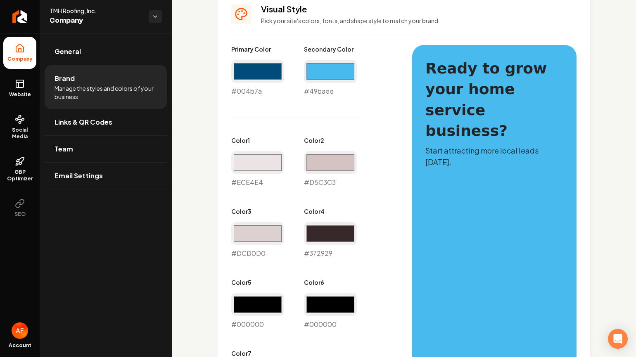
scroll to position [388, 0]
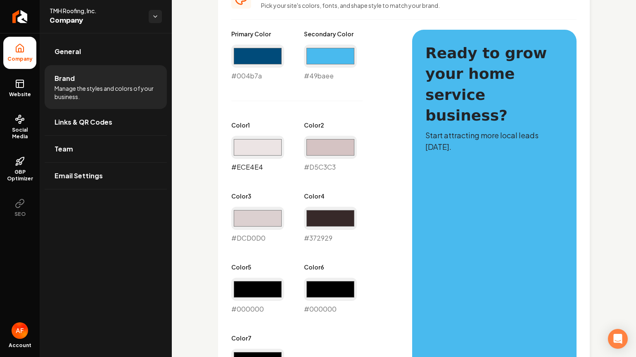
click at [270, 149] on input "#ece4e4" at bounding box center [257, 147] width 53 height 23
type input "#b8e7ff"
click at [323, 148] on input "#d5c3c3" at bounding box center [330, 147] width 53 height 23
click at [326, 101] on div "Primary Color #004b7a #004b7a Secondary Color #49baee #49baee Color 1 #b8e7ff #…" at bounding box center [313, 207] width 164 height 355
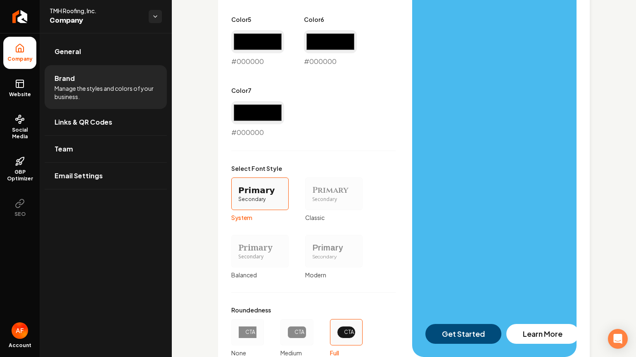
scroll to position [700, 0]
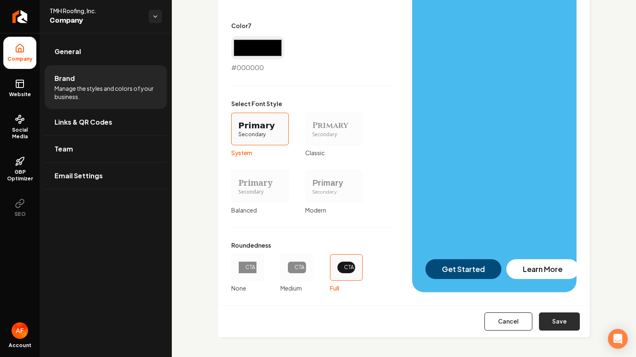
click at [551, 324] on button "Save" at bounding box center [559, 321] width 41 height 18
type input "#dcd0d0"
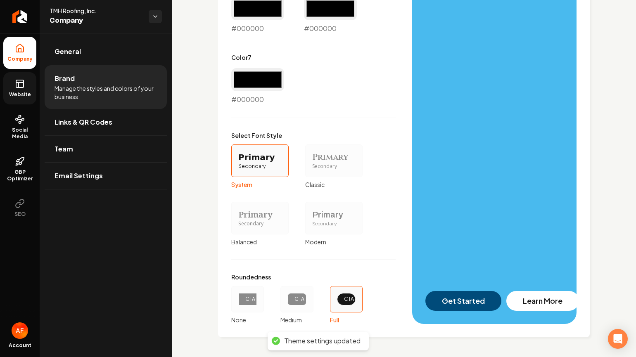
click at [16, 80] on rect at bounding box center [19, 83] width 7 height 7
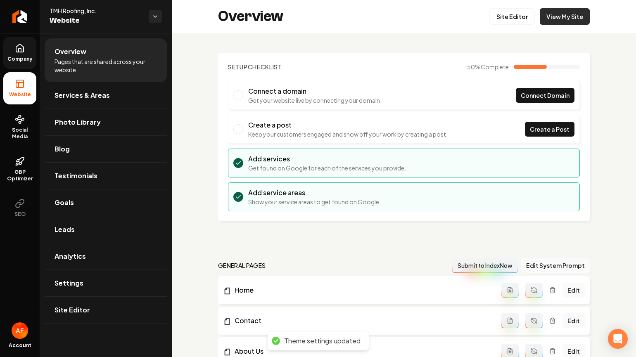
click at [557, 17] on link "View My Site" at bounding box center [564, 16] width 50 height 17
click at [489, 12] on link "Site Editor" at bounding box center [511, 16] width 45 height 17
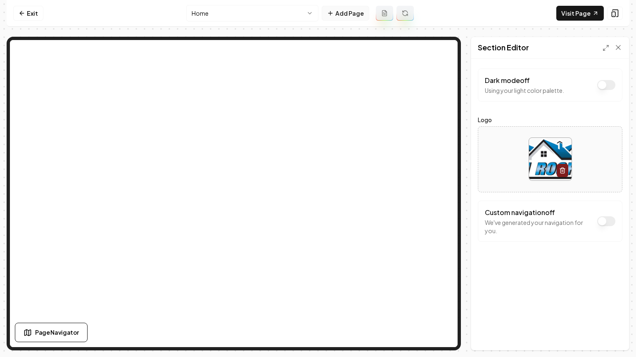
click at [343, 10] on button "Add Page" at bounding box center [345, 13] width 47 height 15
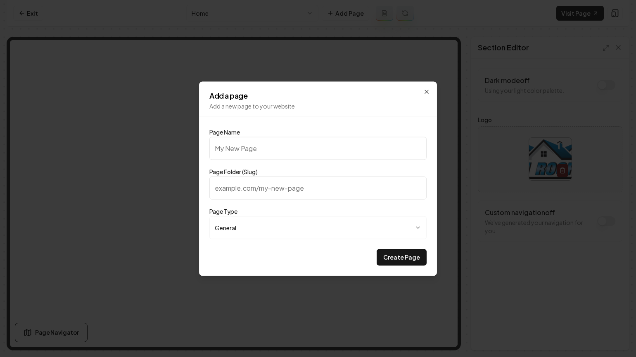
type input "G"
type input "g"
type input "Ga"
type input "ga"
type input "Gal"
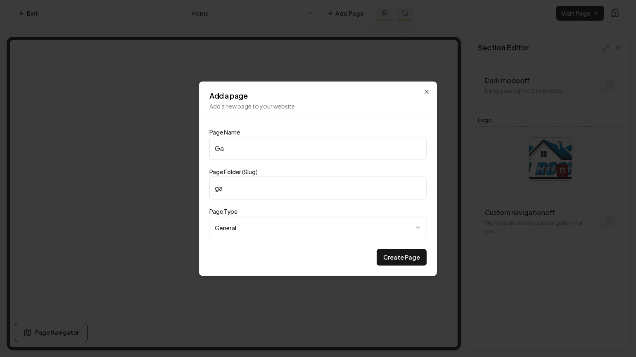
type input "gal"
type input "Gall"
type input "gall"
type input "Galle"
type input "galle"
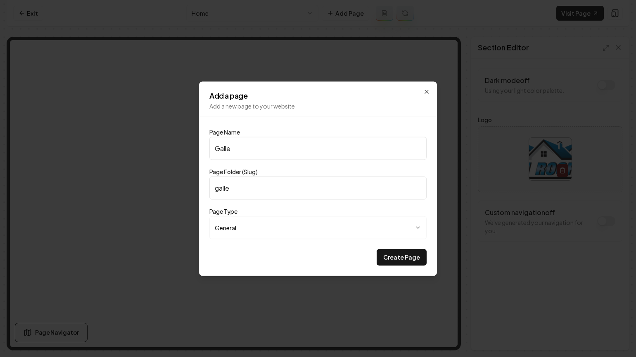
type input "Galler"
type input "galler"
type input "Gallery"
type input "gallery"
type input "Gallery"
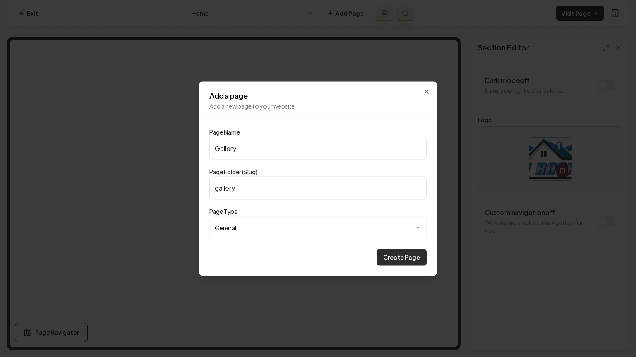
click at [404, 253] on button "Create Page" at bounding box center [401, 257] width 50 height 17
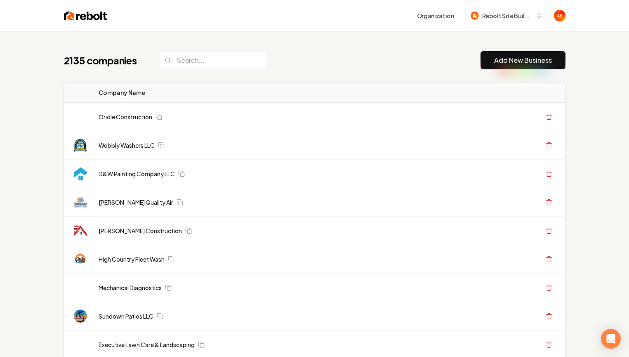
click at [52, 30] on div "Organization Rebolt Site Builder" at bounding box center [315, 15] width 528 height 31
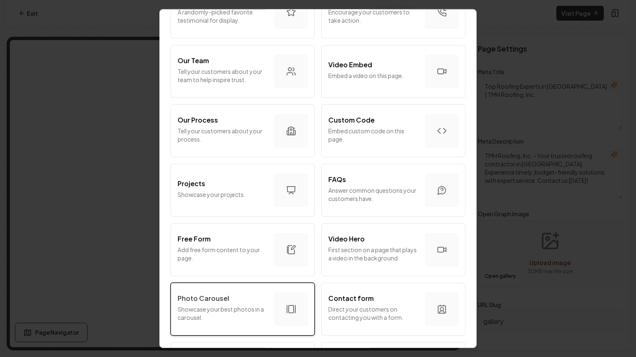
scroll to position [264, 0]
click at [239, 296] on div "Photo Carousel" at bounding box center [222, 298] width 90 height 10
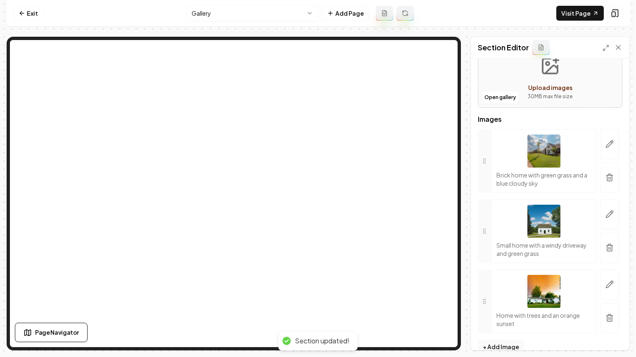
scroll to position [73, 0]
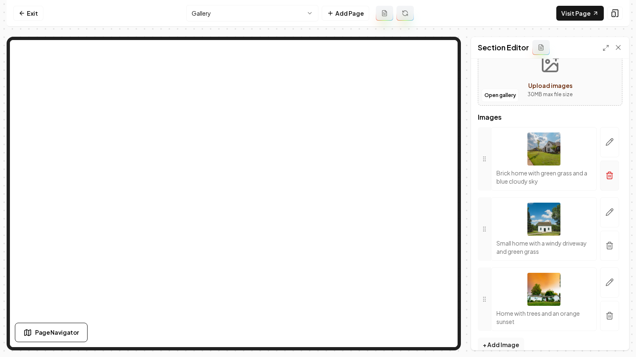
click at [602, 169] on button "button" at bounding box center [609, 176] width 19 height 30
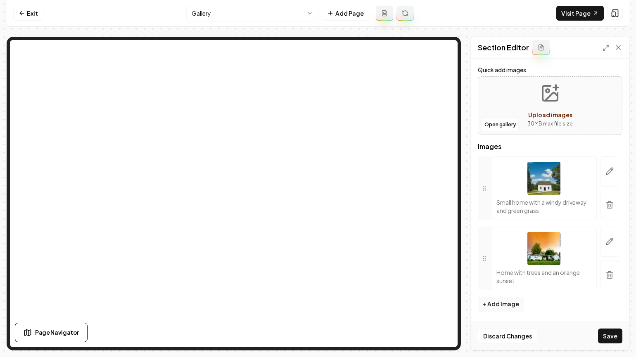
scroll to position [43, 0]
click at [605, 201] on icon "button" at bounding box center [609, 205] width 8 height 8
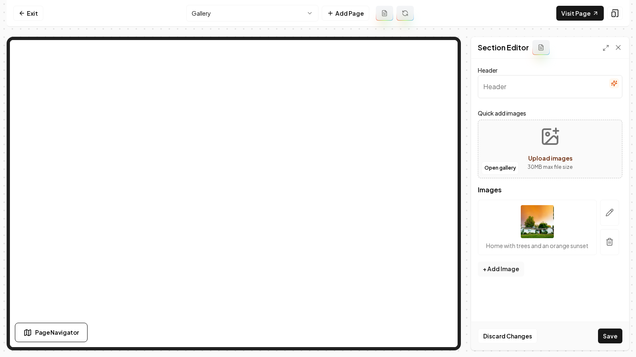
scroll to position [0, 0]
drag, startPoint x: 609, startPoint y: 236, endPoint x: 444, endPoint y: 104, distance: 211.7
click at [609, 236] on button "button" at bounding box center [609, 242] width 19 height 26
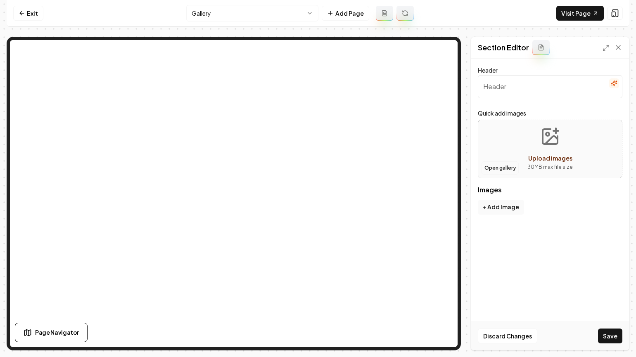
click at [495, 165] on button "Open gallery" at bounding box center [499, 167] width 37 height 13
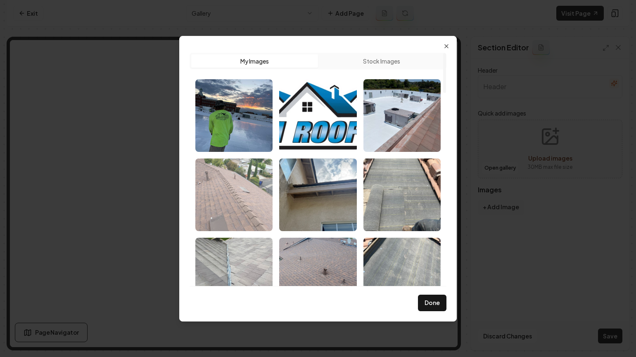
click at [241, 193] on img "Select image image_68a8927b5c7cd75eb8520bec.jpeg" at bounding box center [233, 194] width 77 height 73
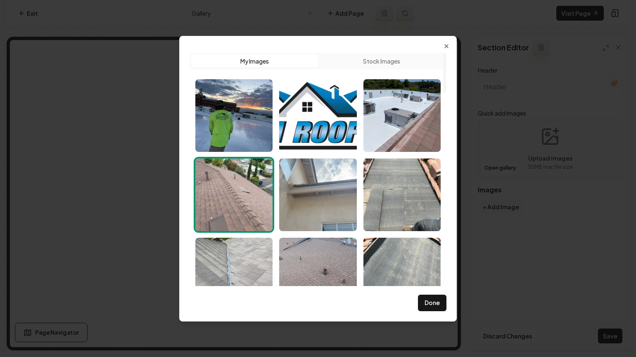
click at [307, 194] on img "Select image image_68a8927a5c7cd75eb85208ec.jpeg" at bounding box center [317, 194] width 77 height 73
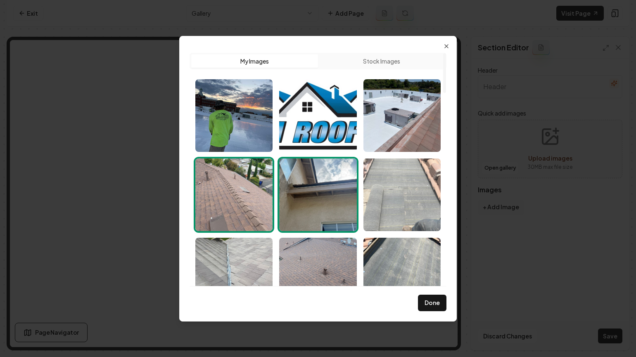
click at [390, 189] on img "Select image image_68a8927a5c7cd75eb8520a5f.jpeg" at bounding box center [401, 194] width 77 height 73
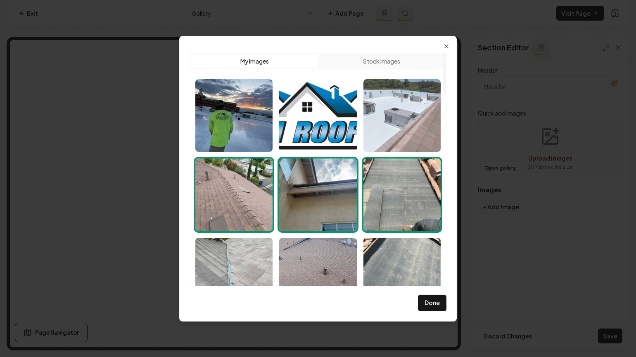
click at [394, 135] on img "Select image image_68a8927a5c7cd75eb85207f4.jpeg" at bounding box center [401, 115] width 77 height 73
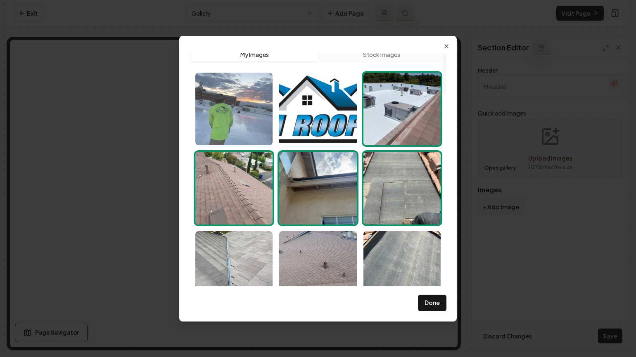
click at [247, 102] on img "Select image image_68acad555c7cd75eb874a0ff.jpg" at bounding box center [233, 109] width 77 height 73
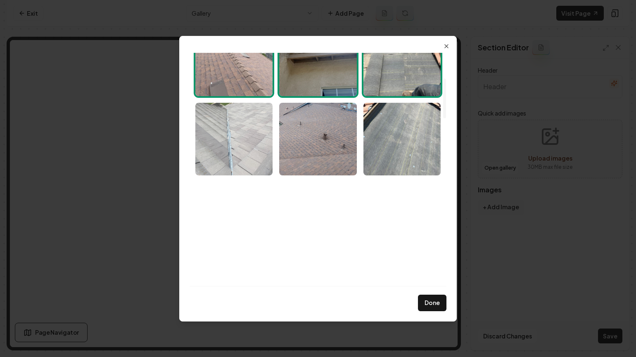
scroll to position [119, 0]
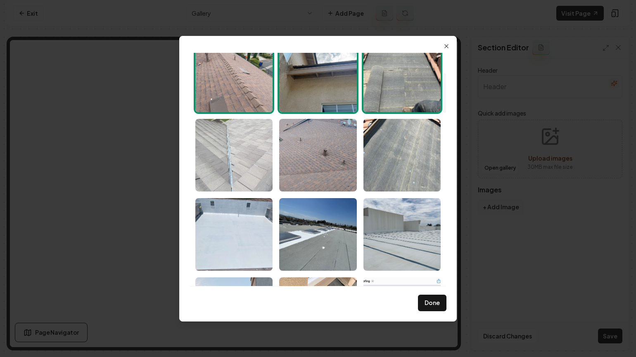
drag, startPoint x: 255, startPoint y: 163, endPoint x: 268, endPoint y: 145, distance: 21.6
click at [255, 162] on img "Select image image_68a8927a5c7cd75eb8520840.jpeg" at bounding box center [233, 155] width 77 height 73
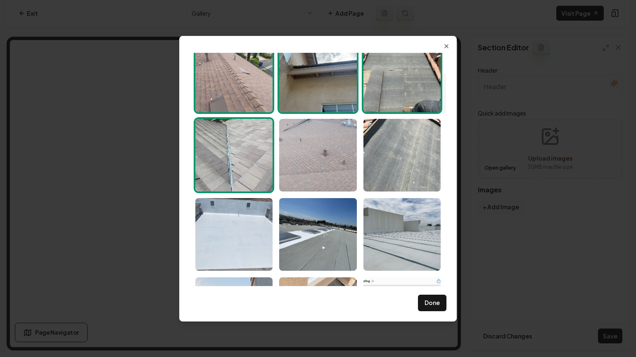
click at [326, 141] on img "Select image image_68a8927a5c7cd75eb852070b.jpeg" at bounding box center [317, 155] width 77 height 73
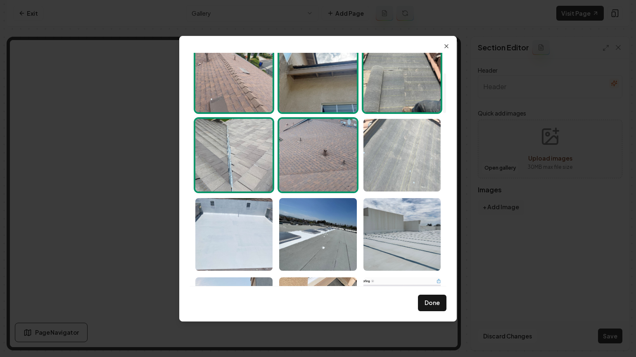
click at [409, 149] on img "Select image image_68a8927a5c7cd75eb8520809.jpeg" at bounding box center [401, 155] width 77 height 73
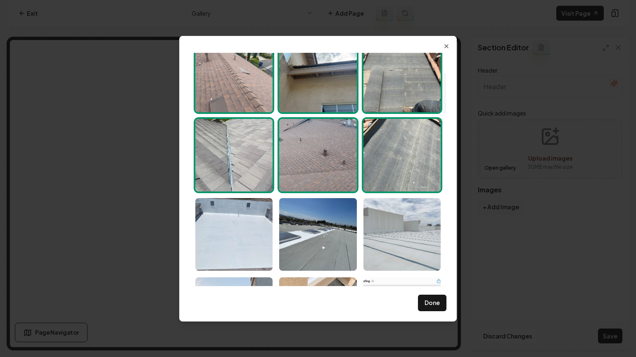
click at [403, 220] on img "Select image image_68a8927a5c7cd75eb852063c.jpeg" at bounding box center [401, 234] width 77 height 73
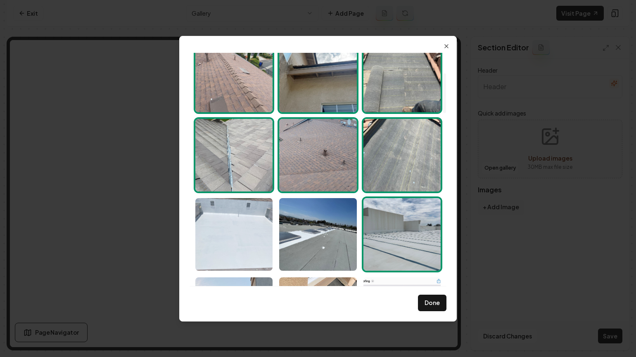
click at [270, 225] on img "Select image image_68a8927a5c7cd75eb852073a.jpeg" at bounding box center [233, 234] width 77 height 73
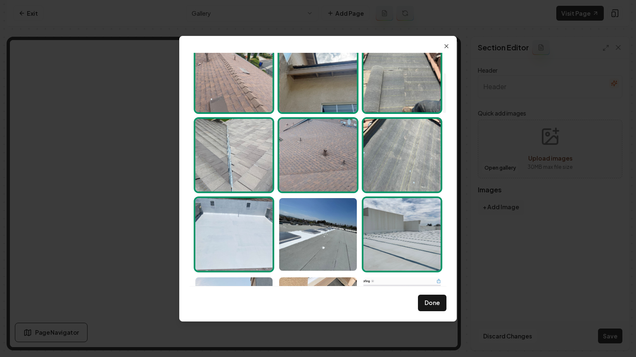
scroll to position [290, 0]
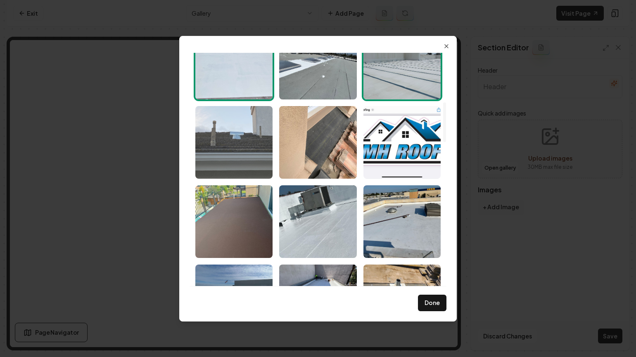
click at [240, 150] on img "Select image image_68a8927a5c7cd75eb85205e2.jpeg" at bounding box center [233, 142] width 77 height 73
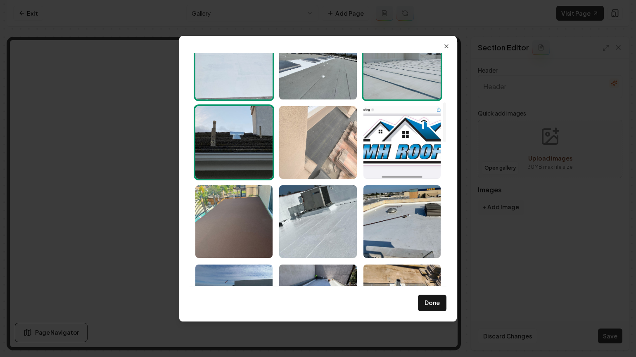
click at [309, 151] on img "Select image image_68a8927a5c7cd75eb852072a.jpeg" at bounding box center [317, 142] width 77 height 73
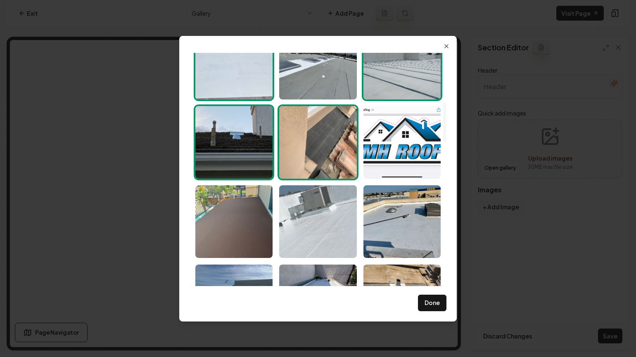
click at [294, 203] on img "Select image image_68a8927a5c7cd75eb8520506.jpeg" at bounding box center [317, 221] width 77 height 73
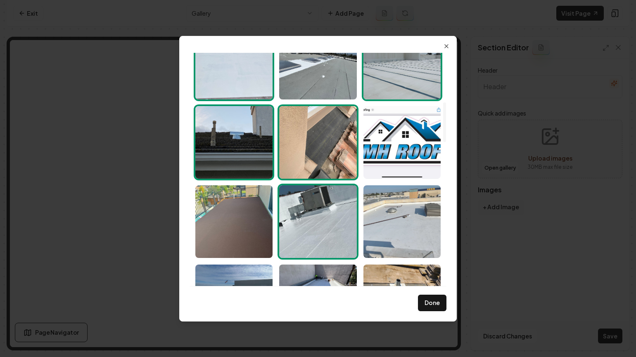
drag, startPoint x: 254, startPoint y: 218, endPoint x: 417, endPoint y: 230, distance: 163.5
click at [254, 218] on img "Select image image_68a8927a5c7cd75eb8520490.jpeg" at bounding box center [233, 221] width 77 height 73
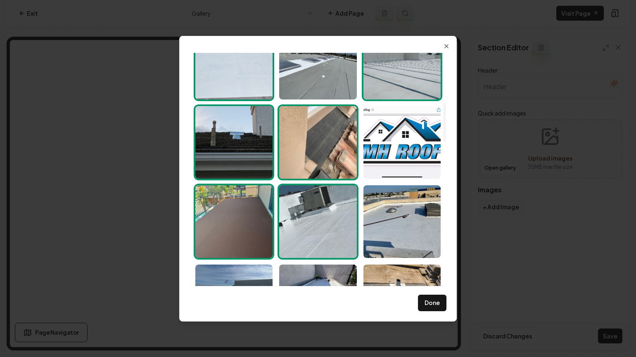
click at [450, 231] on div "Upload My Images Stock Images Done Close" at bounding box center [317, 179] width 277 height 286
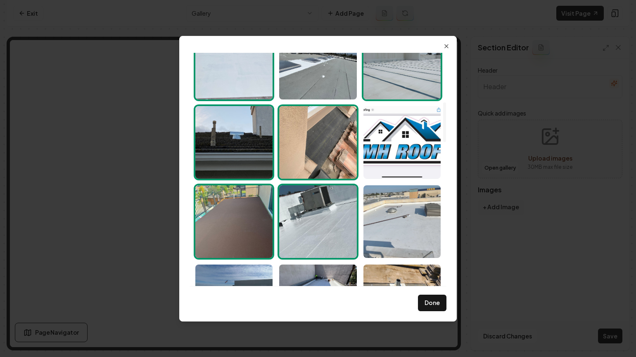
click at [419, 221] on img "Select image image_68a8927a5c7cd75eb85204f7.jpeg" at bounding box center [401, 221] width 77 height 73
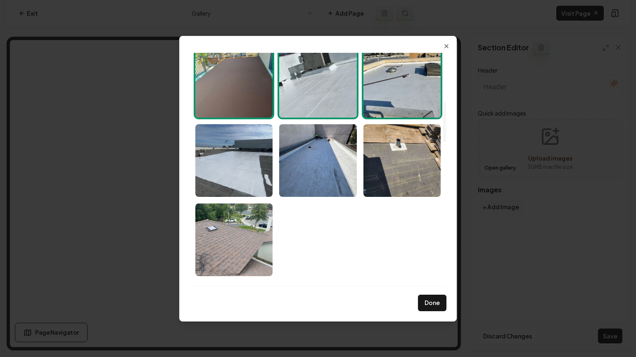
scroll to position [475, 0]
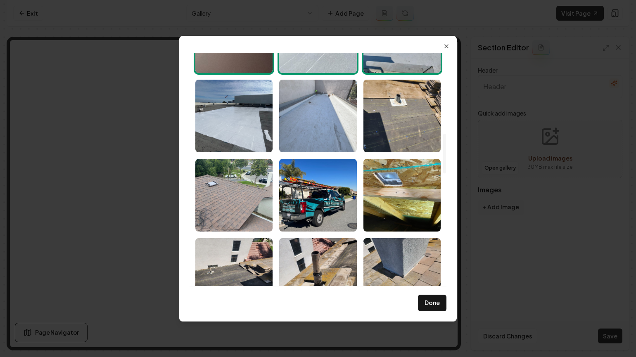
drag, startPoint x: 407, startPoint y: 126, endPoint x: 324, endPoint y: 123, distance: 83.8
click at [407, 126] on img "Select image image_68a8927a5c7cd75eb85203d7.jpeg" at bounding box center [401, 116] width 77 height 73
click at [311, 122] on img "Select image image_68a8927a5c7cd75eb852040c.jpeg" at bounding box center [317, 116] width 77 height 73
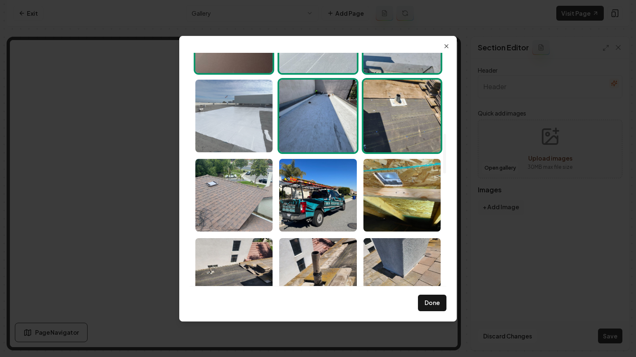
click at [248, 120] on img "Select image image_68a8927a5c7cd75eb85205a3.jpeg" at bounding box center [233, 116] width 77 height 73
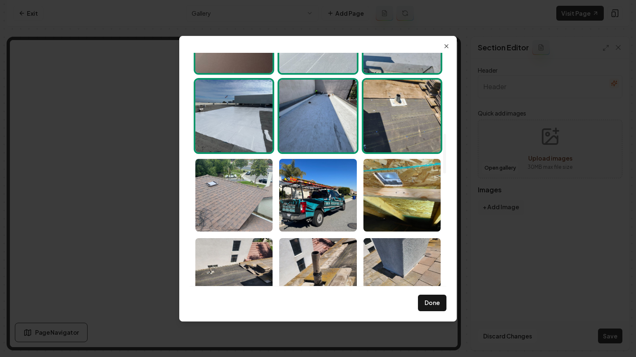
drag, startPoint x: 238, startPoint y: 196, endPoint x: 277, endPoint y: 206, distance: 40.4
click at [238, 196] on img "Select image image_68a892795c7cd75eb85201cb.jpeg" at bounding box center [233, 195] width 77 height 73
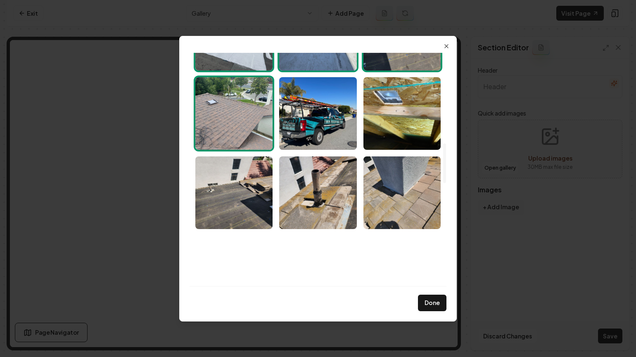
scroll to position [647, 0]
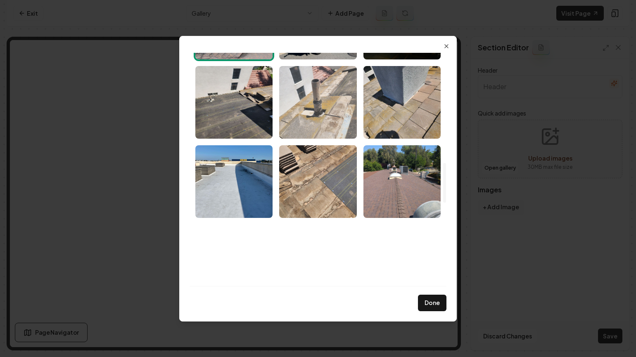
drag, startPoint x: 387, startPoint y: 104, endPoint x: 306, endPoint y: 108, distance: 80.6
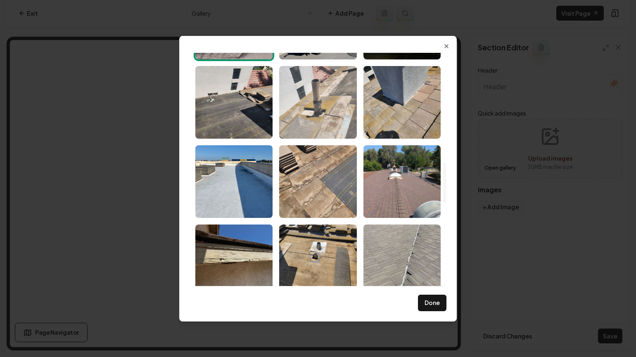
click at [386, 104] on img "Select image image_68a892795c7cd75eb85201e1.jpeg" at bounding box center [401, 102] width 77 height 73
click at [306, 108] on img "Select image image_68a8927a5c7cd75eb8520454.jpeg" at bounding box center [317, 102] width 77 height 73
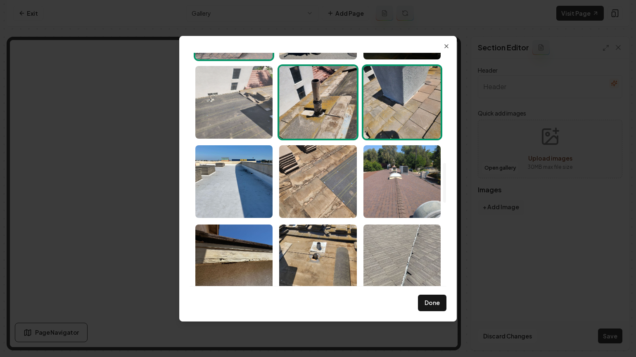
click at [236, 106] on img "Select image image_68a892795c7cd75eb85201dd.jpeg" at bounding box center [233, 102] width 77 height 73
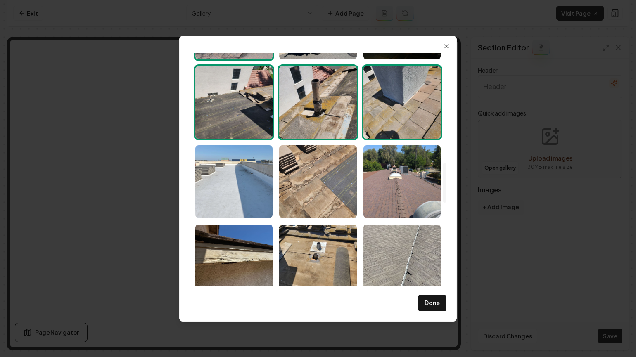
click at [234, 175] on img "Select image image_68a892795c7cd75eb851ffda.jpeg" at bounding box center [233, 181] width 77 height 73
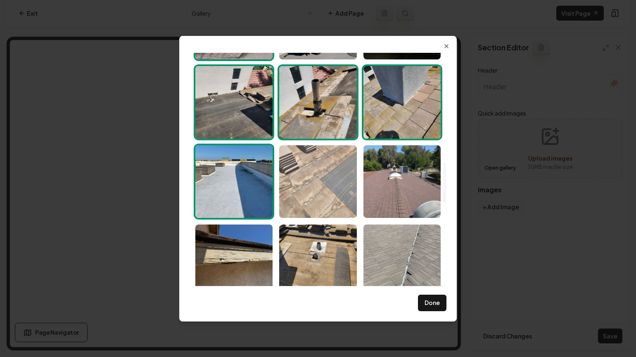
click at [307, 185] on img "Select image image_68a892795c7cd75eb8520194.jpeg" at bounding box center [317, 181] width 77 height 73
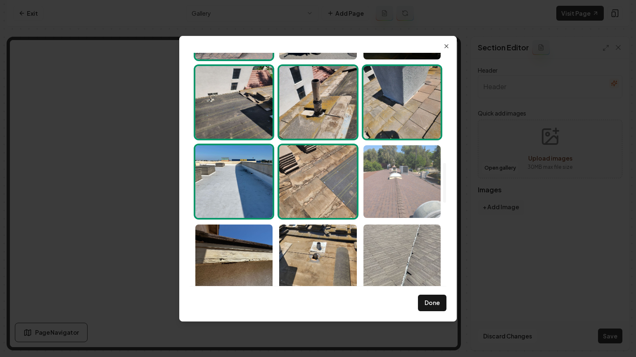
click at [411, 184] on img "Select image image_68a892795c7cd75eb852005d.jpeg" at bounding box center [401, 181] width 77 height 73
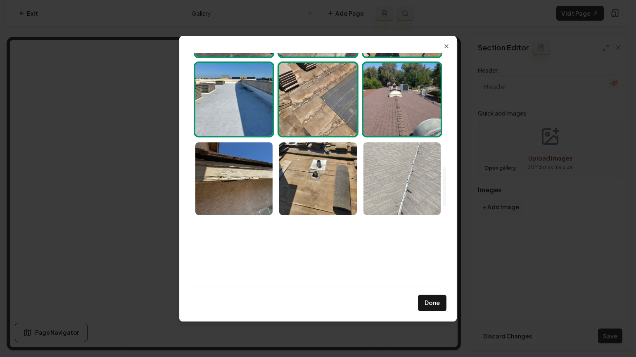
scroll to position [733, 0]
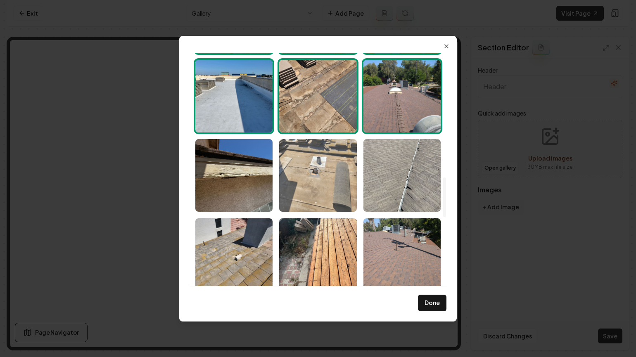
drag, startPoint x: 392, startPoint y: 153, endPoint x: 344, endPoint y: 172, distance: 52.0
click at [392, 153] on img "Select image image_68a892795c7cd75eb851fe93.jpeg" at bounding box center [401, 175] width 77 height 73
click at [314, 177] on img "Select image image_68a892795c7cd75eb85200d0.jpeg" at bounding box center [317, 175] width 77 height 73
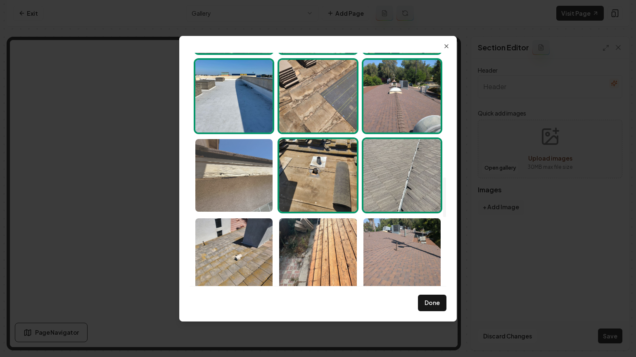
click at [238, 177] on img "Select image image_68a892795c7cd75eb85201eb.jpeg" at bounding box center [233, 175] width 77 height 73
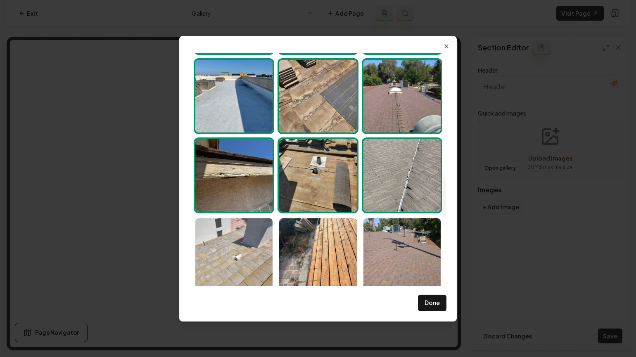
click at [261, 257] on img "Select image image_68a892795c7cd75eb851f8a5.jpeg" at bounding box center [233, 254] width 77 height 73
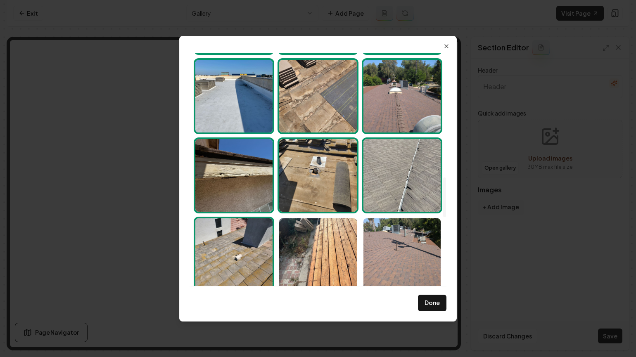
scroll to position [912, 0]
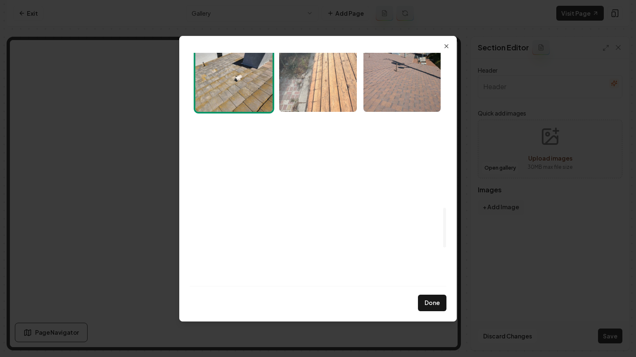
click at [322, 87] on img "Select image image_68a892795c7cd75eb851fe1d.jpeg" at bounding box center [317, 75] width 77 height 73
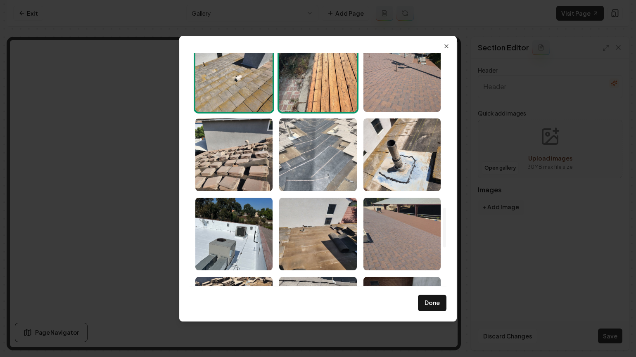
click at [313, 144] on img "Select image image_68a892795c7cd75eb851f89a.jpeg" at bounding box center [317, 154] width 77 height 73
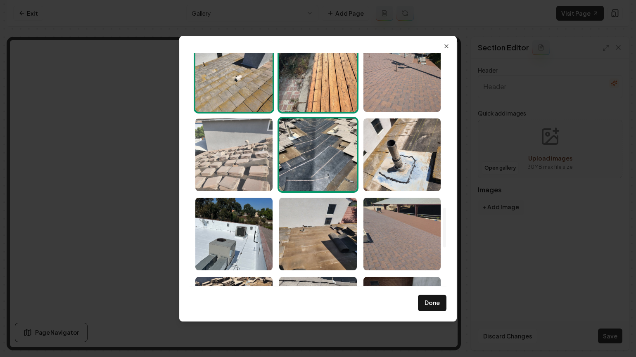
click at [208, 146] on img "Select image image_68a892795c7cd75eb851fe87.jpeg" at bounding box center [233, 154] width 77 height 73
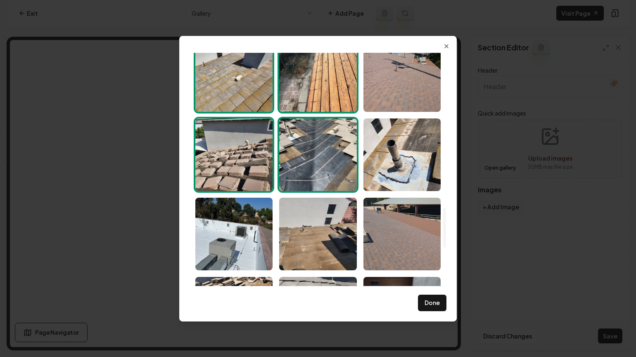
click at [237, 173] on img "Select image image_68a892795c7cd75eb851fe87.jpeg" at bounding box center [233, 154] width 77 height 73
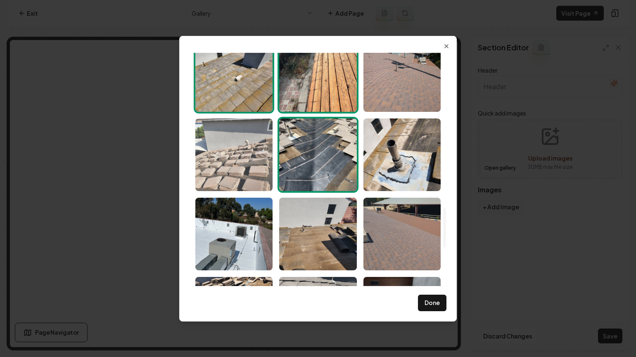
click at [246, 160] on img "Select image image_68a892795c7cd75eb851fe87.jpeg" at bounding box center [233, 154] width 77 height 73
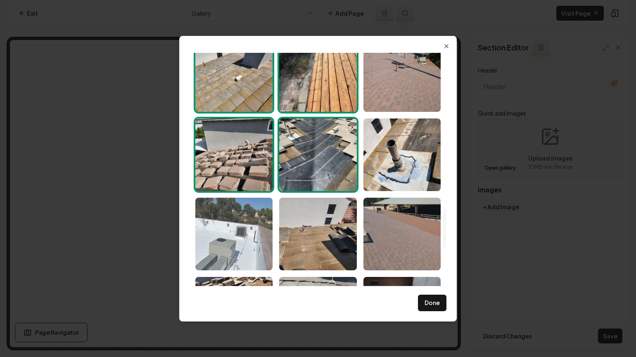
click at [237, 211] on img "Select image image_68a892795c7cd75eb851f8a9.jpeg" at bounding box center [233, 234] width 77 height 73
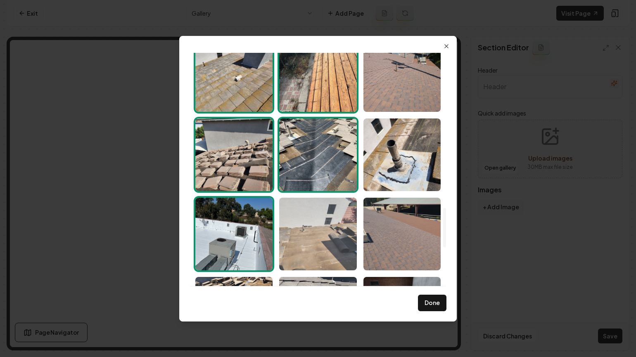
click at [331, 224] on img "Select image image_68a892795c7cd75eb851f839.jpeg" at bounding box center [317, 234] width 77 height 73
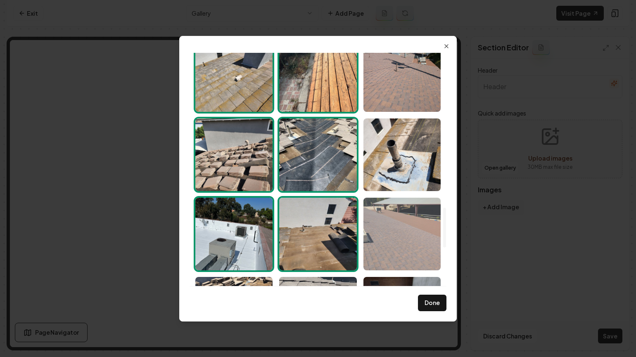
click at [394, 226] on img "Select image image_68a892795c7cd75eb851fda7.jpeg" at bounding box center [401, 234] width 77 height 73
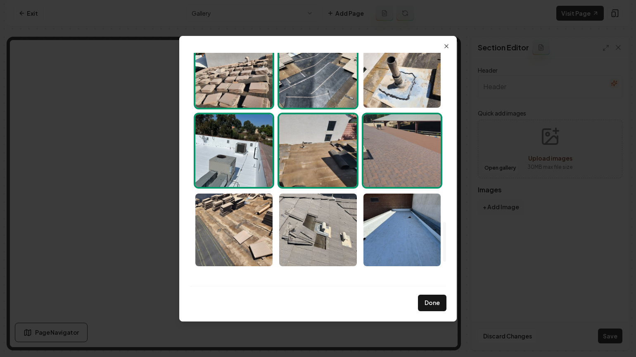
scroll to position [995, 0]
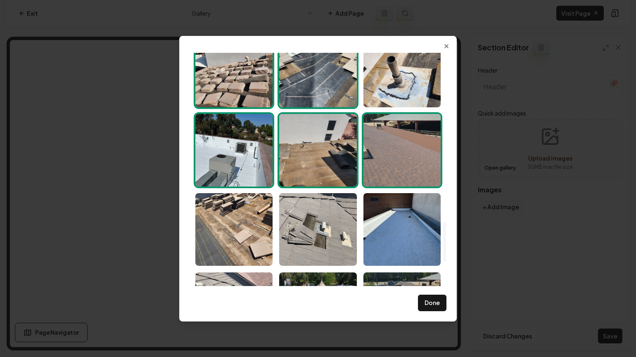
click at [334, 163] on img "Select image image_68a892795c7cd75eb851f839.jpeg" at bounding box center [317, 150] width 77 height 73
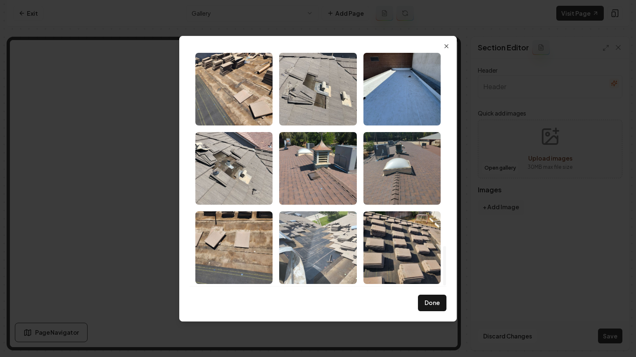
scroll to position [1137, 0]
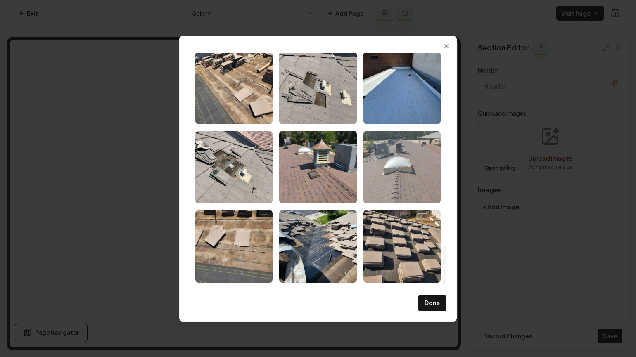
click at [386, 149] on img "Select image image_68a892795c7cd75eb851f8a7.jpeg" at bounding box center [401, 167] width 77 height 73
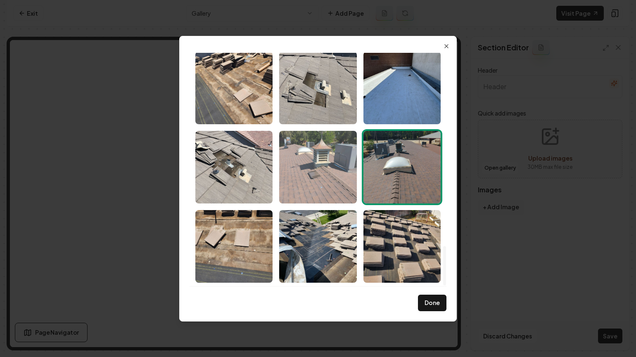
click at [322, 155] on img "Select image image_68a892795c7cd75eb851f721.jpeg" at bounding box center [317, 167] width 77 height 73
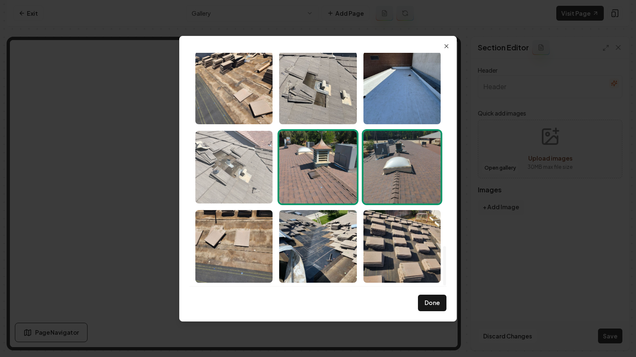
click at [248, 161] on img "Select image image_68a892795c7cd75eb851fb95.jpeg" at bounding box center [233, 167] width 77 height 73
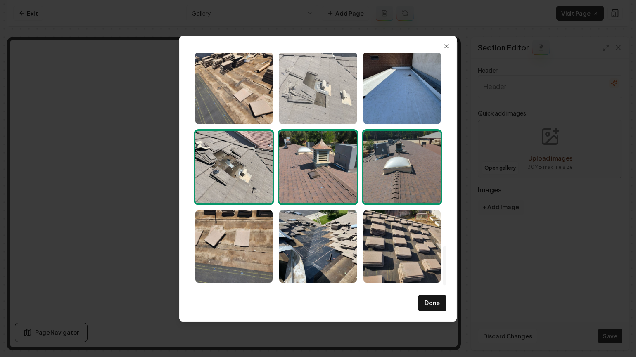
drag, startPoint x: 244, startPoint y: 92, endPoint x: 313, endPoint y: 90, distance: 69.8
click at [244, 92] on img "Select image image_68a892795c7cd75eb851fb68.jpeg" at bounding box center [233, 88] width 77 height 73
click at [321, 90] on img "Select image image_68a892795c7cd75eb851f873.jpeg" at bounding box center [317, 88] width 77 height 73
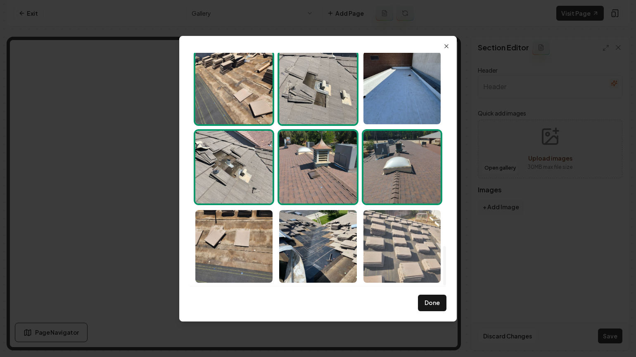
drag, startPoint x: 403, startPoint y: 243, endPoint x: 375, endPoint y: 244, distance: 28.1
click at [403, 243] on img "Select image image_68a892795c7cd75eb851f73c.jpeg" at bounding box center [401, 246] width 77 height 73
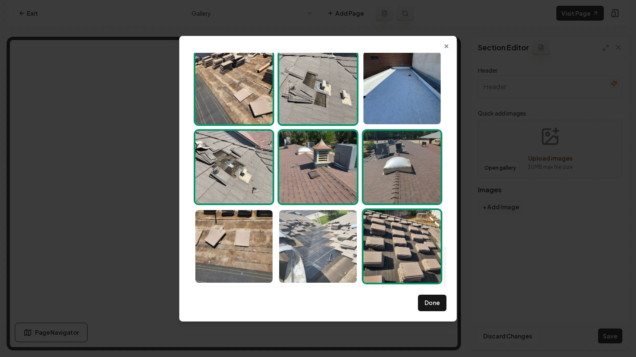
click at [315, 244] on img "Select image image_68a892795c7cd75eb851f7c6.jpeg" at bounding box center [317, 246] width 77 height 73
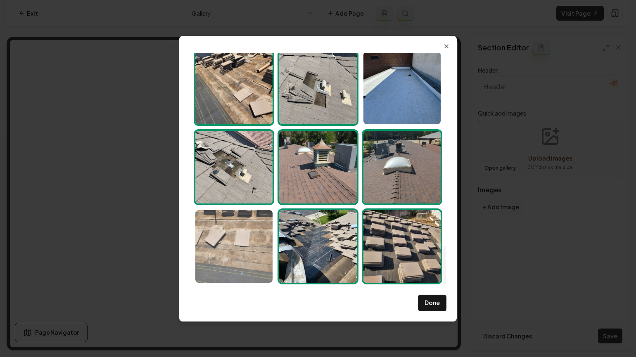
click at [253, 240] on img "Select image image_68a892795c7cd75eb851f668.jpeg" at bounding box center [233, 246] width 77 height 73
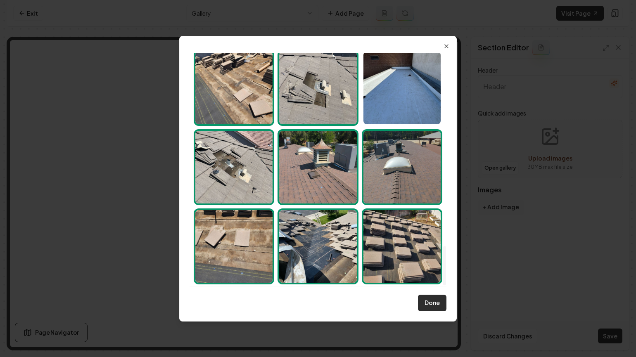
click at [441, 305] on button "Done" at bounding box center [432, 303] width 28 height 17
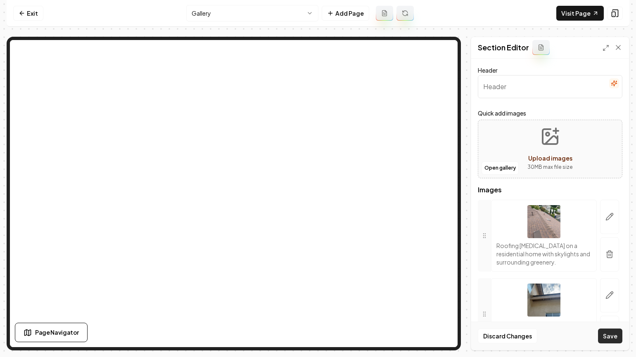
click at [610, 336] on button "Save" at bounding box center [610, 336] width 24 height 15
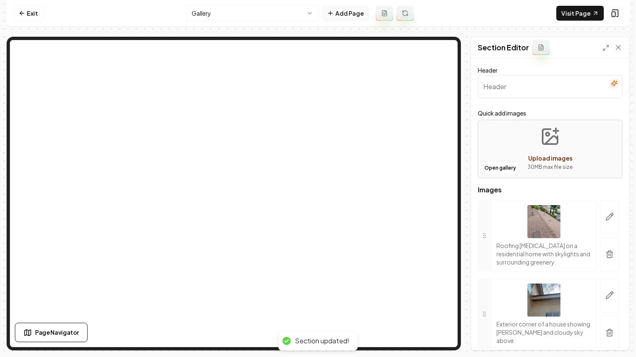
click at [357, 12] on button "Add Page" at bounding box center [345, 13] width 47 height 15
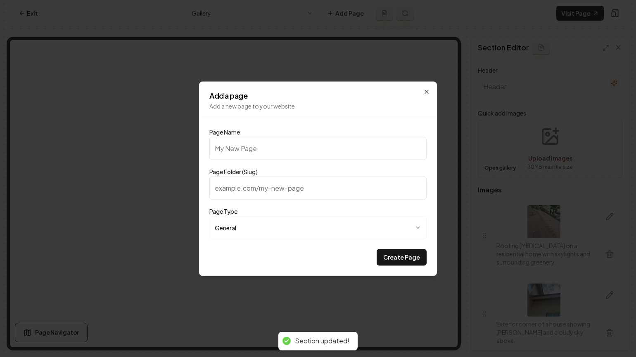
type input "P"
type input "p"
type input "Pr"
type input "pr"
type input "Pri"
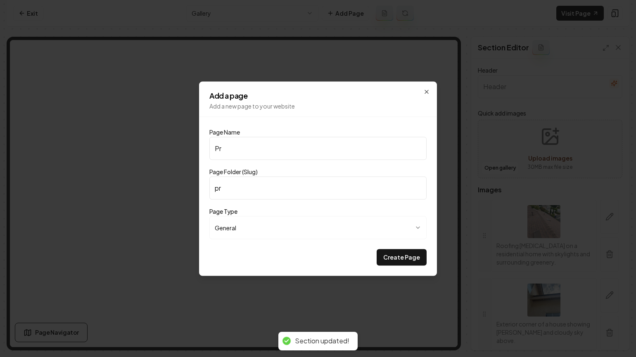
type input "pri"
type input "Pric"
type input "pric"
type input "Prici"
type input "prici"
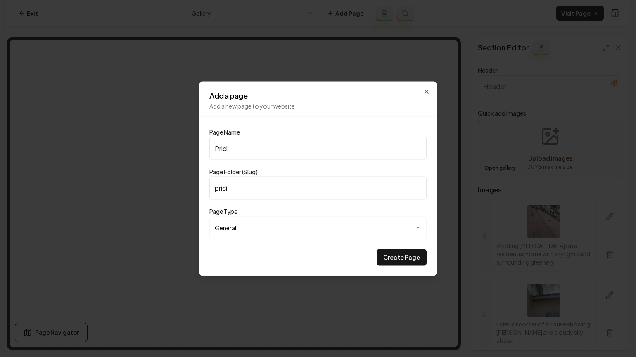
type input "Pricin"
type input "pricin"
type input "Pricing"
type input "pricing"
type input "Pricing"
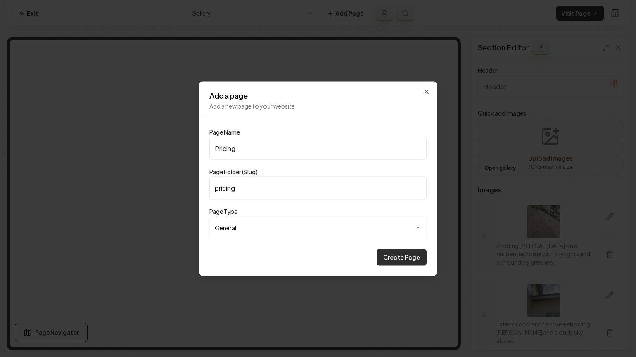
click at [392, 251] on button "Create Page" at bounding box center [401, 257] width 50 height 17
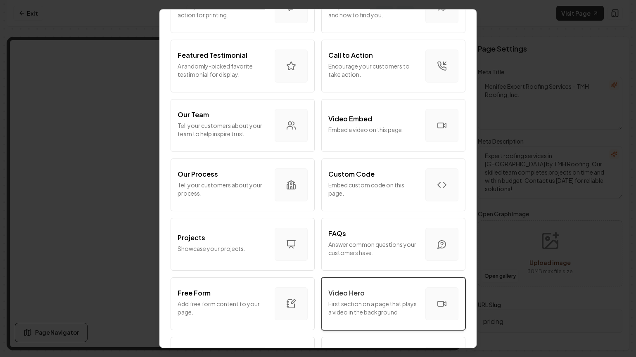
scroll to position [294, 0]
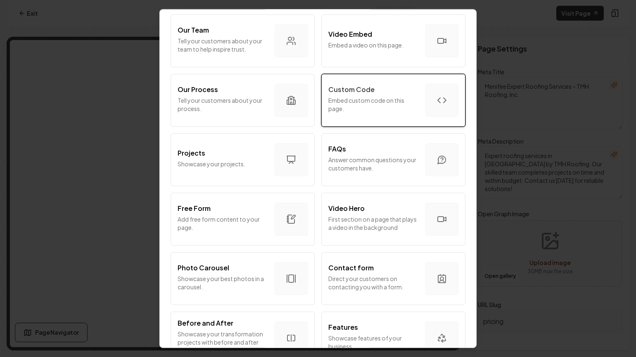
click at [409, 125] on button "Custom Code Embed custom code on this page." at bounding box center [393, 100] width 144 height 53
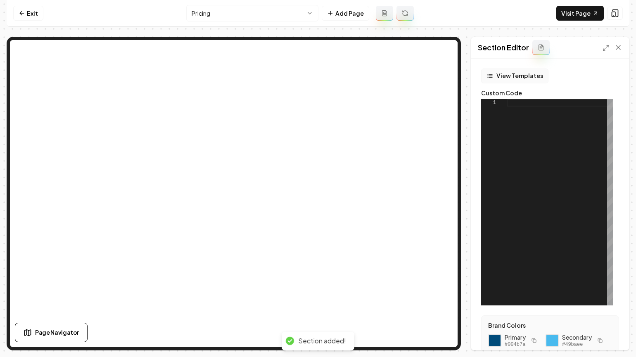
click at [507, 69] on button "View Templates" at bounding box center [514, 76] width 67 height 15
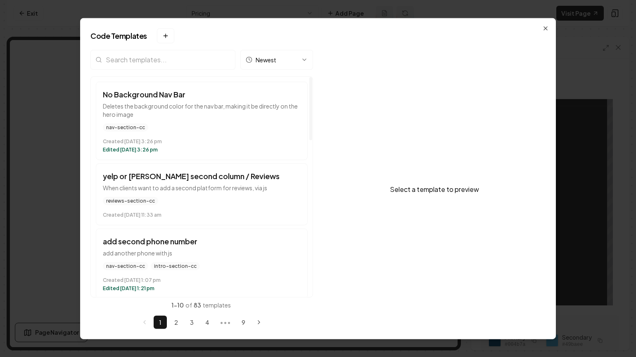
click at [149, 68] on input "search" at bounding box center [162, 60] width 145 height 20
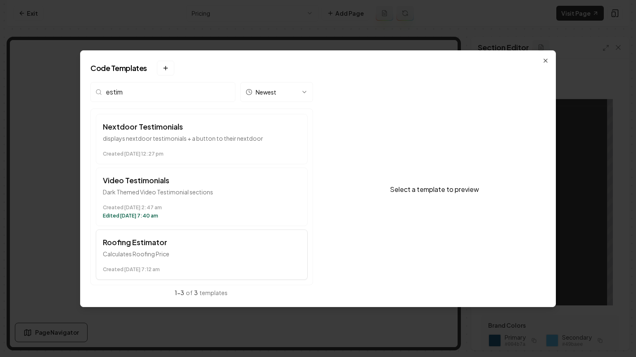
type input "estim"
click at [143, 246] on h3 "Roofing Estimator" at bounding box center [202, 242] width 198 height 12
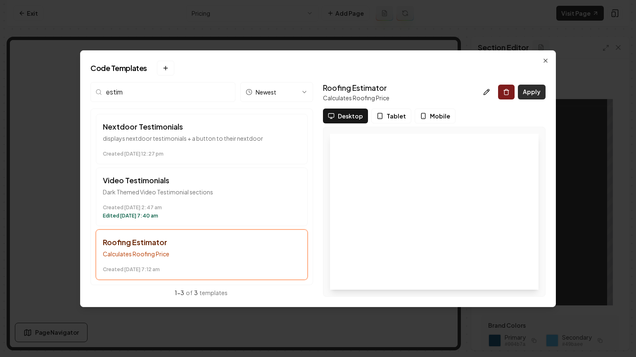
click at [539, 95] on button "Apply" at bounding box center [532, 92] width 28 height 15
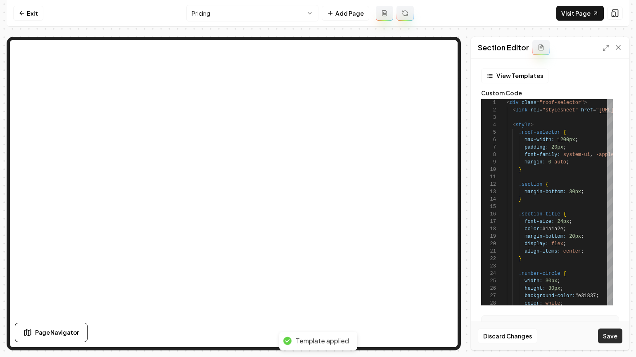
click at [613, 336] on button "Save" at bounding box center [610, 336] width 24 height 15
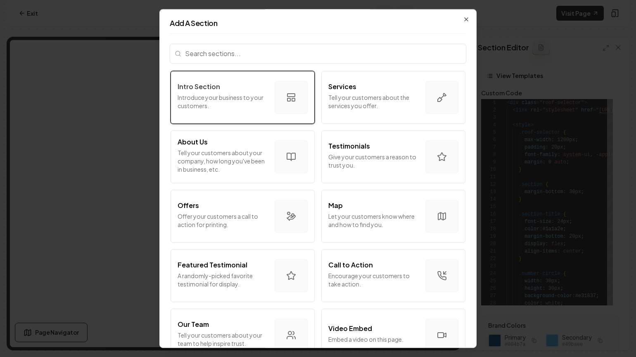
click at [220, 110] on div "Intro Section Introduce your business to your customers." at bounding box center [222, 97] width 90 height 31
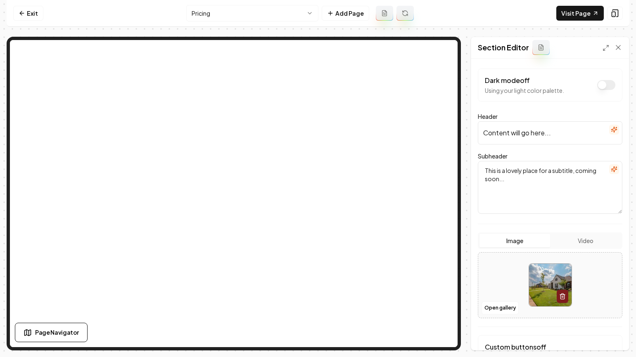
click at [610, 128] on icon "button" at bounding box center [613, 129] width 7 height 7
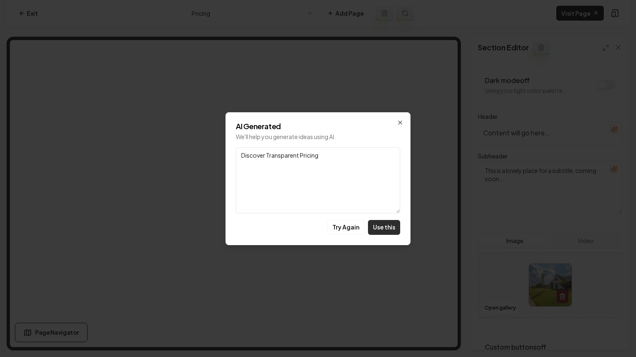
click at [390, 224] on button "Use this" at bounding box center [384, 227] width 32 height 15
type input "Discover Transparent Pricing"
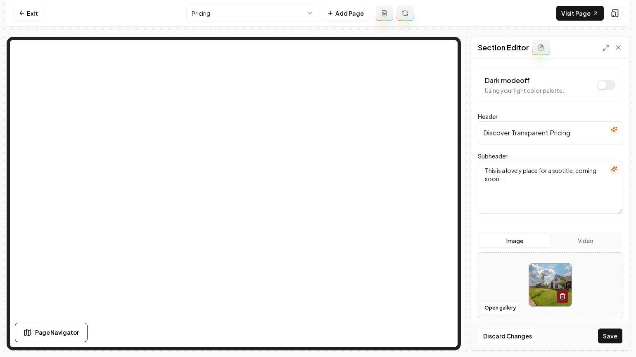
click at [609, 165] on button "button" at bounding box center [614, 169] width 10 height 10
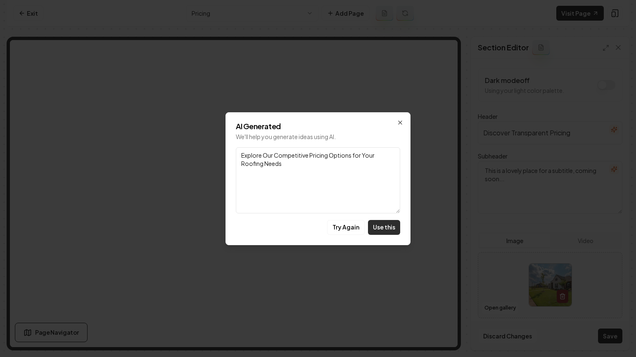
click at [390, 223] on button "Use this" at bounding box center [384, 227] width 32 height 15
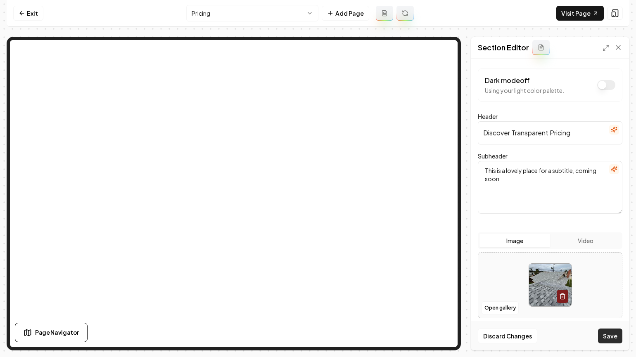
click at [611, 331] on button "Save" at bounding box center [610, 336] width 24 height 15
click at [26, 7] on link "Exit" at bounding box center [28, 13] width 30 height 15
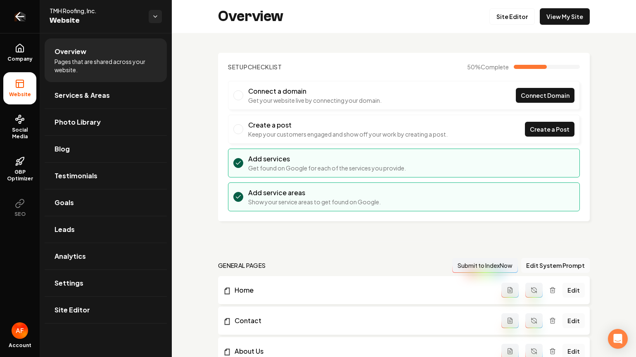
click at [28, 21] on link "Return to dashboard" at bounding box center [20, 16] width 40 height 33
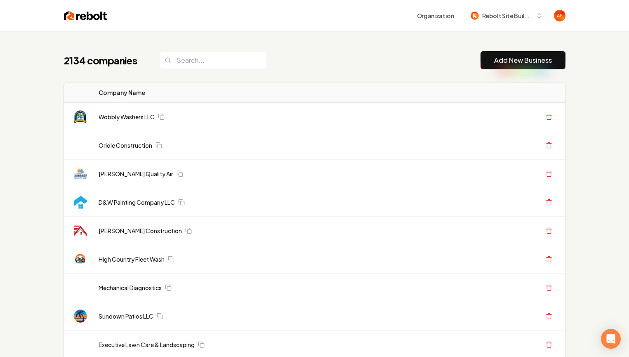
drag, startPoint x: 331, startPoint y: 42, endPoint x: 606, endPoint y: 85, distance: 279.1
click at [215, 64] on input "search" at bounding box center [213, 60] width 107 height 17
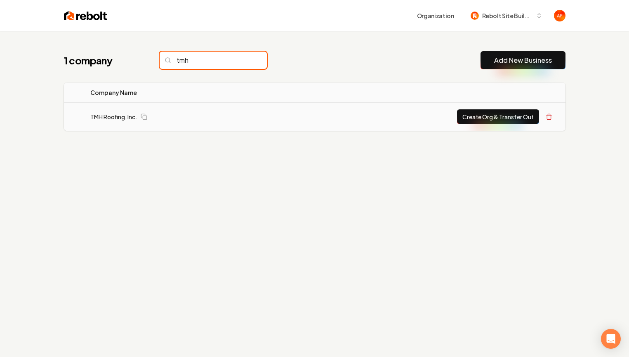
type input "tmh"
drag, startPoint x: 132, startPoint y: 109, endPoint x: 127, endPoint y: 113, distance: 6.5
click at [130, 110] on td "TMH Roofing, Inc." at bounding box center [175, 117] width 182 height 28
click at [127, 113] on link "TMH Roofing, Inc." at bounding box center [113, 117] width 47 height 8
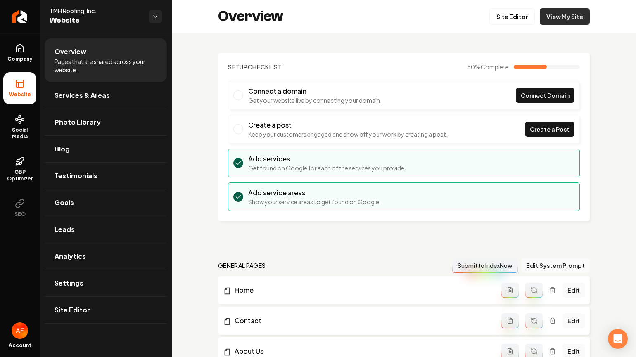
click at [556, 14] on link "View My Site" at bounding box center [564, 16] width 50 height 17
click at [24, 57] on span "Company" at bounding box center [20, 59] width 32 height 7
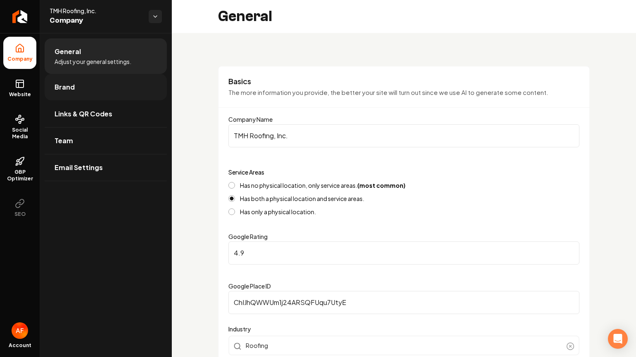
click at [64, 94] on link "Brand" at bounding box center [106, 87] width 122 height 26
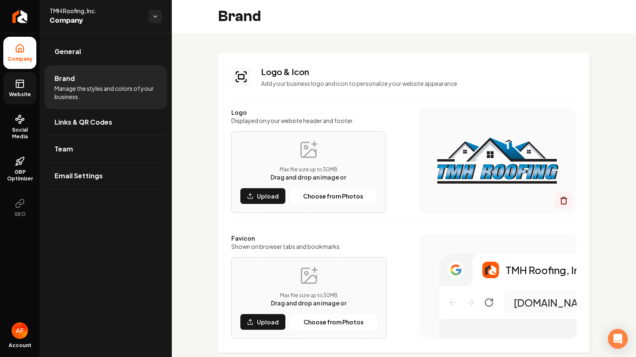
click at [17, 83] on icon at bounding box center [20, 84] width 10 height 10
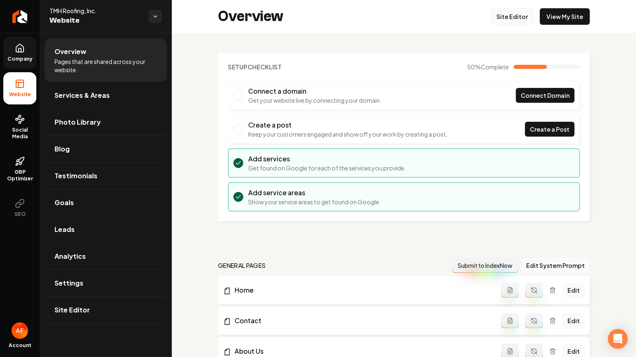
click at [518, 16] on link "Site Editor" at bounding box center [511, 16] width 45 height 17
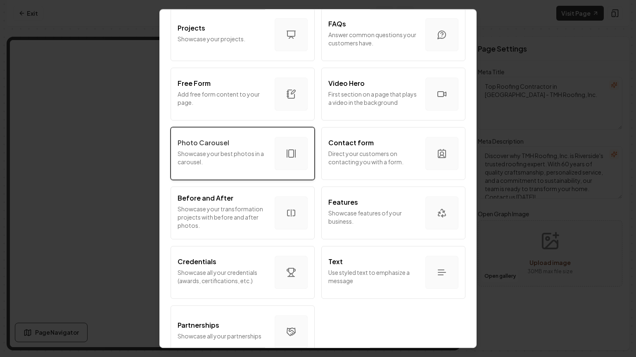
scroll to position [428, 0]
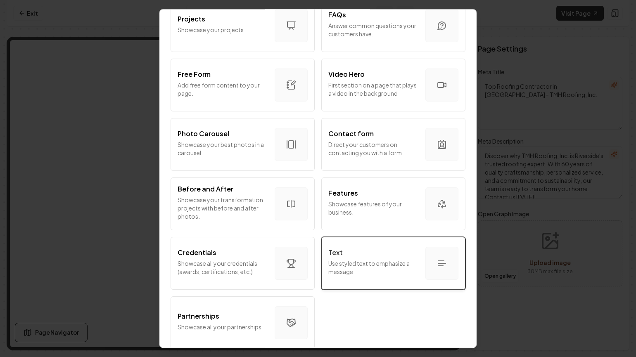
click at [368, 274] on p "Use styled text to emphasize a message" at bounding box center [373, 267] width 90 height 17
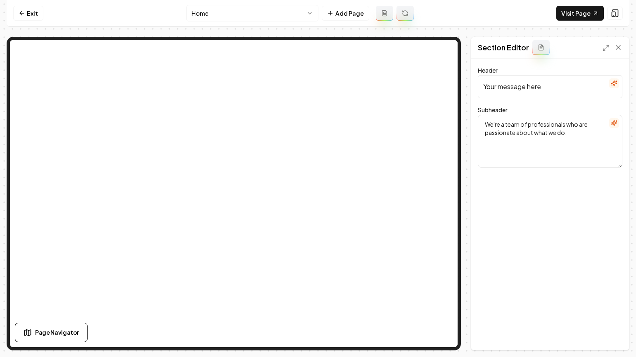
click at [539, 91] on input "Your message here" at bounding box center [550, 86] width 144 height 23
click at [505, 85] on input "Our MIssion" at bounding box center [550, 86] width 144 height 23
click at [502, 87] on input "Our MIssion" at bounding box center [550, 86] width 144 height 23
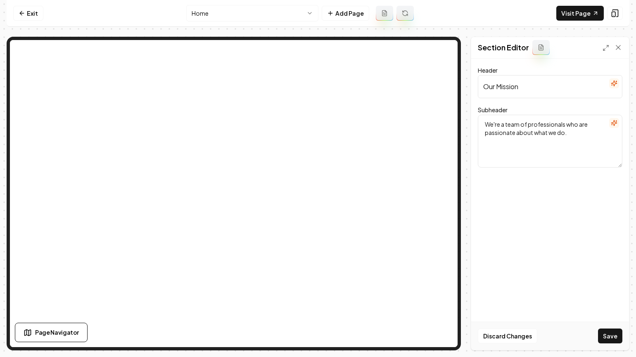
type input "Our Mission"
click at [513, 130] on textarea "We're a team of professionals who are passionate about what we do." at bounding box center [550, 141] width 144 height 53
paste textarea "Our mission is to provide quality work at an affordable price, while making sur…"
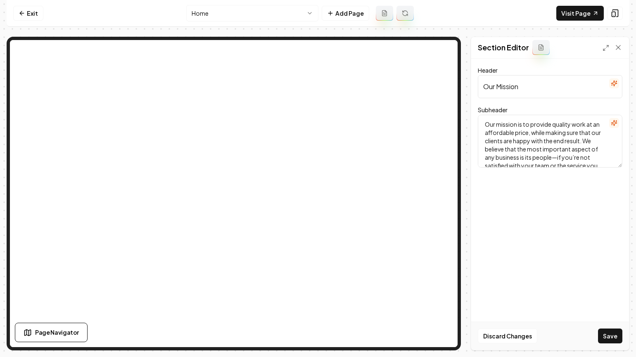
scroll to position [76, 0]
type textarea "Our mission is to provide quality work at an affordable price, while making sur…"
drag, startPoint x: 612, startPoint y: 343, endPoint x: 603, endPoint y: 337, distance: 11.1
click at [612, 342] on button "Save" at bounding box center [610, 336] width 24 height 15
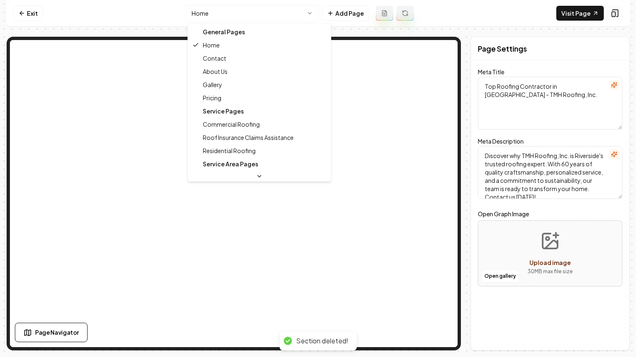
click at [286, 7] on html "Computer Required This feature is only available on a computer. Please switch t…" at bounding box center [318, 178] width 636 height 357
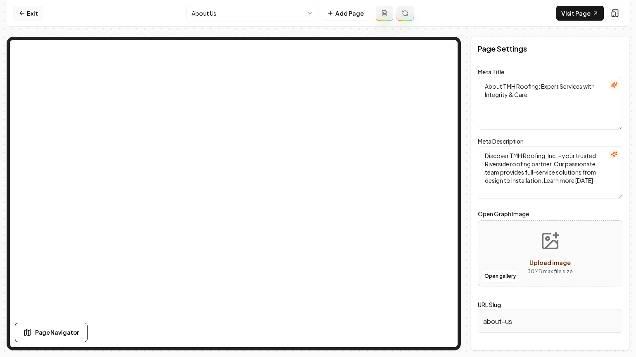
click at [26, 9] on link "Exit" at bounding box center [28, 13] width 30 height 15
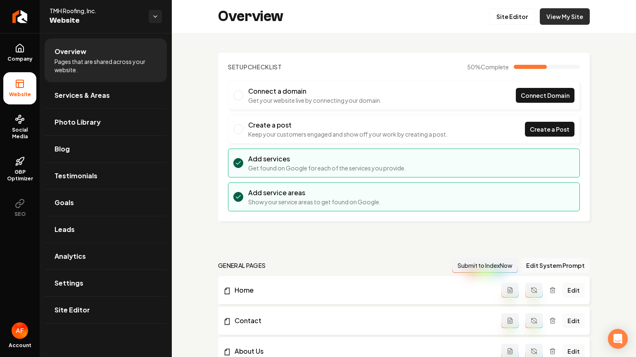
click at [581, 14] on link "View My Site" at bounding box center [564, 16] width 50 height 17
click at [32, 24] on link "Return to dashboard" at bounding box center [20, 16] width 40 height 33
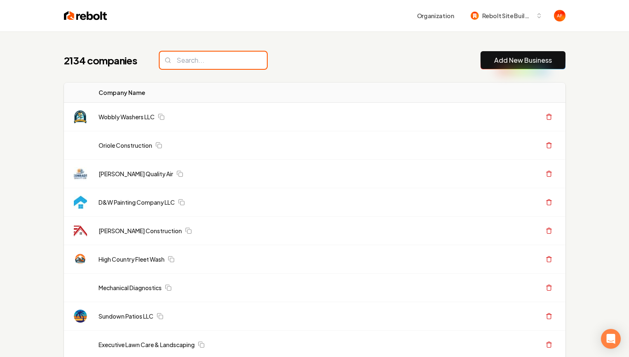
click at [224, 63] on input "search" at bounding box center [213, 60] width 107 height 17
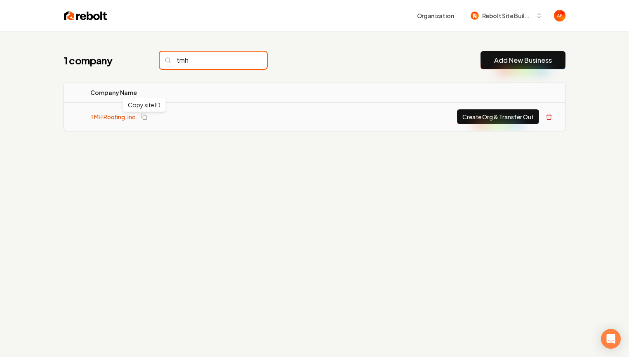
type input "tmh"
click at [123, 117] on link "TMH Roofing, Inc." at bounding box center [113, 117] width 47 height 8
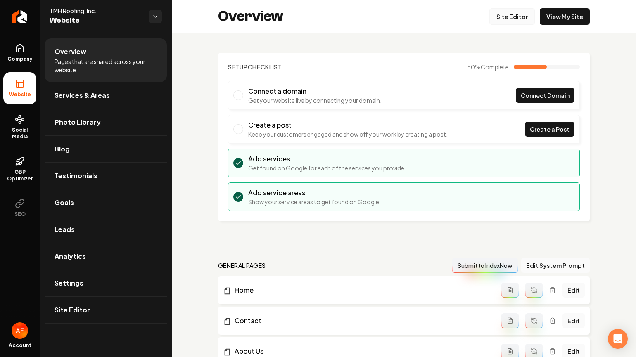
click at [498, 9] on link "Site Editor" at bounding box center [511, 16] width 45 height 17
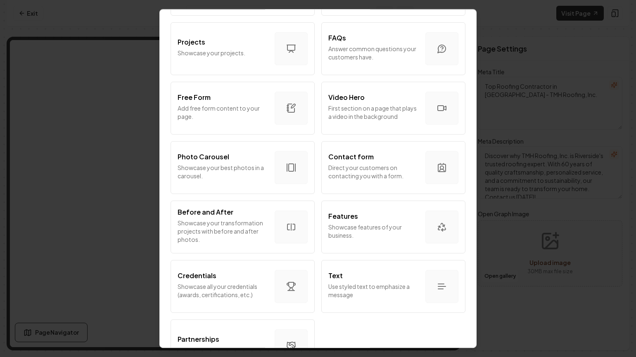
scroll to position [439, 0]
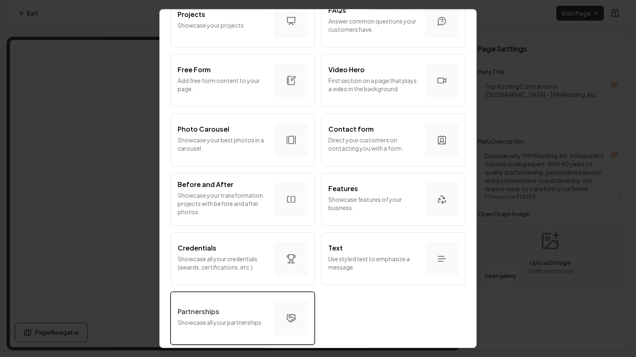
click at [260, 298] on button "Partnerships Showcase all your partnerships" at bounding box center [242, 318] width 144 height 53
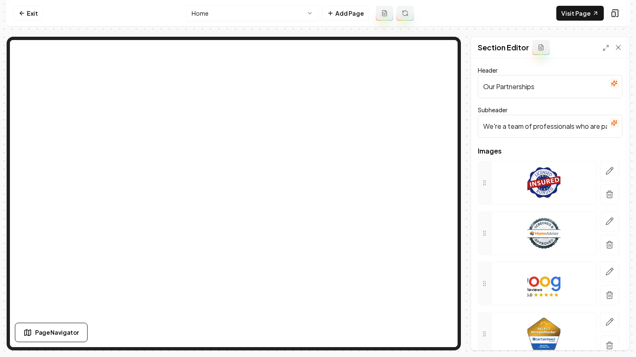
drag, startPoint x: 566, startPoint y: 83, endPoint x: 456, endPoint y: 80, distance: 109.8
click at [442, 40] on div "Page Settings Section Editor Header Our Partnerships Subheader We're a team of …" at bounding box center [318, 194] width 622 height 314
click at [515, 121] on input "We're a team of professionals who are passionate about what we do." at bounding box center [550, 126] width 144 height 23
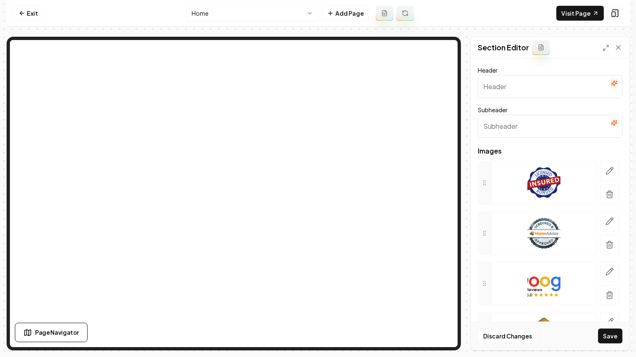
click at [508, 86] on input "Header" at bounding box center [550, 86] width 144 height 23
type input "Brands We Trust"
click at [598, 329] on button "Save" at bounding box center [610, 336] width 24 height 15
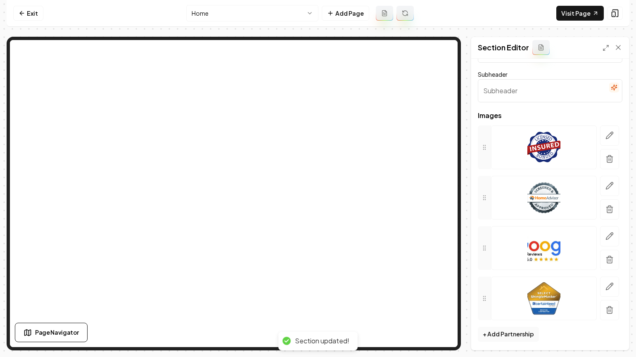
scroll to position [37, 0]
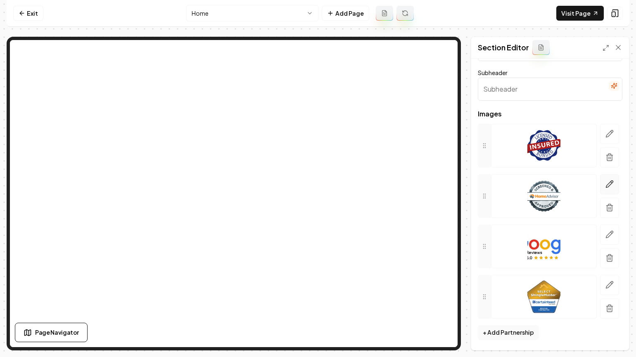
click at [605, 184] on icon "button" at bounding box center [609, 184] width 8 height 8
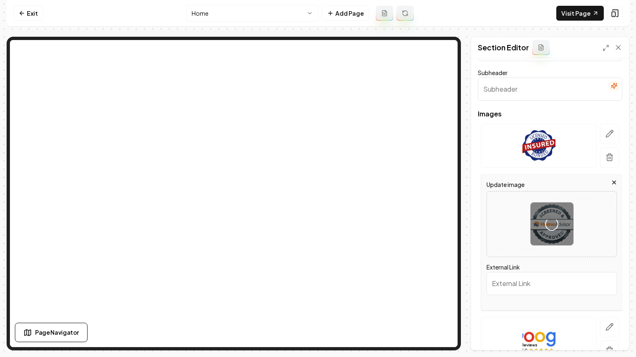
scroll to position [39, 0]
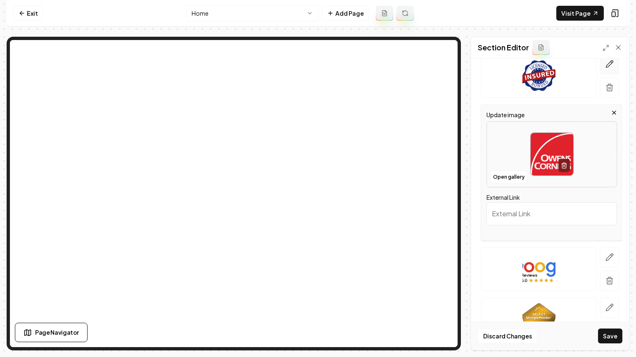
drag, startPoint x: 572, startPoint y: 70, endPoint x: 594, endPoint y: 69, distance: 21.1
click at [572, 70] on div at bounding box center [539, 76] width 116 height 44
click at [606, 69] on button "button" at bounding box center [609, 64] width 19 height 20
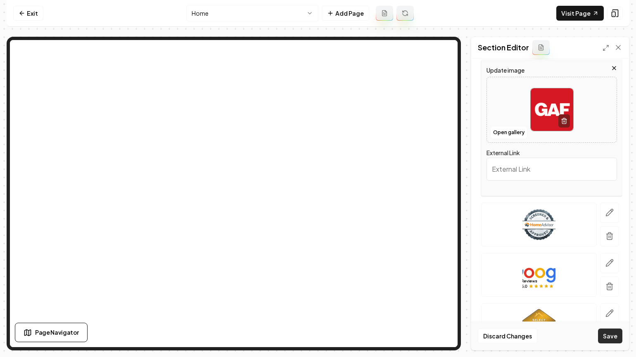
click at [613, 338] on button "Save" at bounding box center [610, 336] width 24 height 15
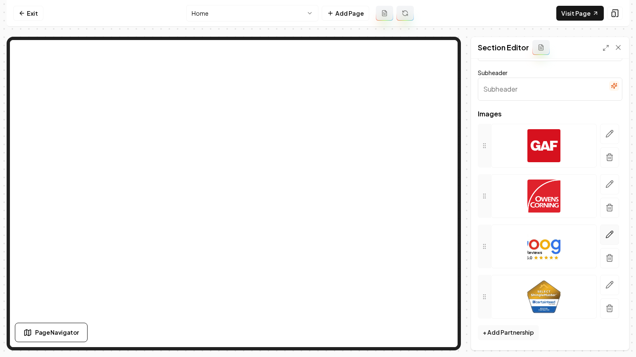
click at [600, 235] on button "button" at bounding box center [609, 235] width 19 height 20
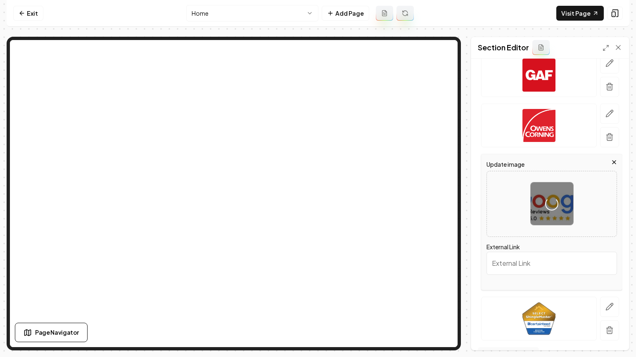
scroll to position [130, 0]
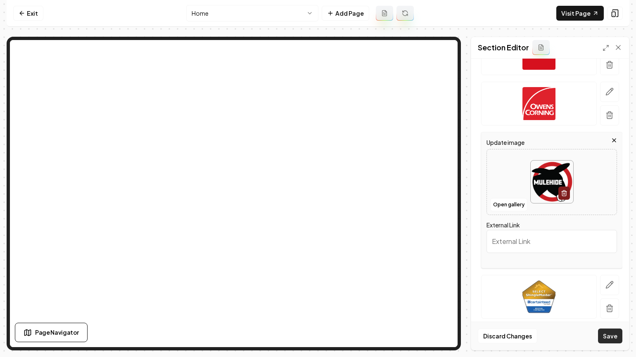
click at [612, 336] on button "Save" at bounding box center [610, 336] width 24 height 15
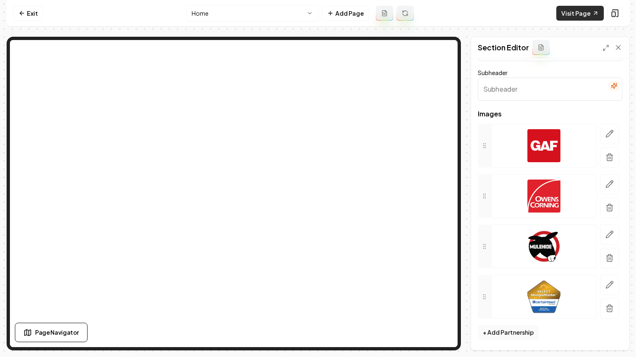
click at [581, 9] on link "Visit Page" at bounding box center [579, 13] width 47 height 15
